Goal: Task Accomplishment & Management: Manage account settings

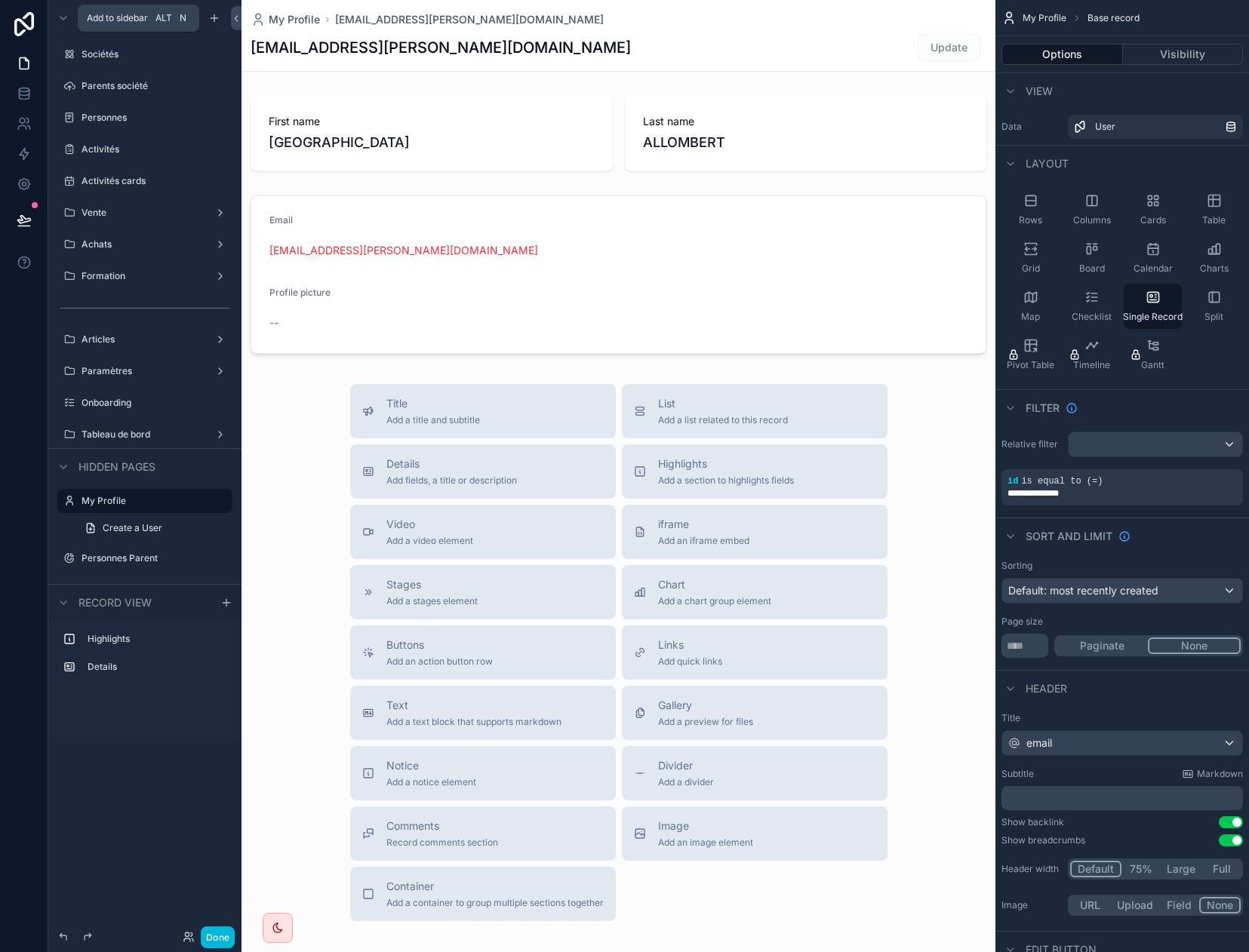
click at [215, 20] on icon "scrollable content" at bounding box center [214, 18] width 12 height 12
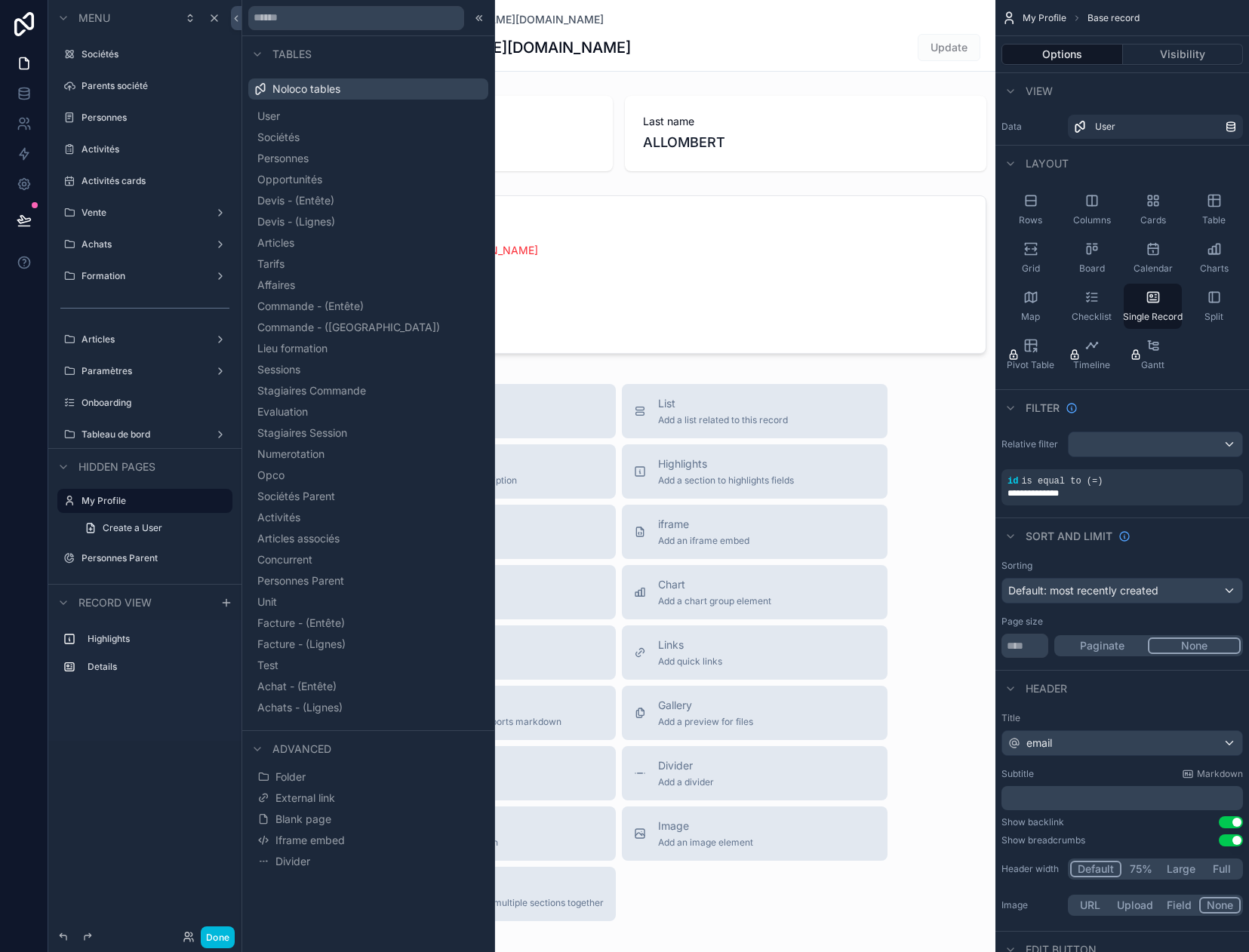
click at [309, 159] on span "Personnes" at bounding box center [283, 158] width 51 height 15
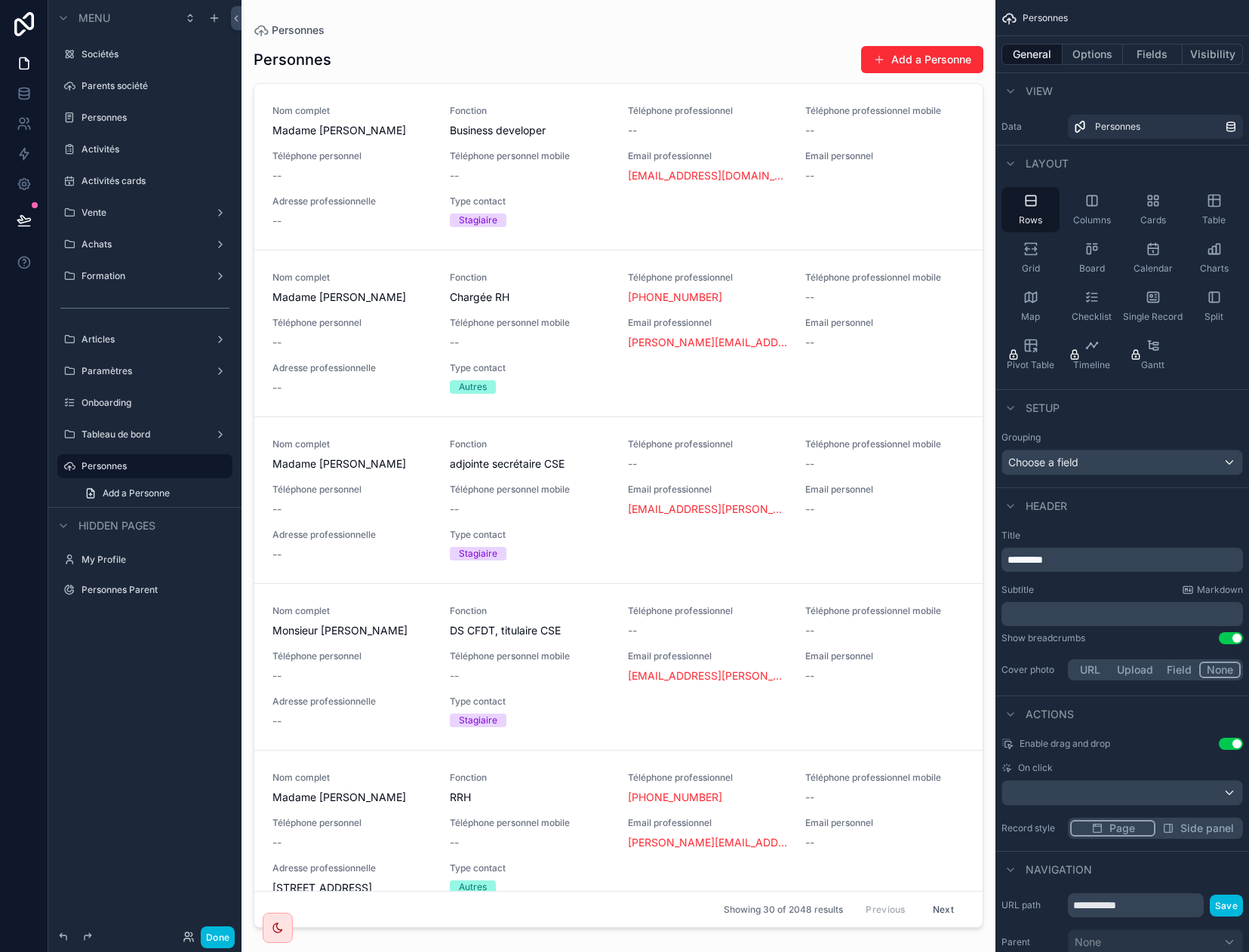
drag, startPoint x: 122, startPoint y: 464, endPoint x: 156, endPoint y: 443, distance: 40.0
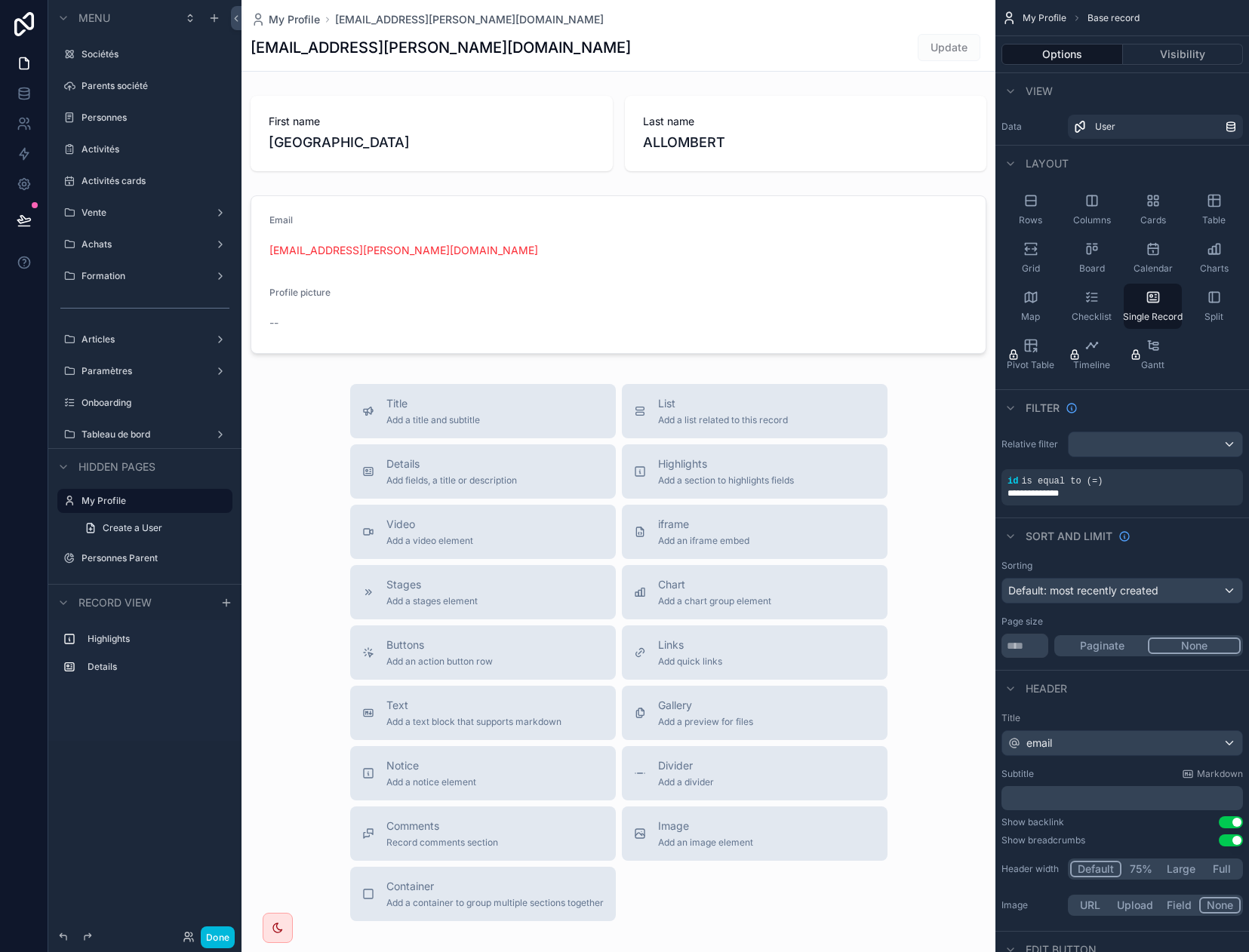
click at [146, 430] on label "Tableau de bord" at bounding box center [142, 434] width 121 height 12
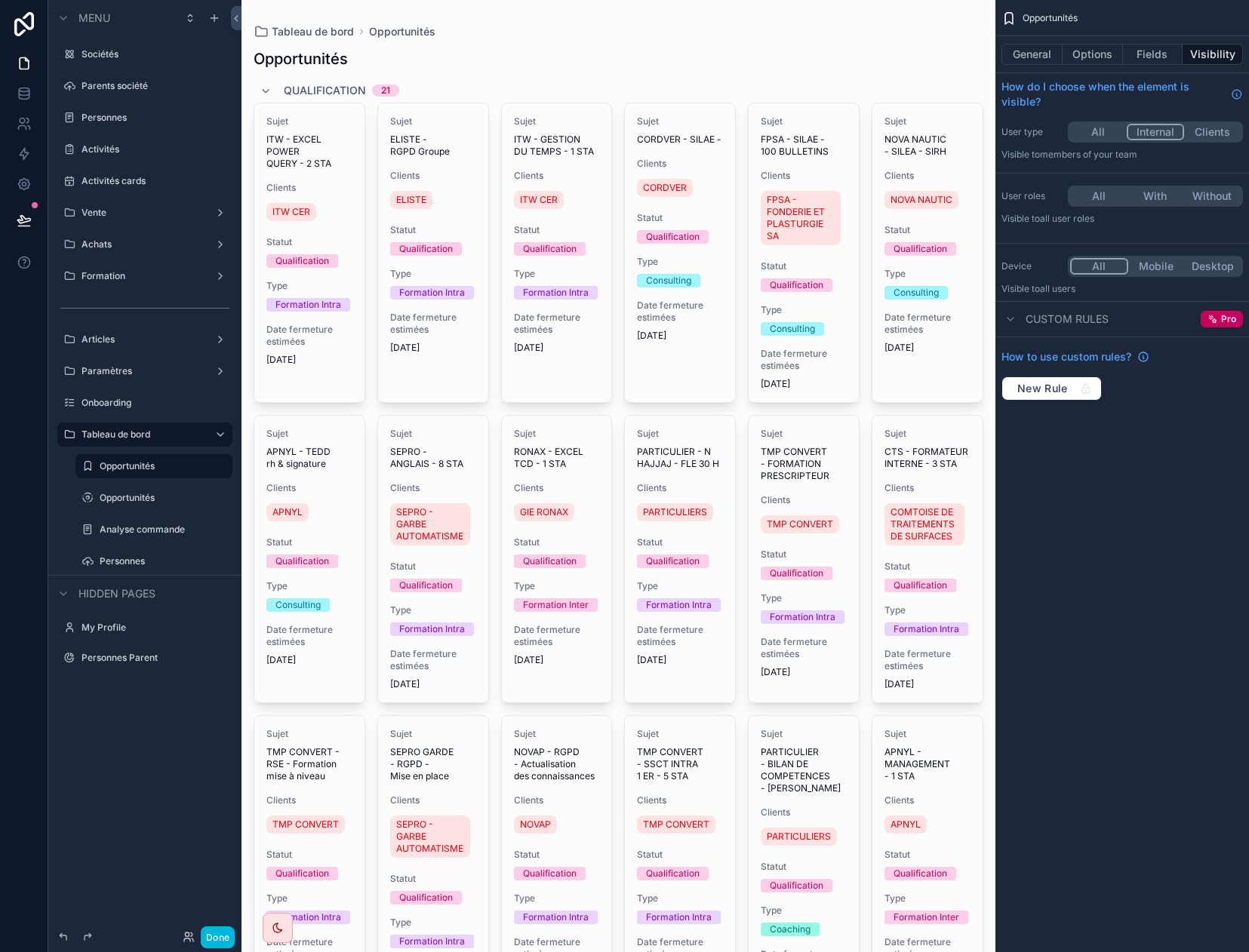
click at [0, 0] on icon "scrollable content" at bounding box center [0, 0] width 0 height 0
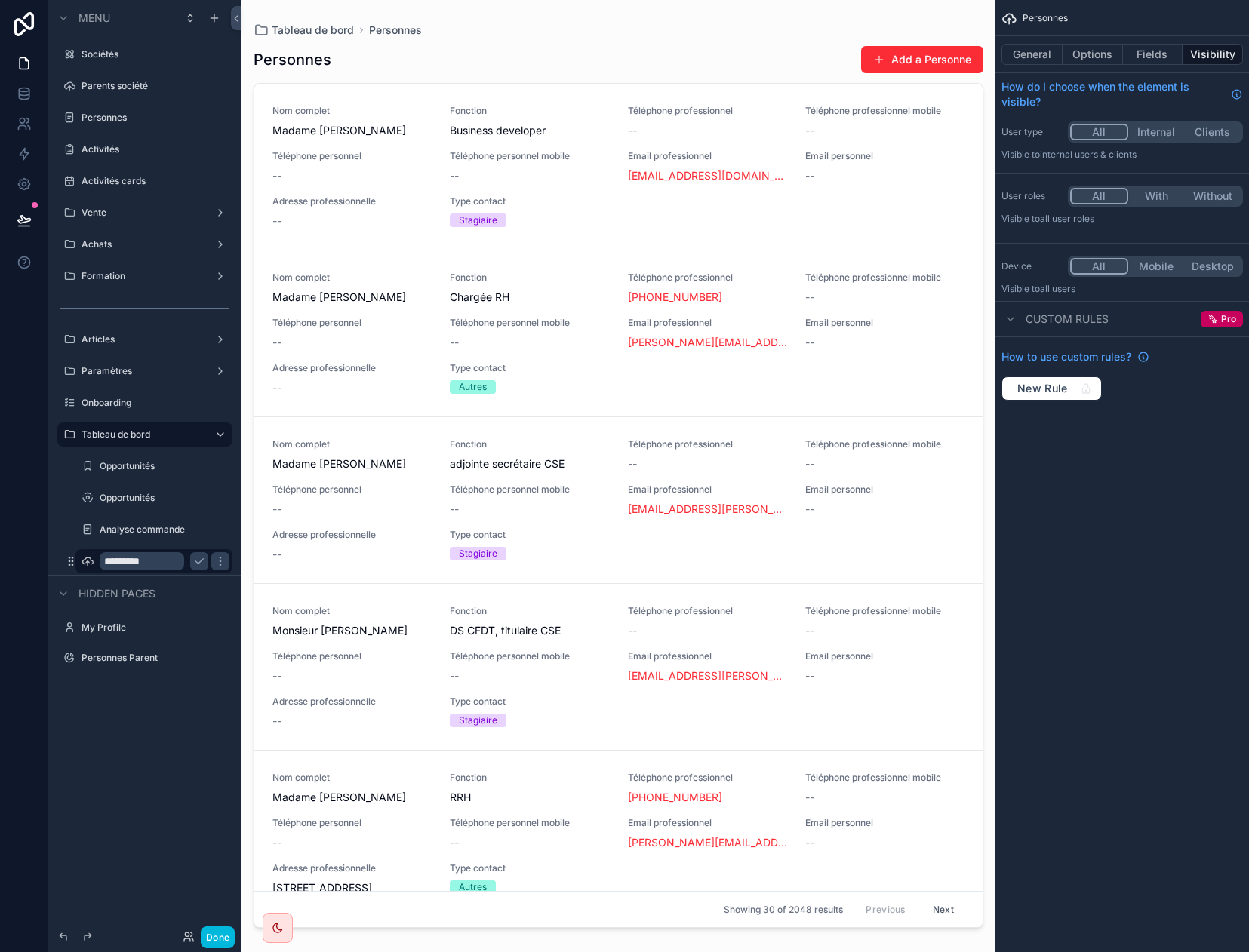
click at [126, 564] on input "*********" at bounding box center [142, 561] width 85 height 18
type input "**********"
click at [197, 562] on icon "scrollable content" at bounding box center [199, 562] width 7 height 5
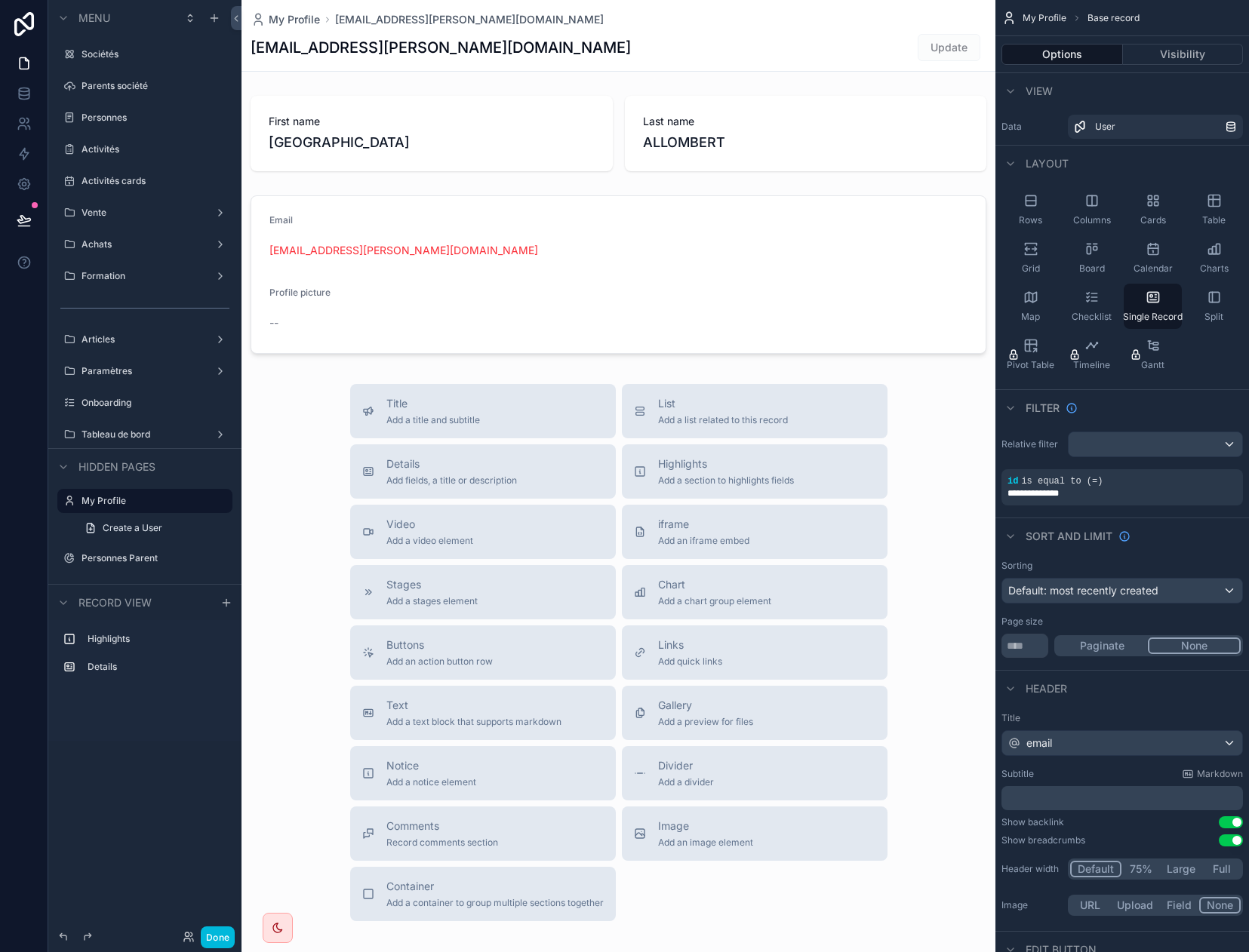
click at [1085, 216] on span "Table" at bounding box center [1214, 220] width 23 height 12
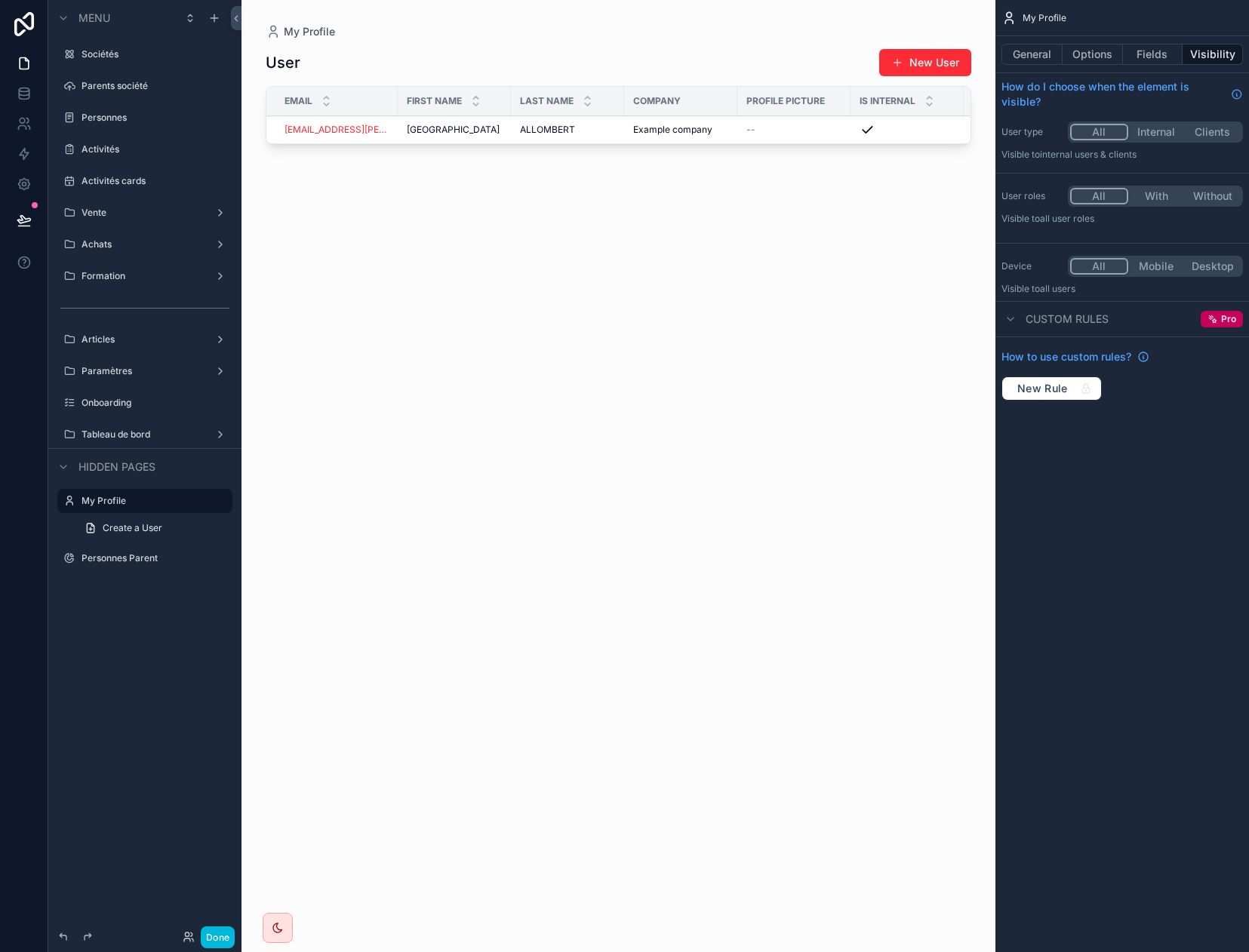
click at [1033, 49] on button "General" at bounding box center [1032, 54] width 61 height 21
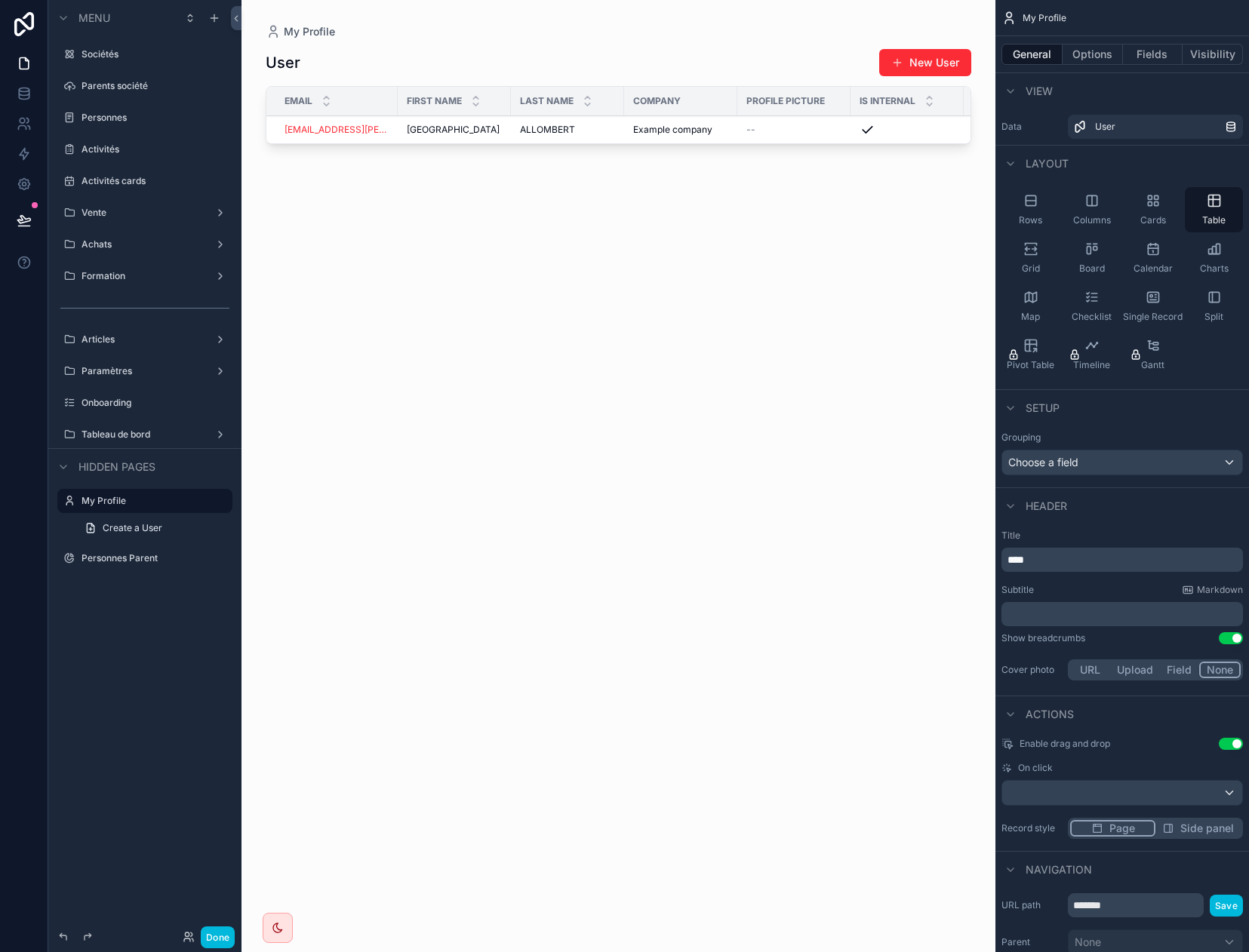
click at [1033, 258] on div "Grid" at bounding box center [1030, 258] width 58 height 45
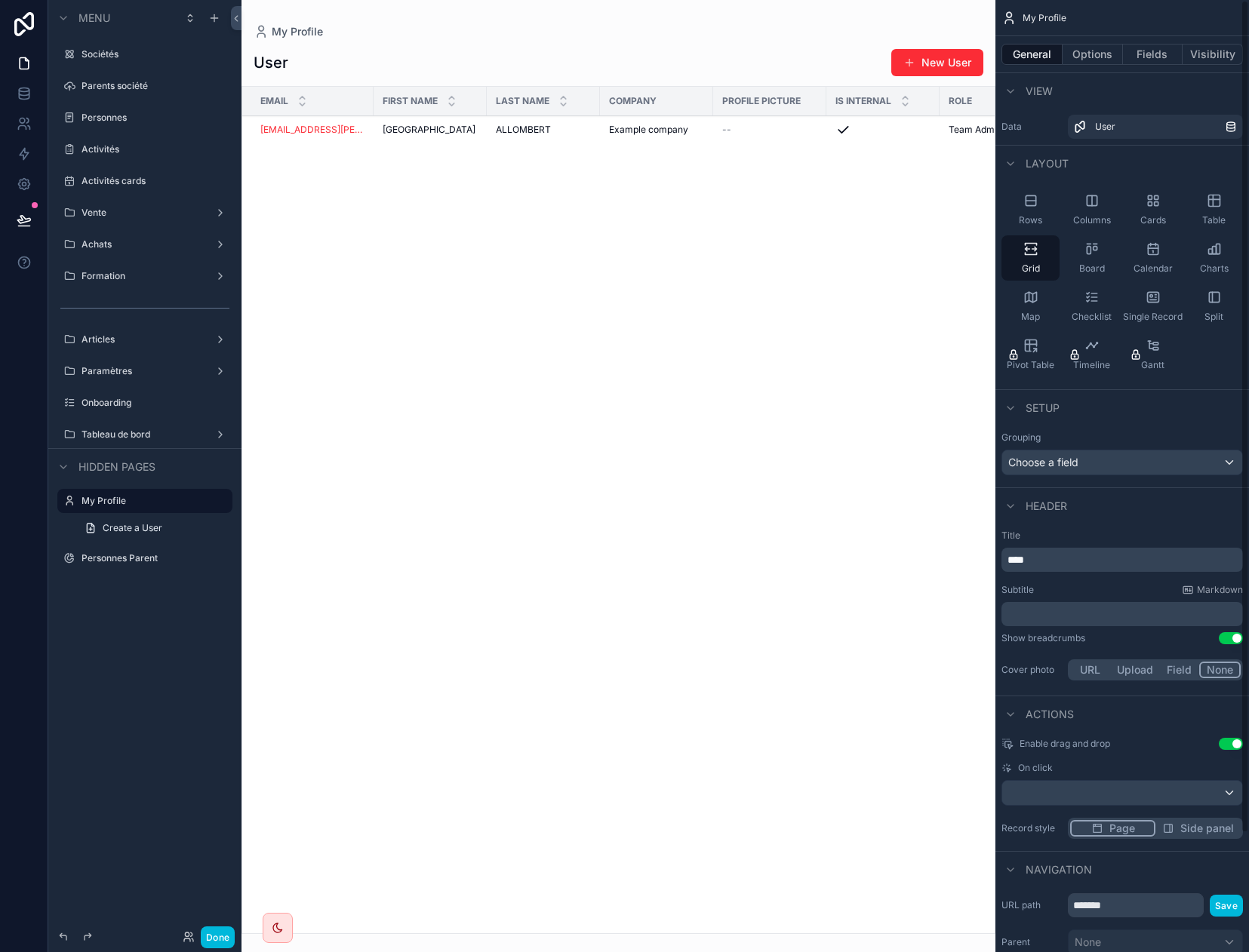
click at [1085, 49] on button "Fields" at bounding box center [1153, 54] width 60 height 21
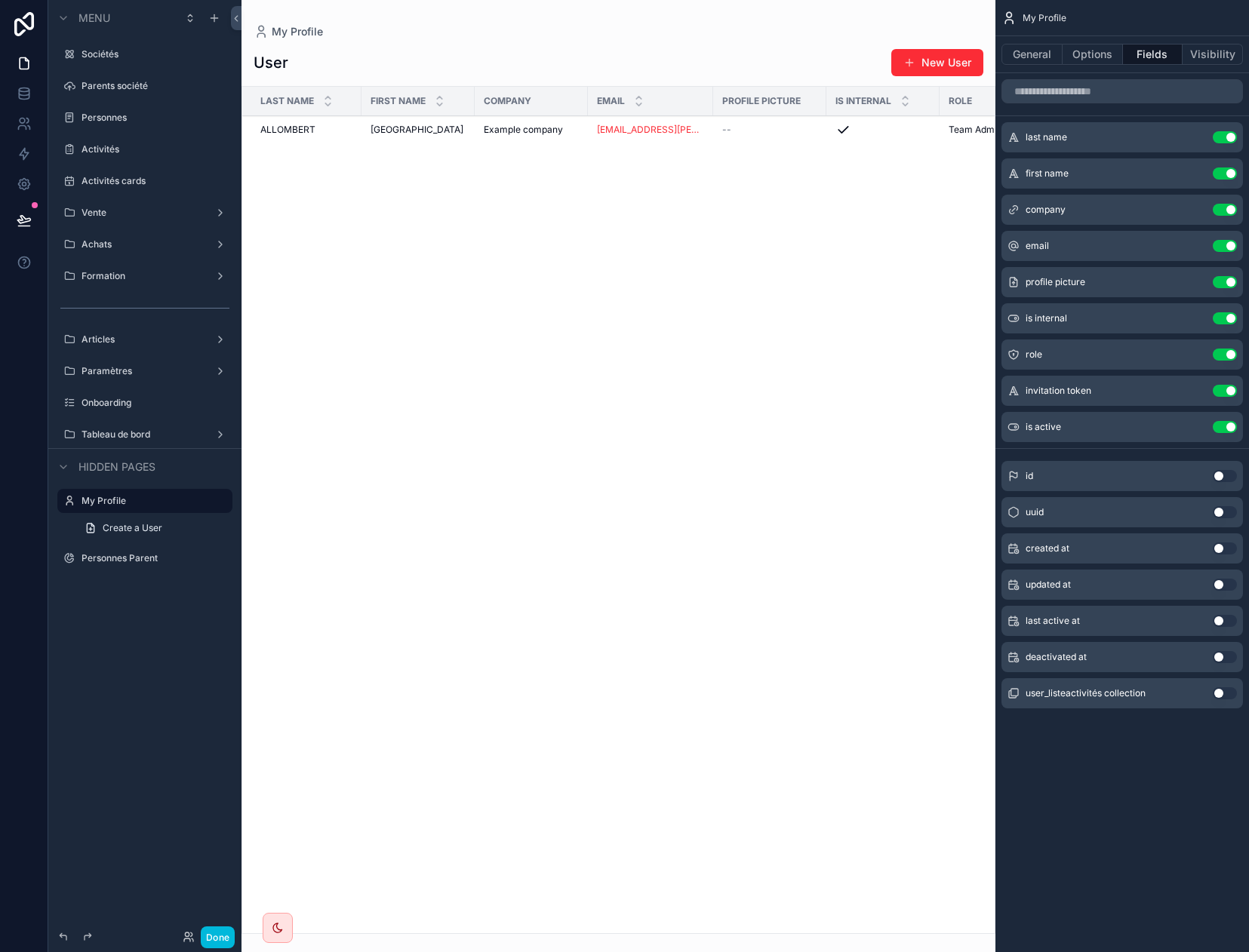
click at [160, 433] on label "Tableau de bord" at bounding box center [142, 434] width 121 height 12
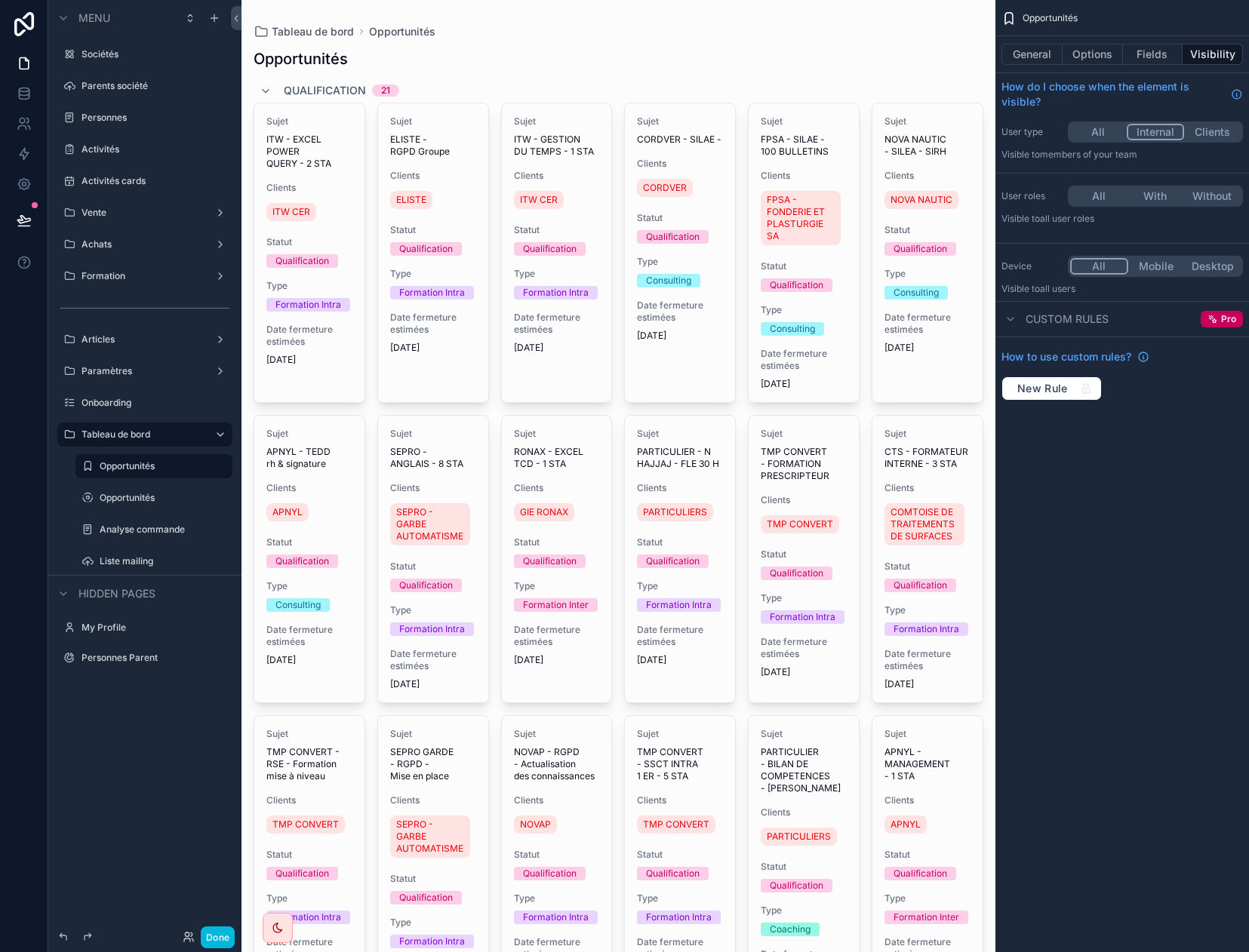
click at [132, 555] on div "Liste mailing" at bounding box center [165, 561] width 130 height 12
click at [164, 560] on label "Liste mailing" at bounding box center [161, 561] width 123 height 12
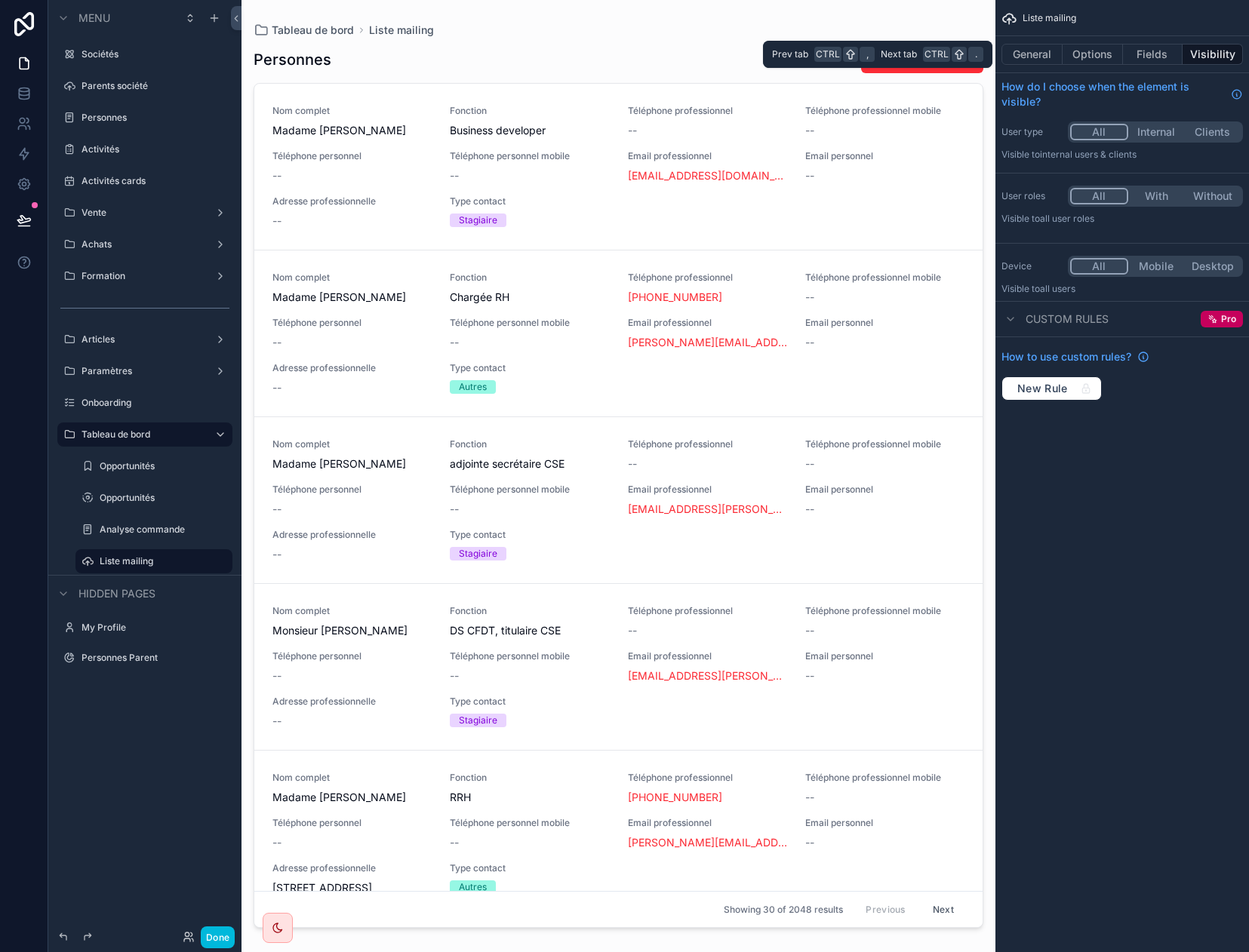
click at [1033, 50] on button "General" at bounding box center [1032, 54] width 61 height 21
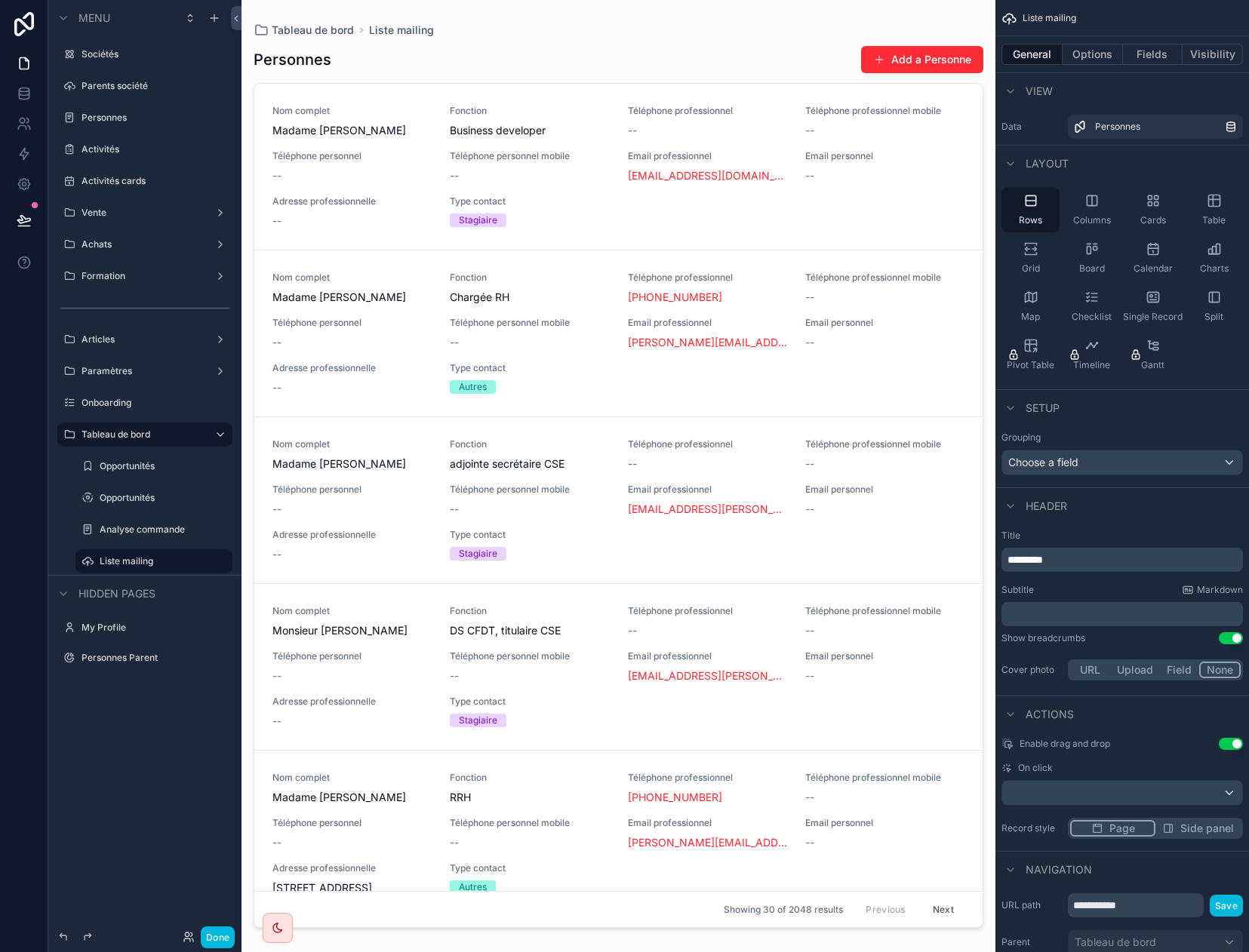
click at [1029, 258] on div "Grid" at bounding box center [1030, 258] width 58 height 45
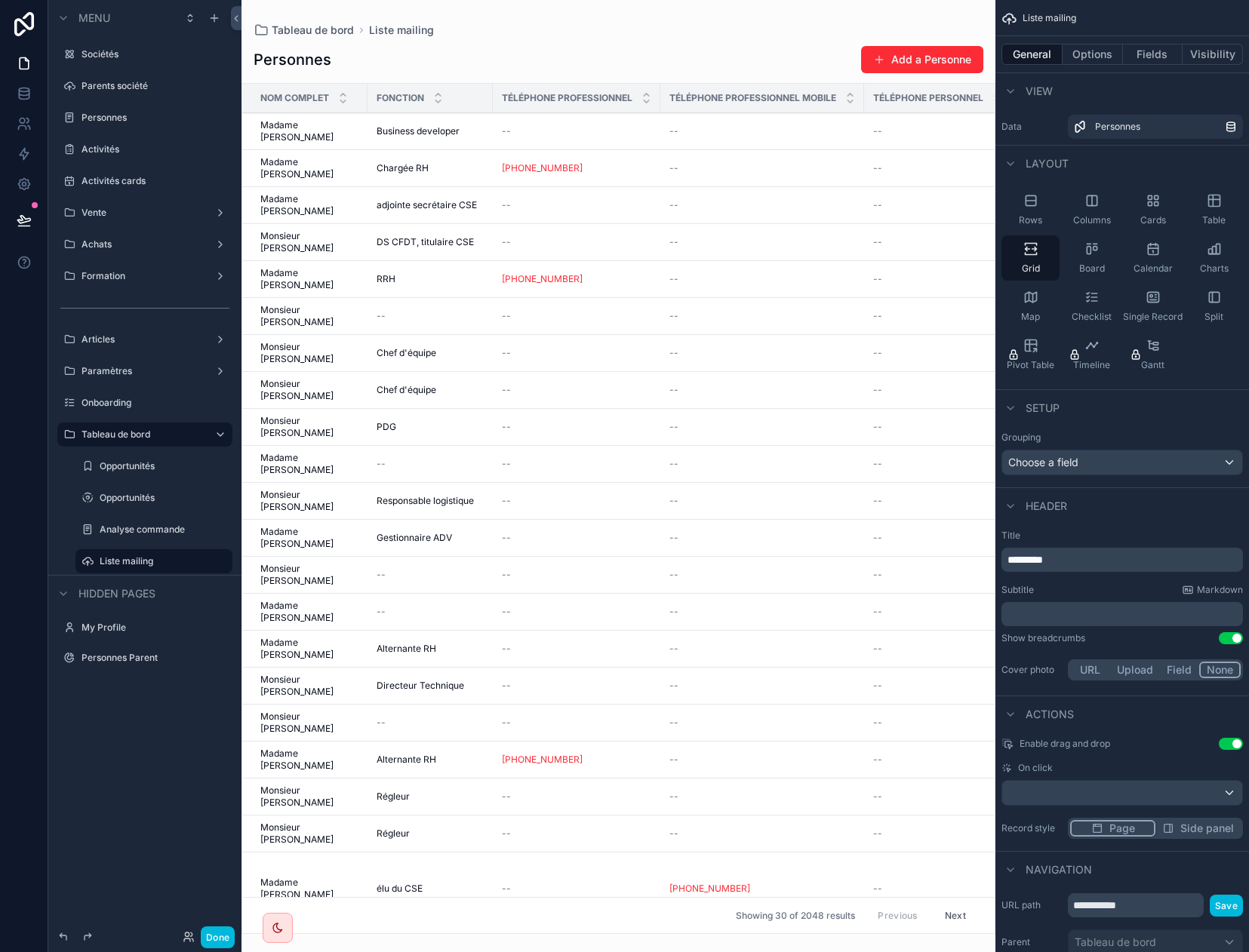
click at [1085, 55] on button "Fields" at bounding box center [1153, 54] width 60 height 21
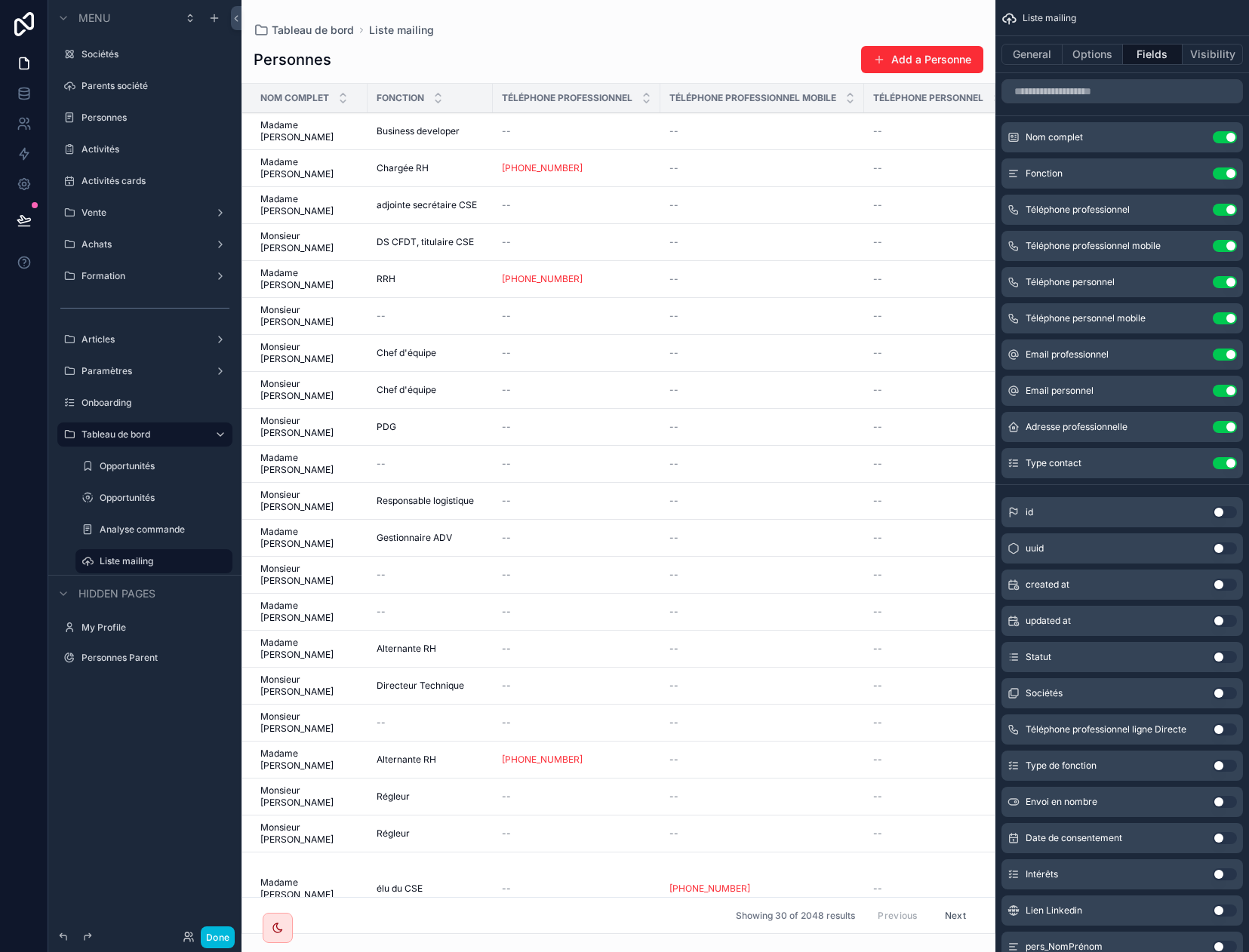
click at [1085, 207] on button "Use setting" at bounding box center [1224, 210] width 24 height 12
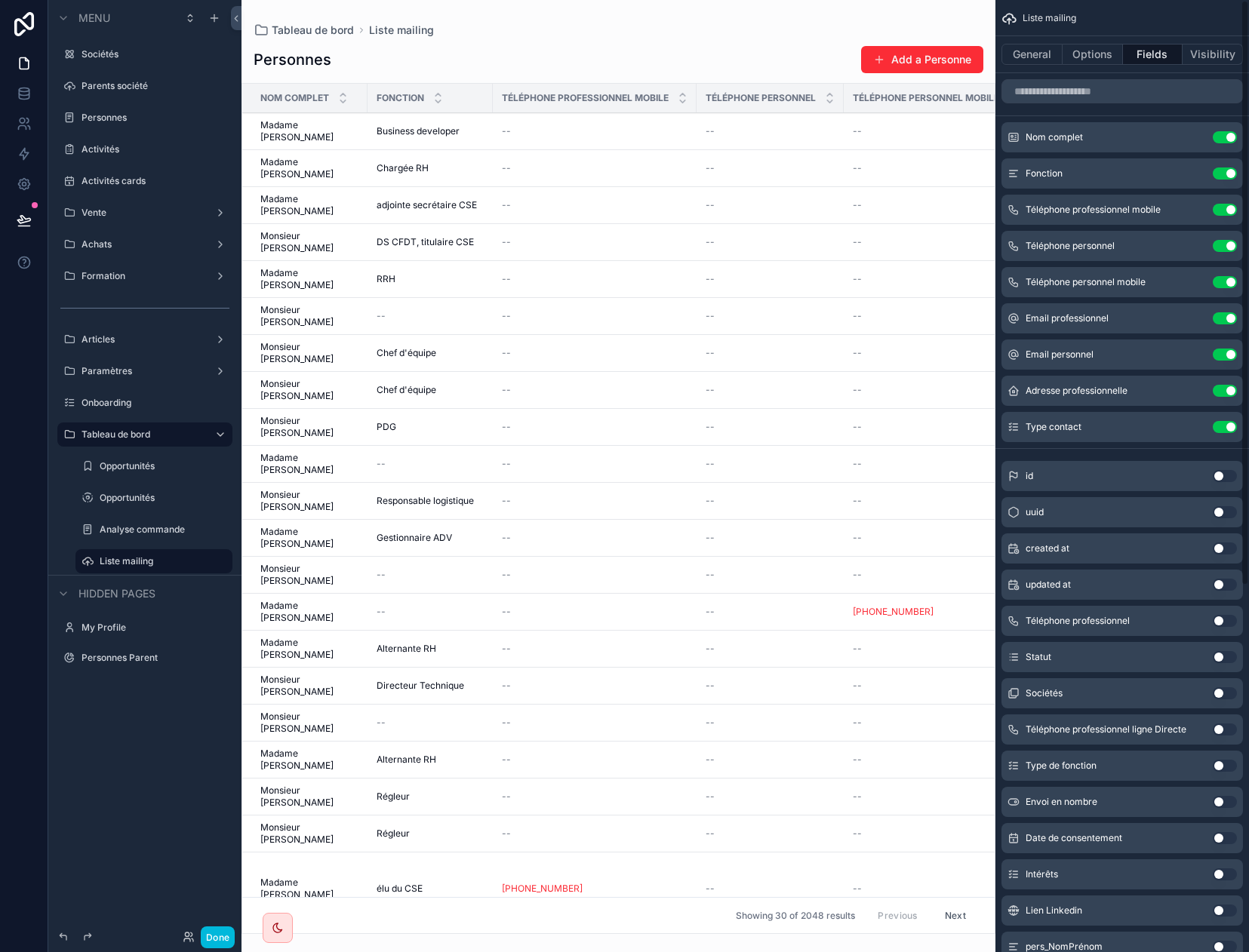
click at [1085, 207] on button "Use setting" at bounding box center [1224, 210] width 24 height 12
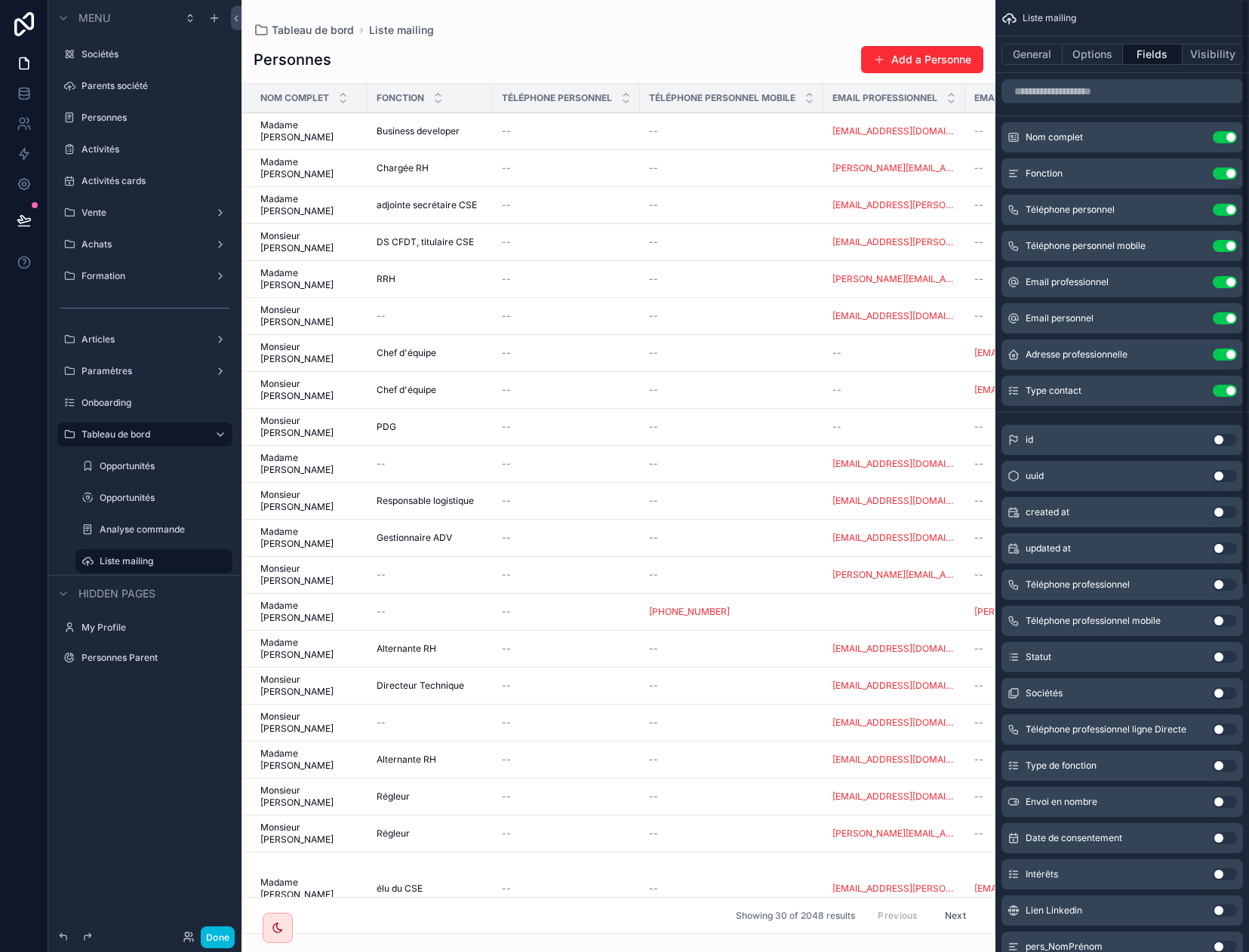
click at [1085, 207] on button "Use setting" at bounding box center [1224, 210] width 24 height 12
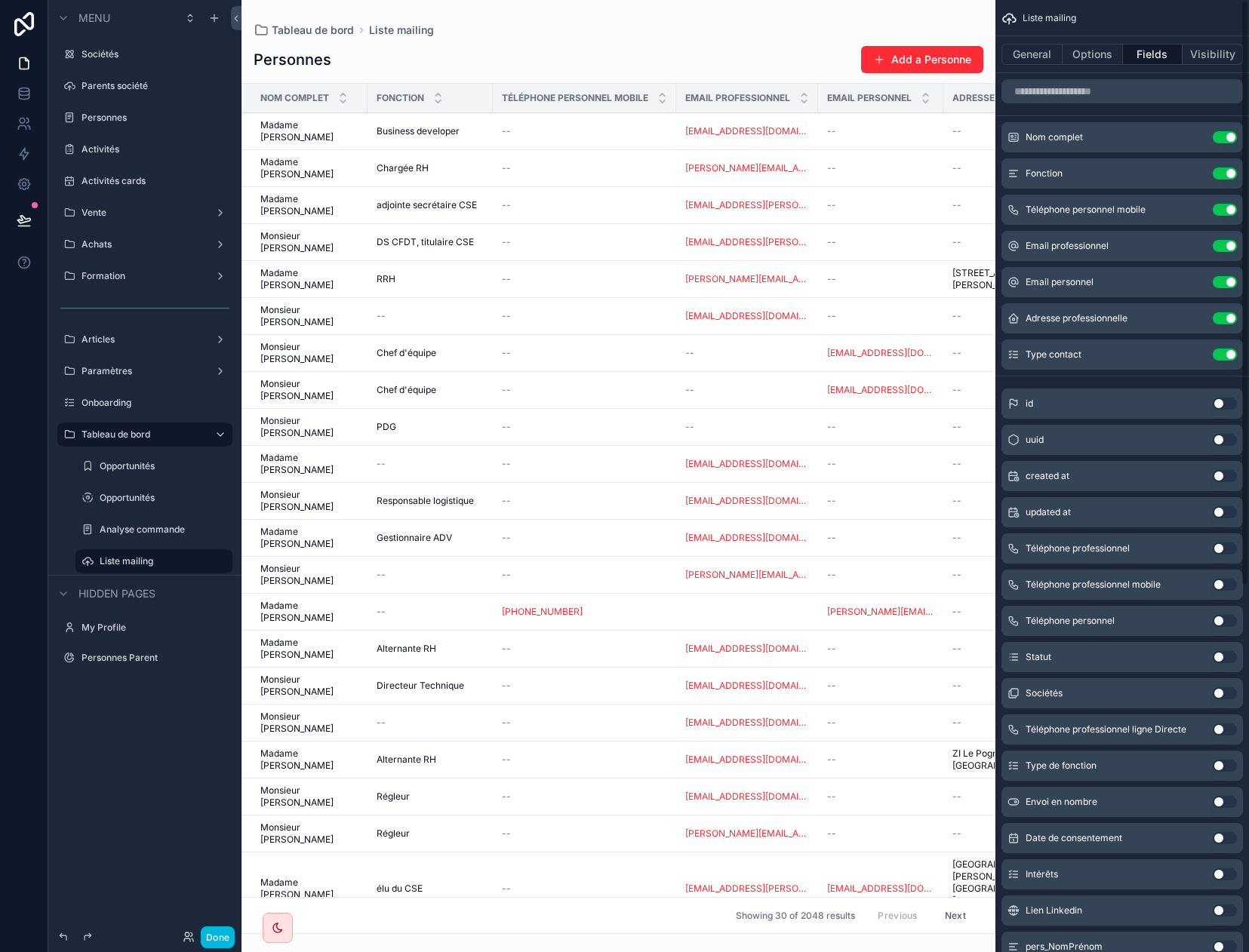
click at [1085, 207] on button "Use setting" at bounding box center [1224, 210] width 24 height 12
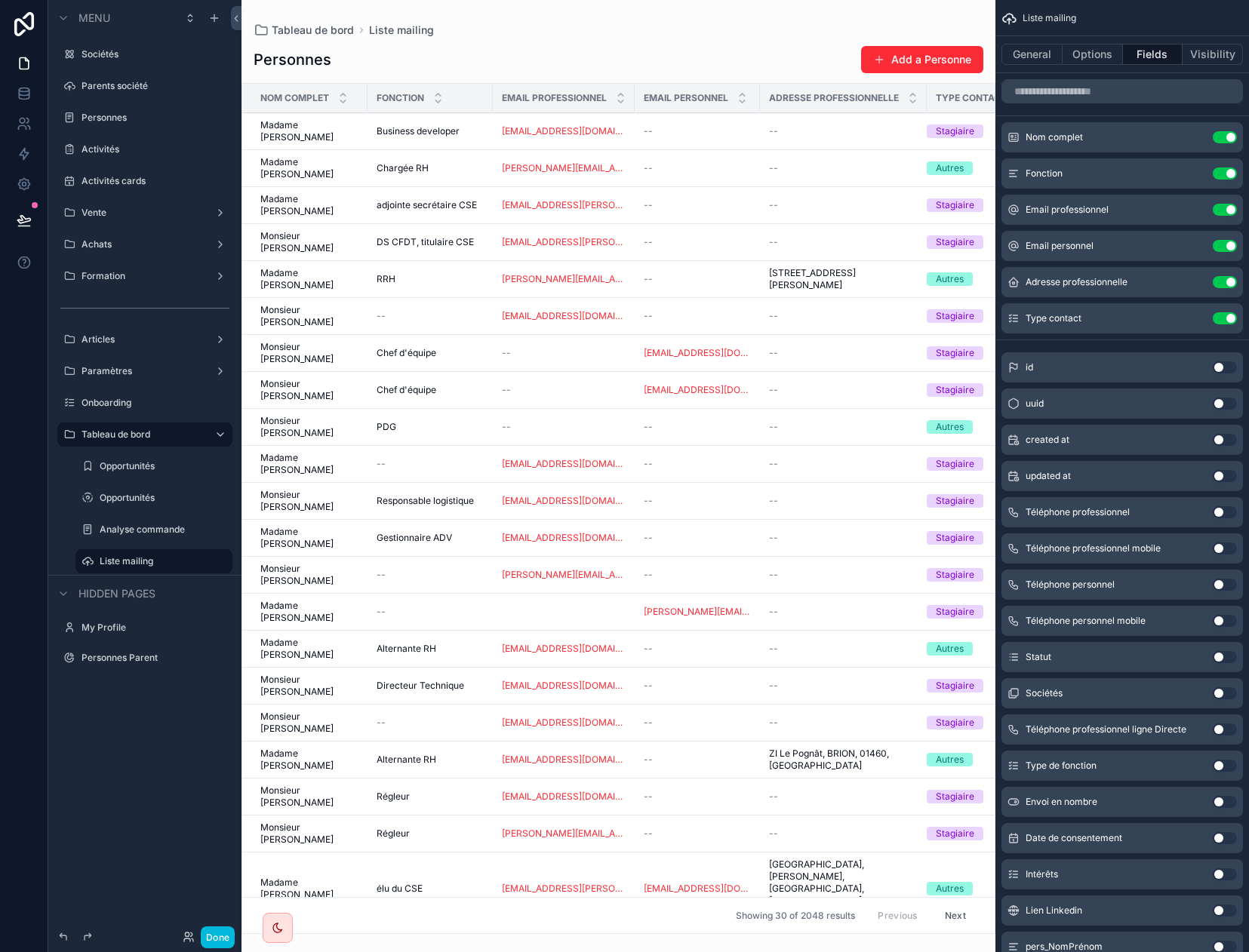
click at [1085, 251] on button "Use setting" at bounding box center [1224, 246] width 24 height 12
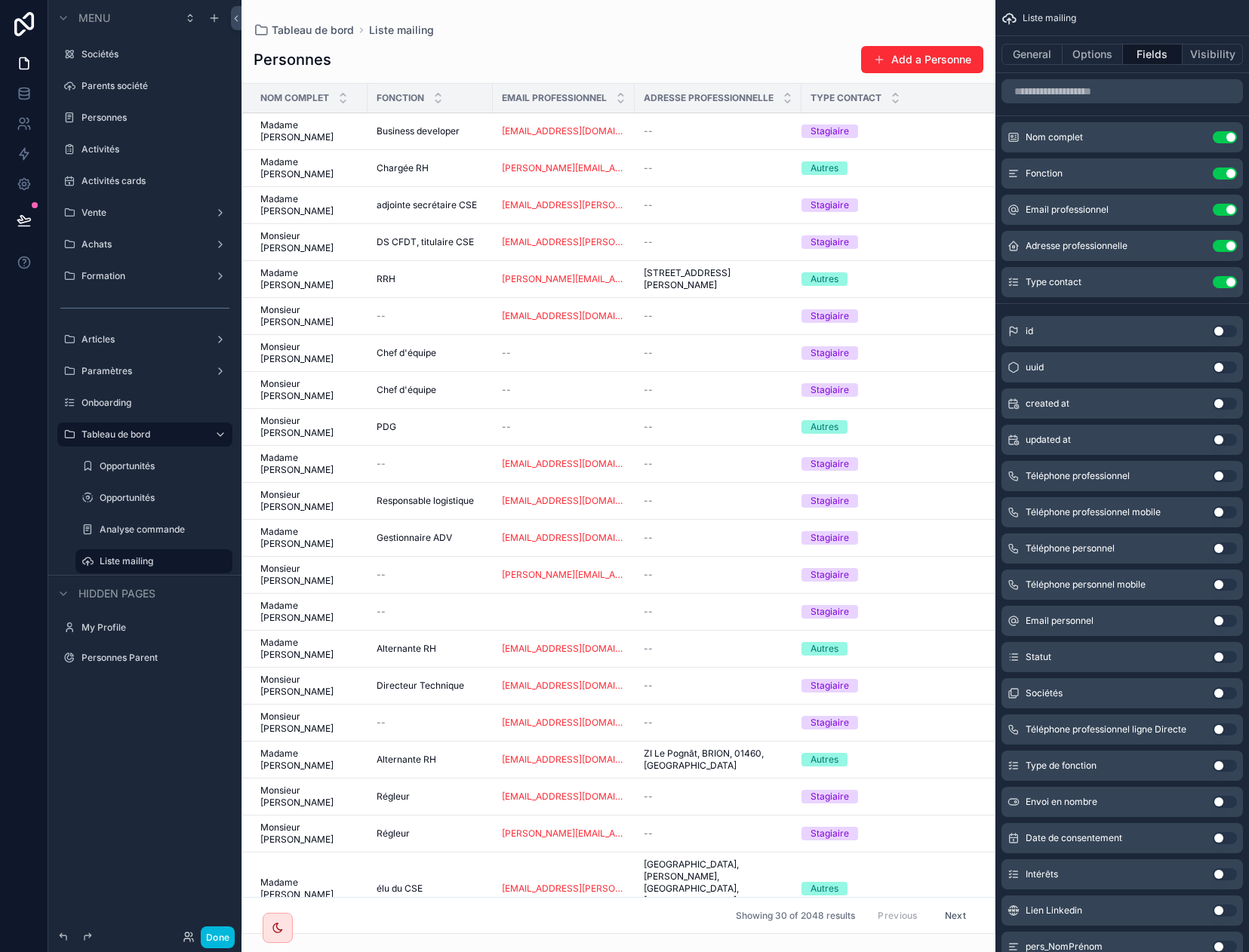
click at [1085, 251] on button "Use setting" at bounding box center [1224, 246] width 24 height 12
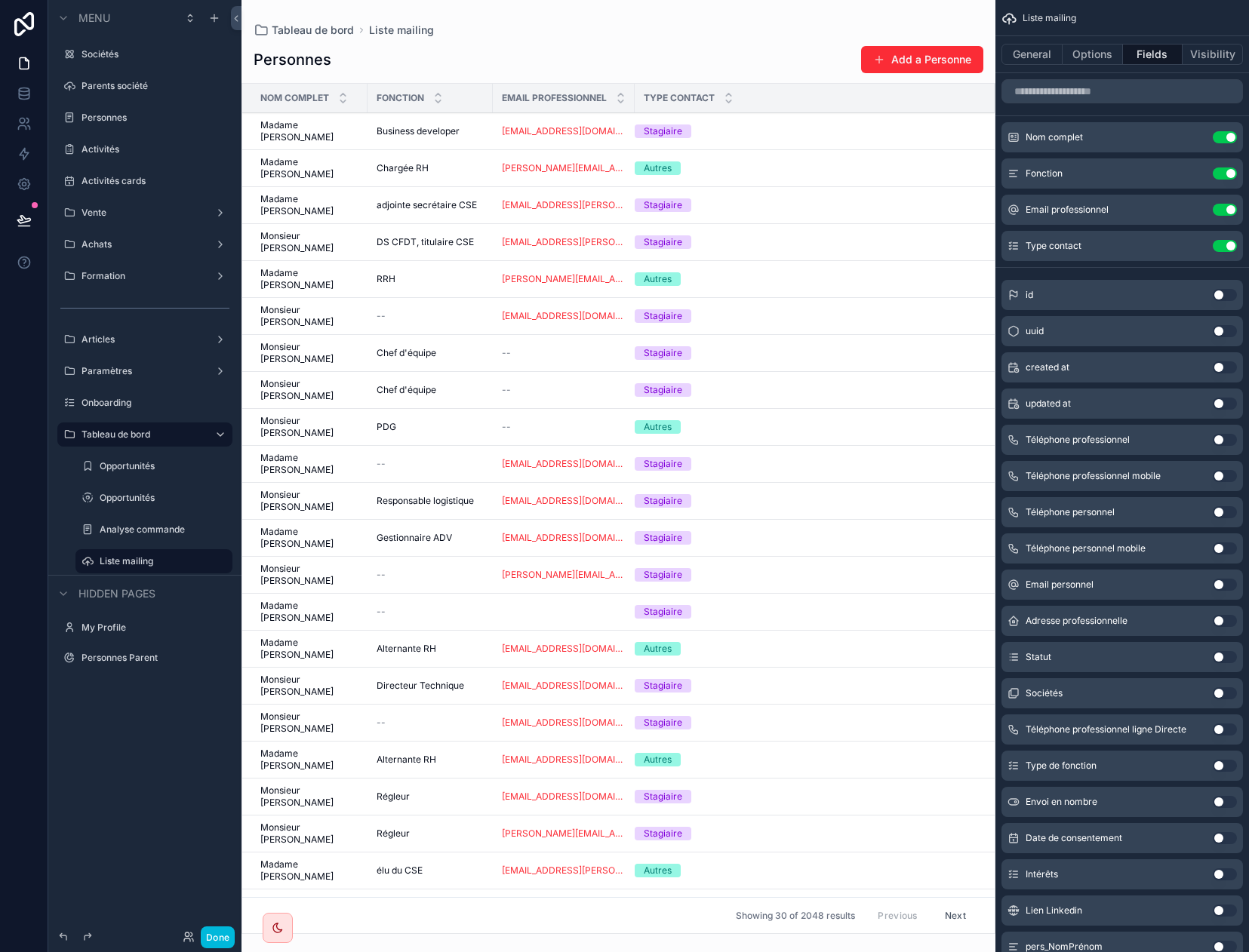
click at [1085, 137] on button "Use setting" at bounding box center [1224, 137] width 24 height 12
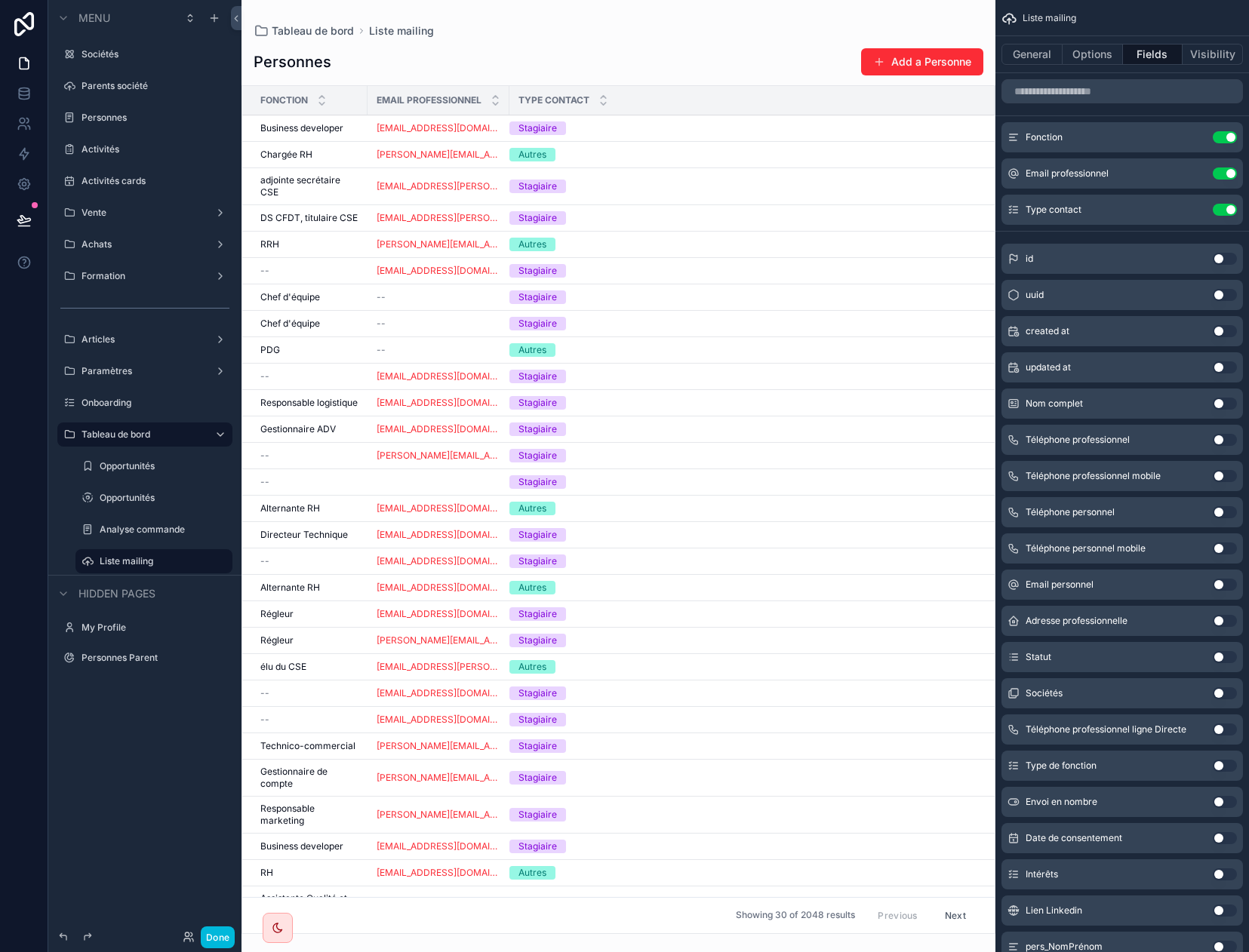
click at [1085, 406] on button "Use setting" at bounding box center [1224, 403] width 24 height 12
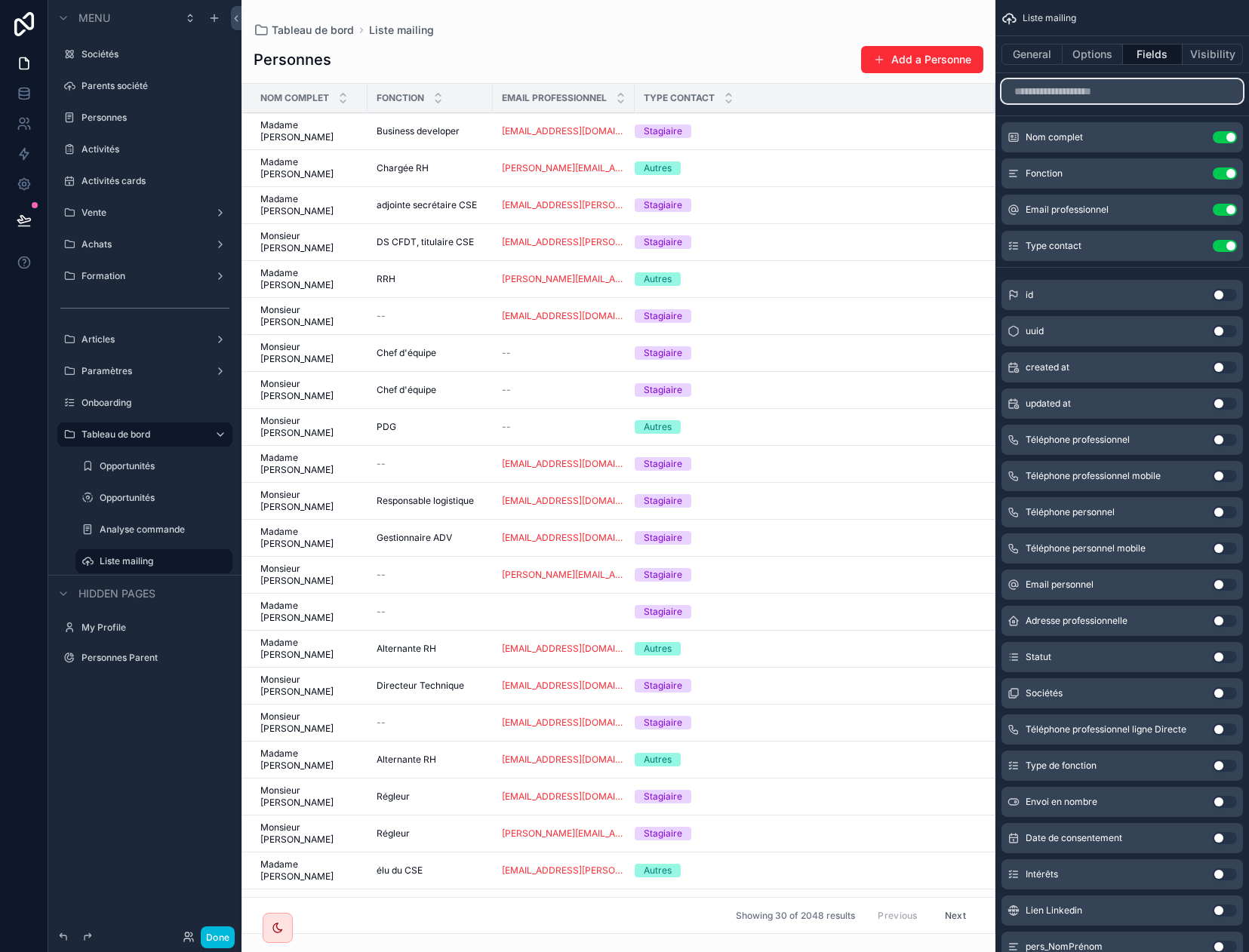
click at [1033, 92] on input "scrollable content" at bounding box center [1121, 91] width 241 height 24
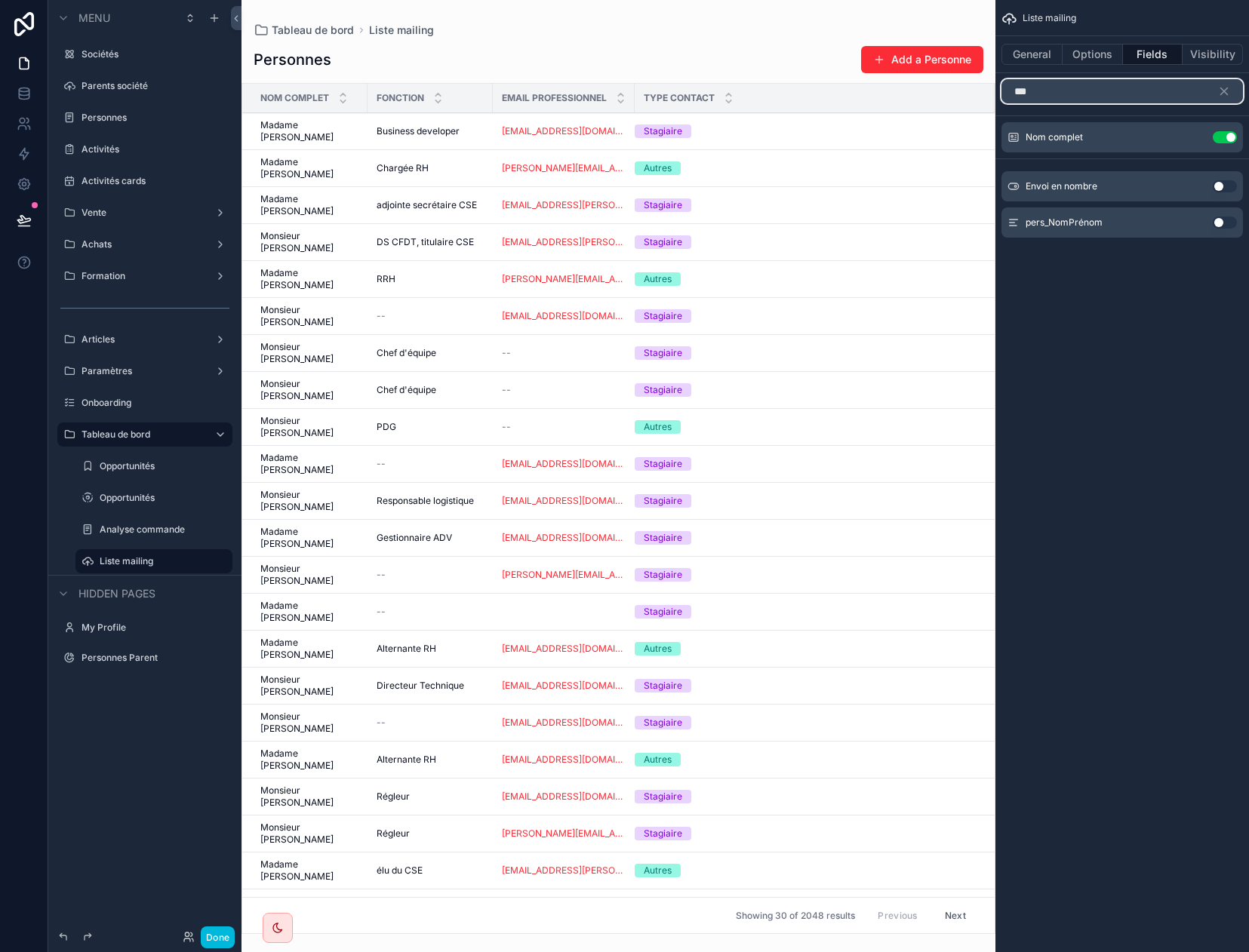
type input "***"
click at [1085, 225] on button "Use setting" at bounding box center [1224, 222] width 24 height 12
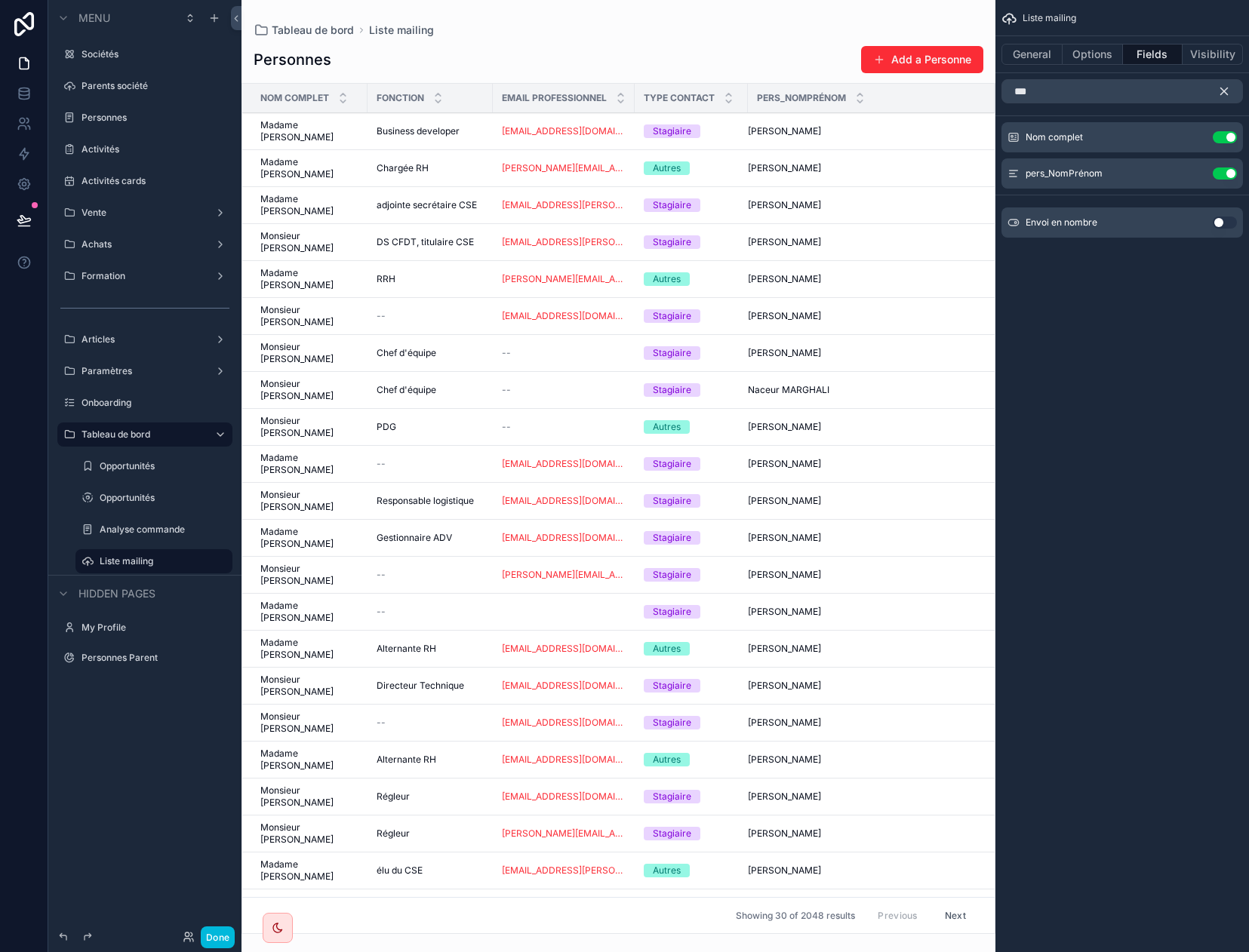
click at [1085, 97] on icon "scrollable content" at bounding box center [1223, 91] width 14 height 14
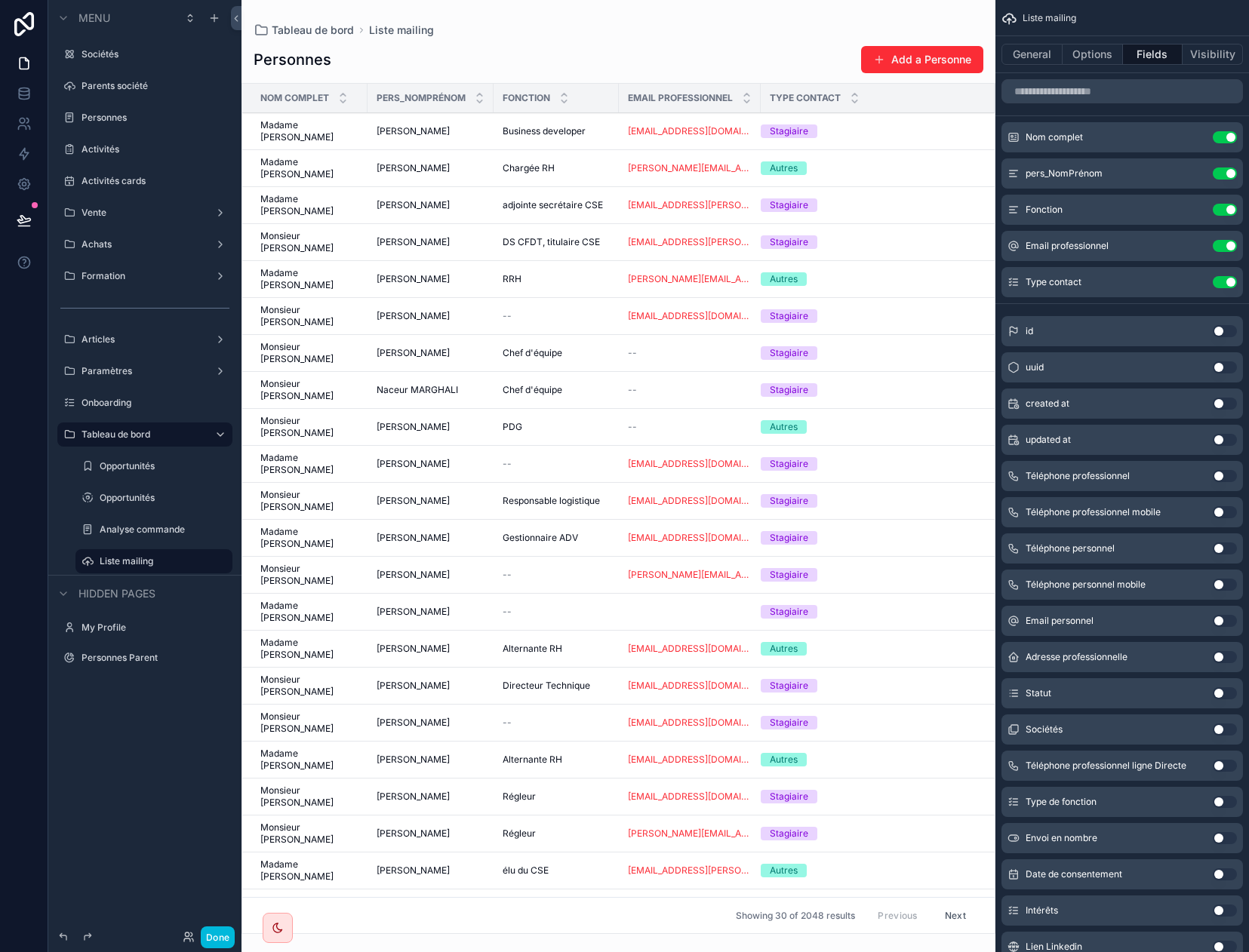
click at [1085, 836] on button "Use setting" at bounding box center [1224, 838] width 24 height 12
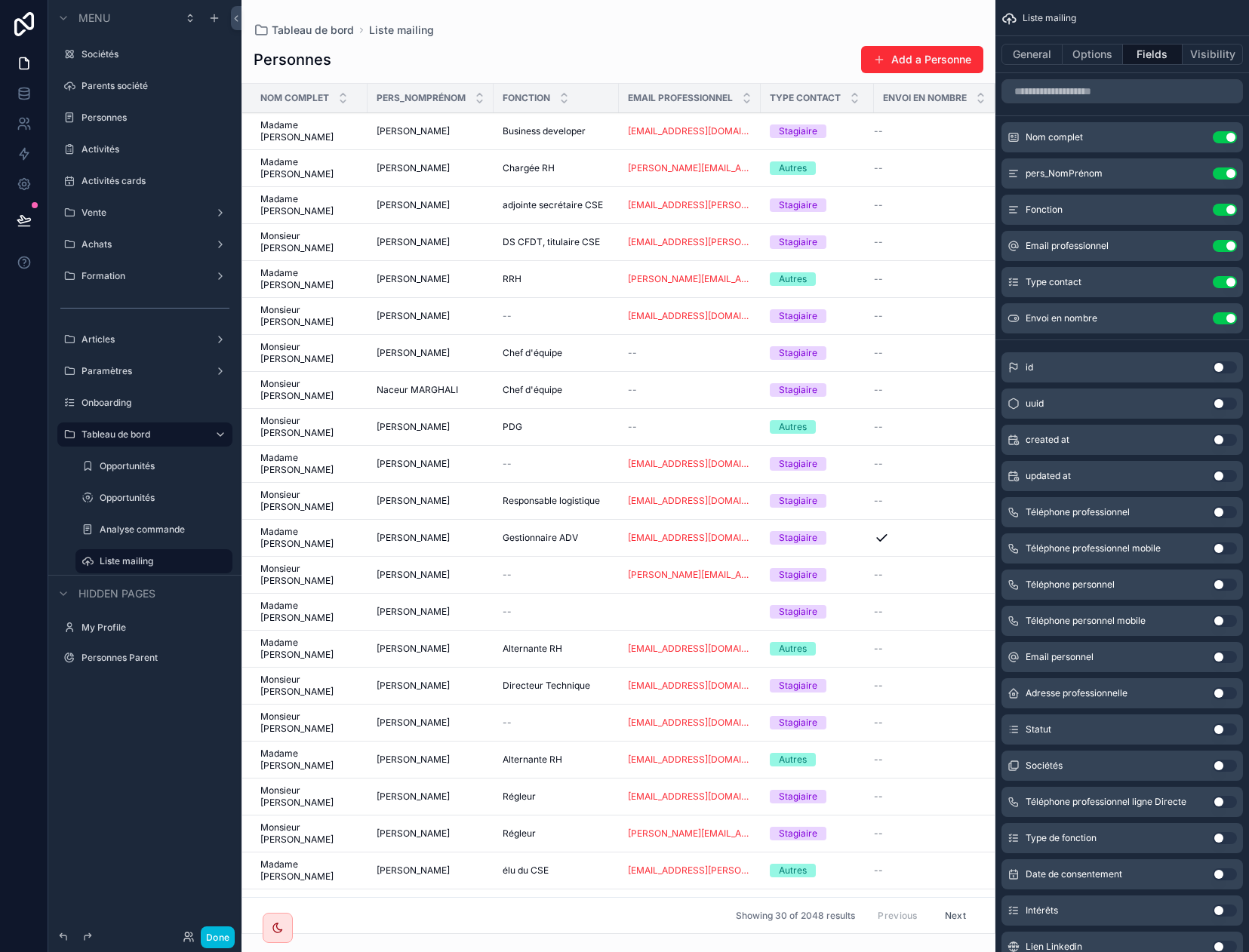
click at [940, 906] on button "Next" at bounding box center [954, 916] width 42 height 23
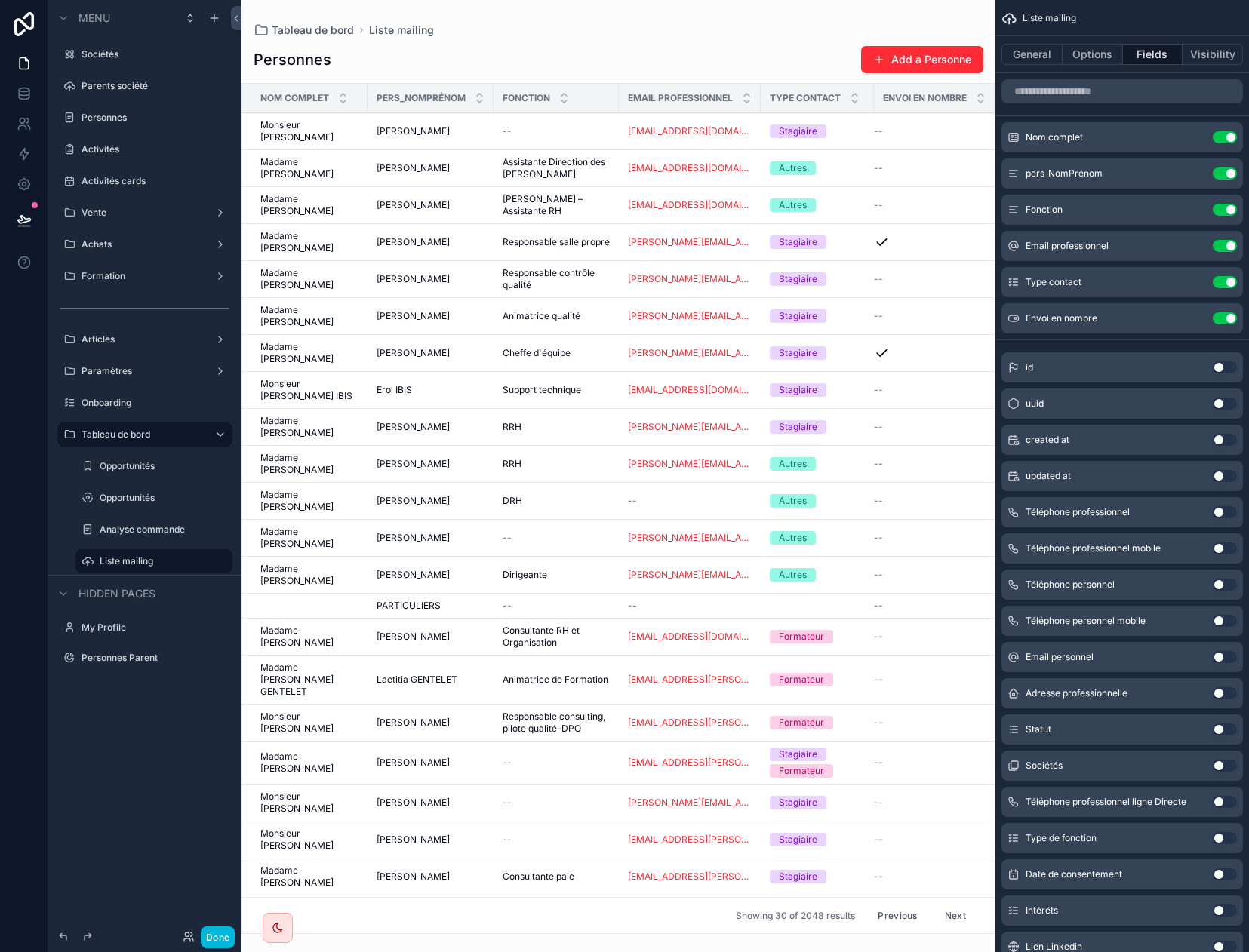
click at [940, 906] on button "Next" at bounding box center [954, 916] width 42 height 23
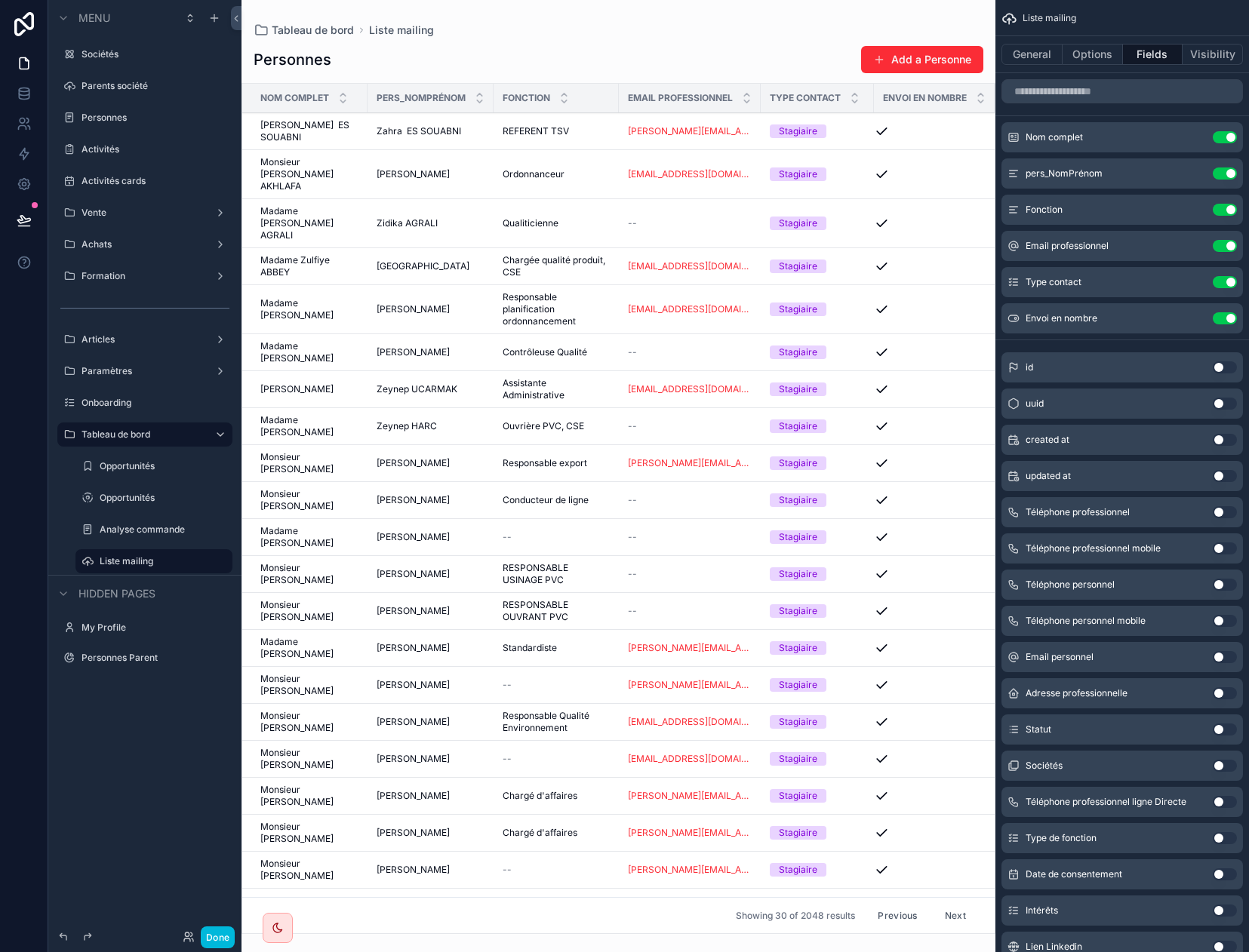
click at [882, 911] on button "Previous" at bounding box center [897, 916] width 60 height 23
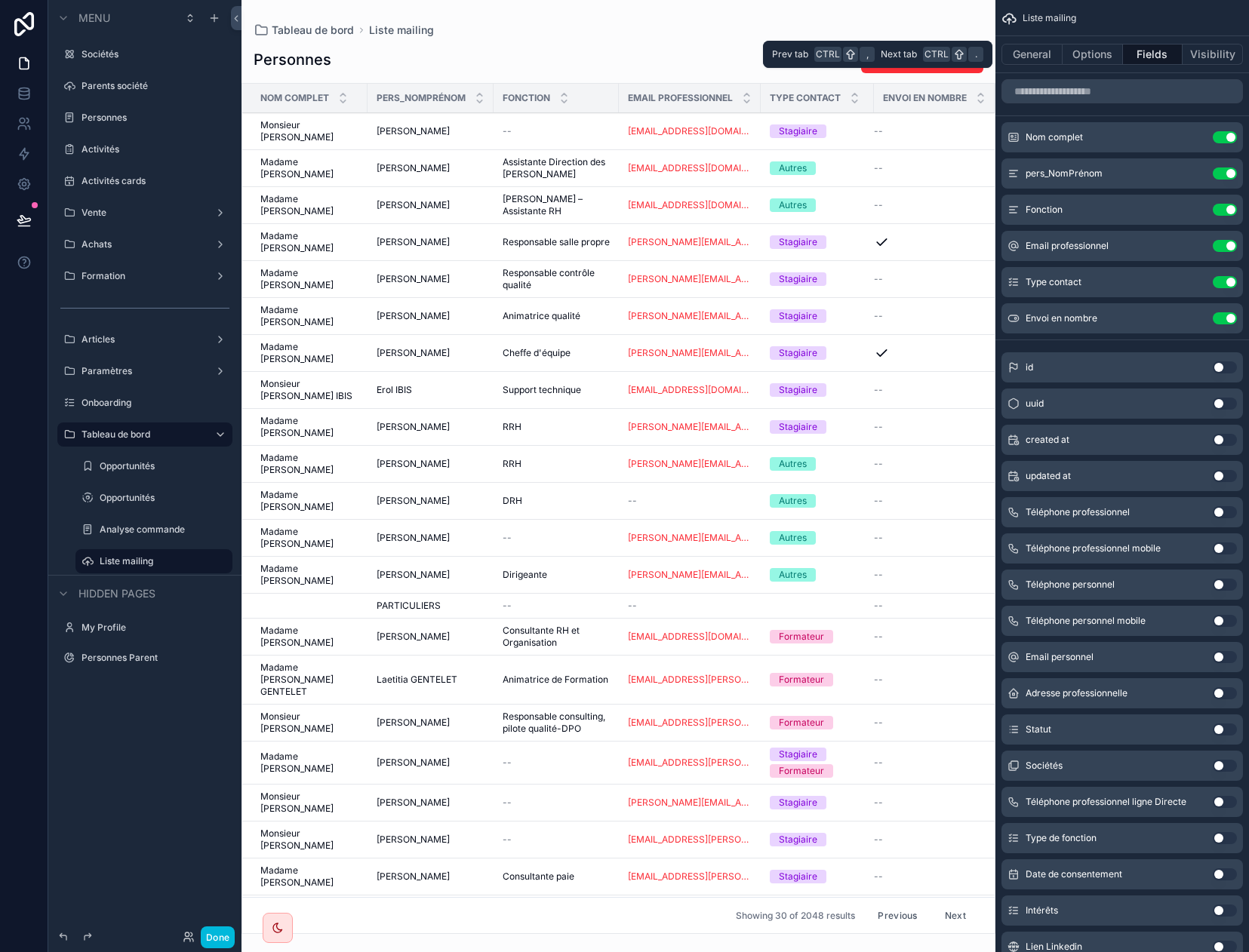
click at [1084, 54] on button "Options" at bounding box center [1092, 54] width 60 height 21
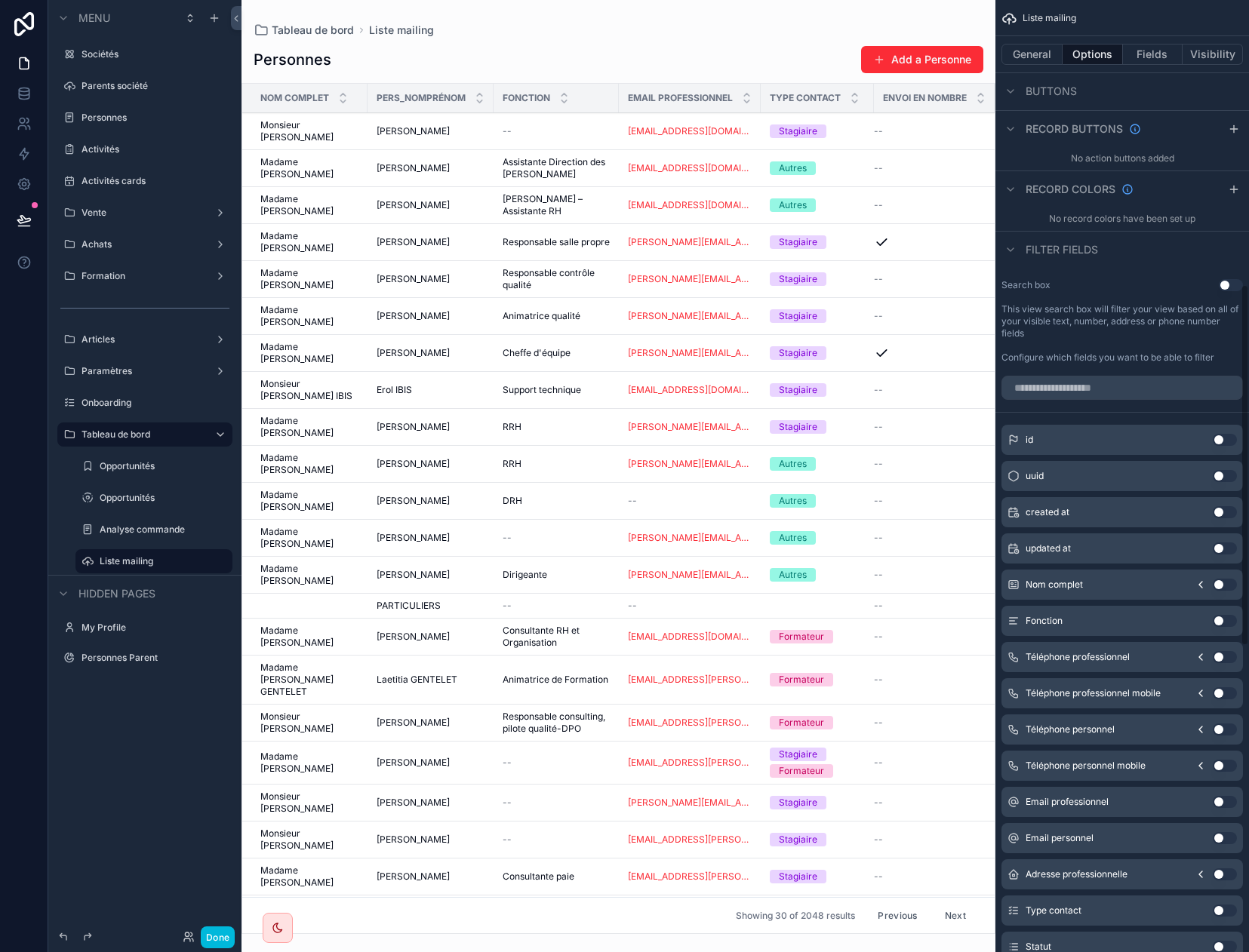
scroll to position [755, 0]
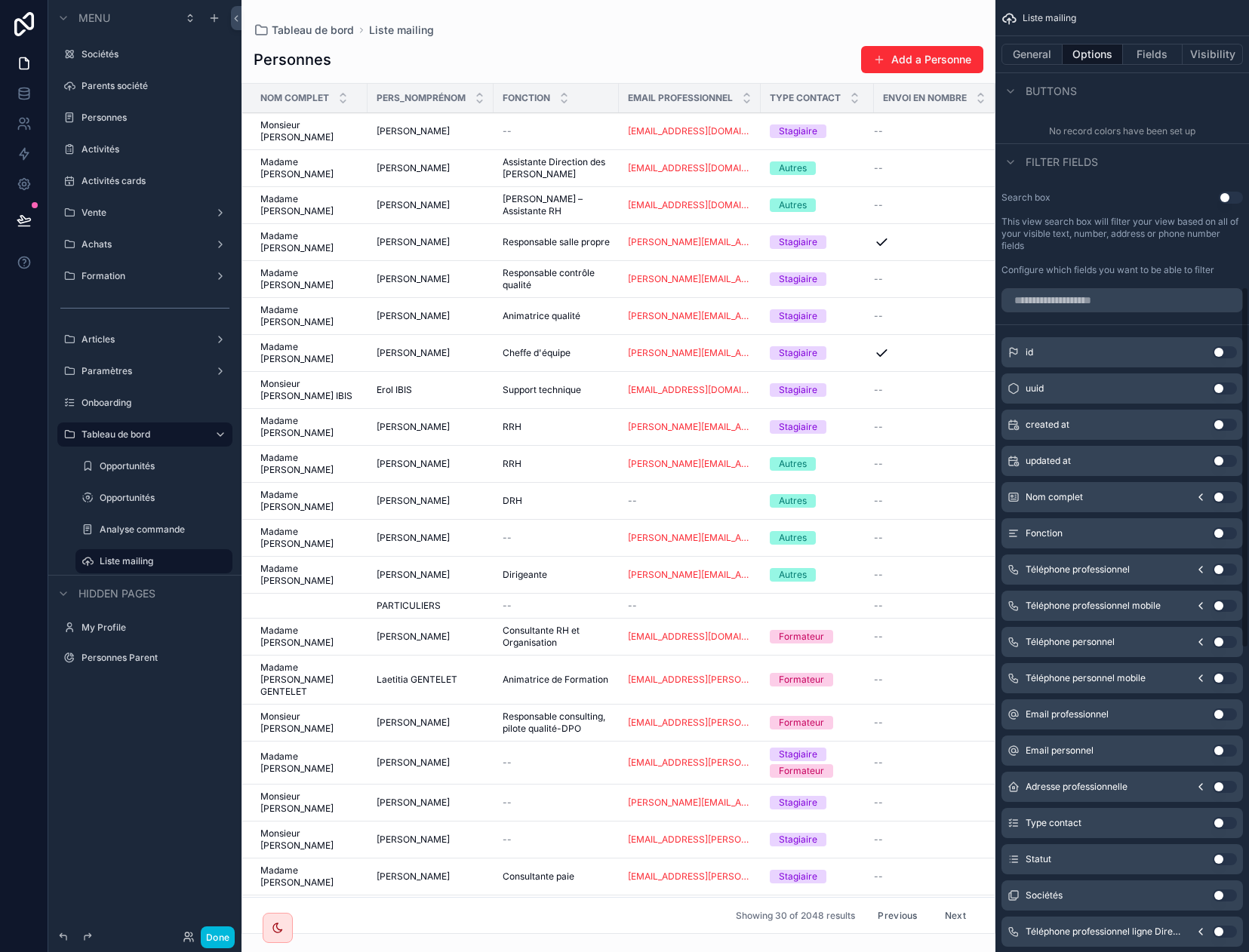
click at [1085, 821] on button "Use setting" at bounding box center [1224, 823] width 24 height 12
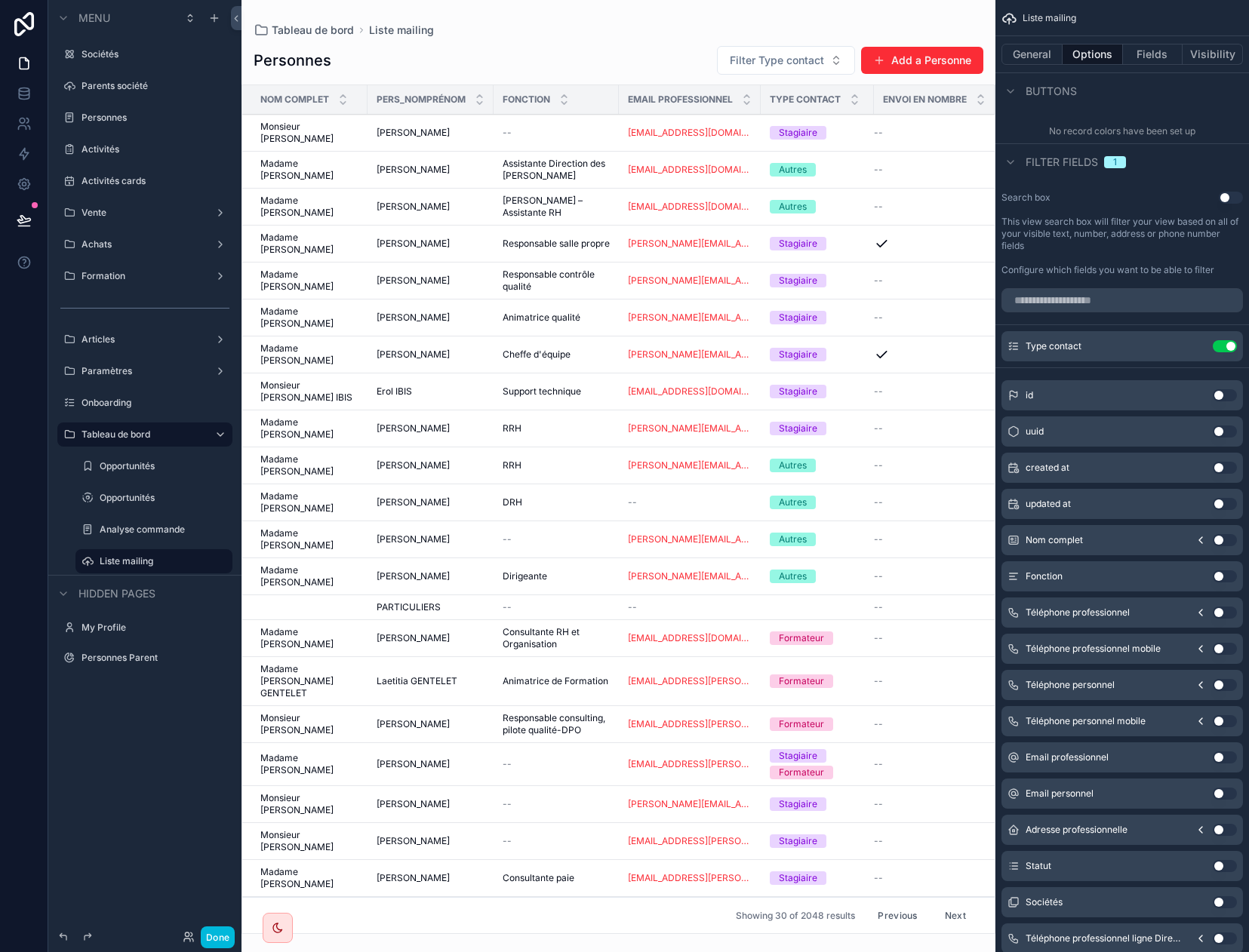
click at [0, 0] on icon "scrollable content" at bounding box center [0, 0] width 0 height 0
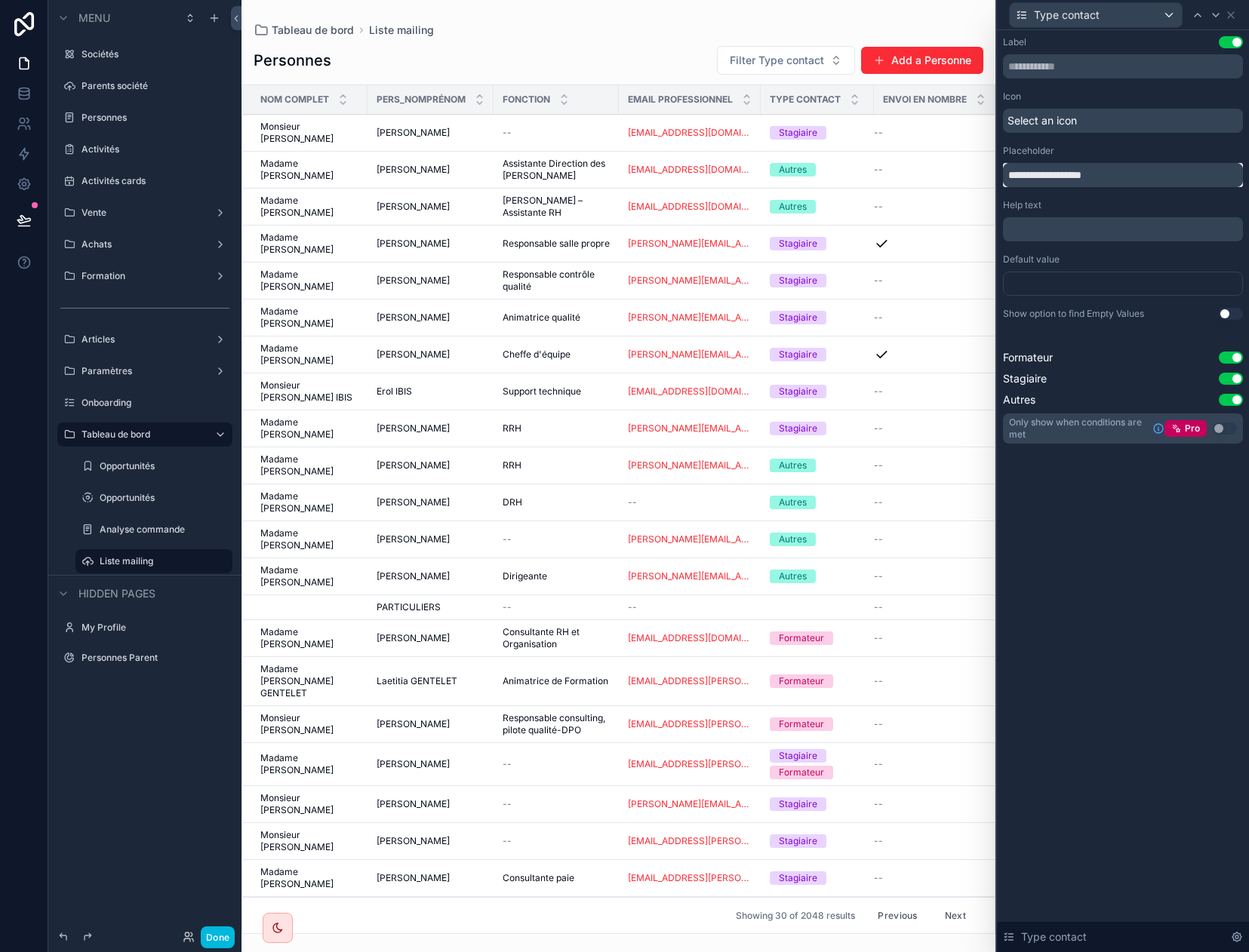
drag, startPoint x: 1037, startPoint y: 178, endPoint x: 940, endPoint y: 183, distance: 97.1
click at [939, 183] on div "**********" at bounding box center [624, 476] width 1249 height 952
type input "**********"
click at [1085, 19] on icon at bounding box center [1230, 15] width 12 height 12
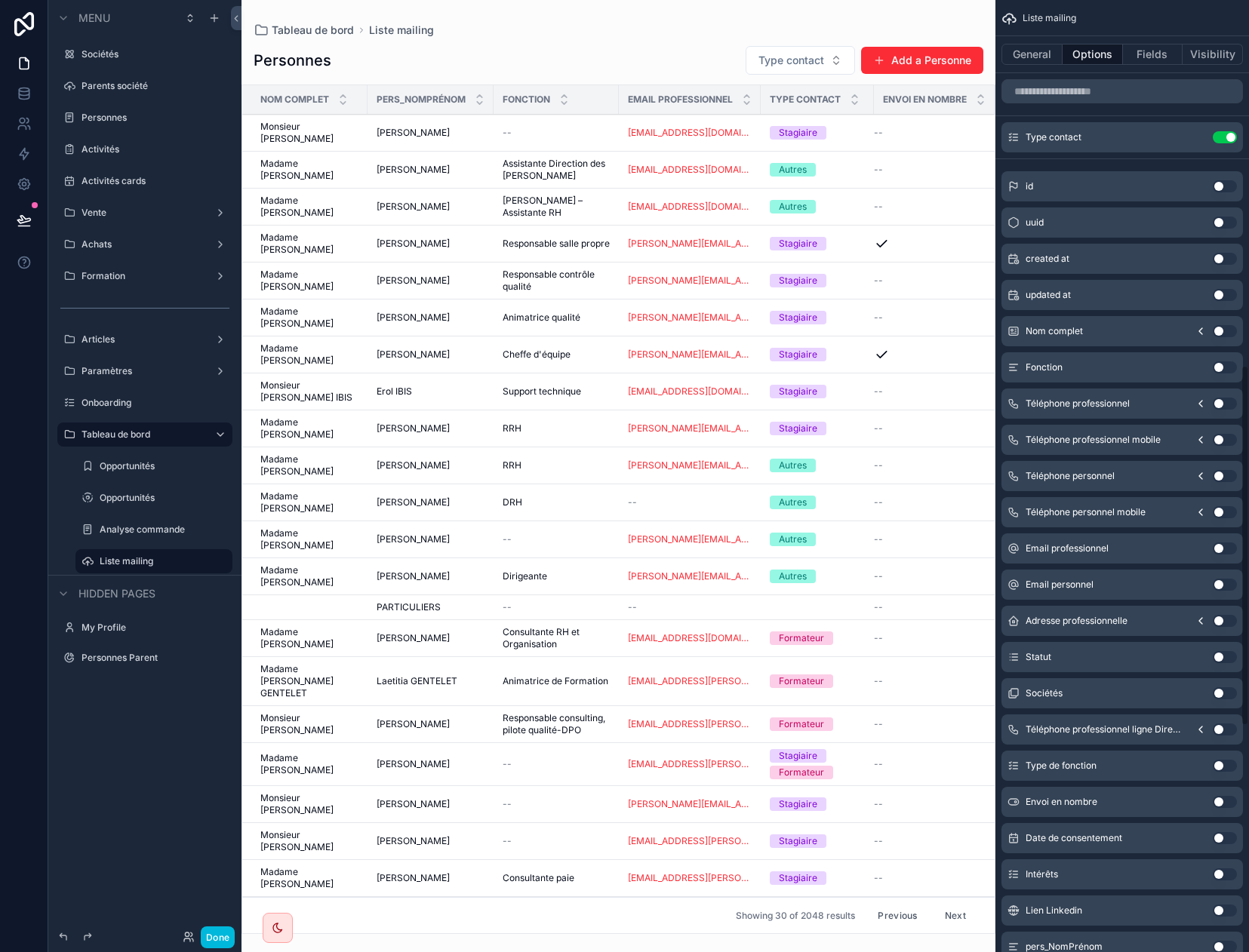
scroll to position [981, 0]
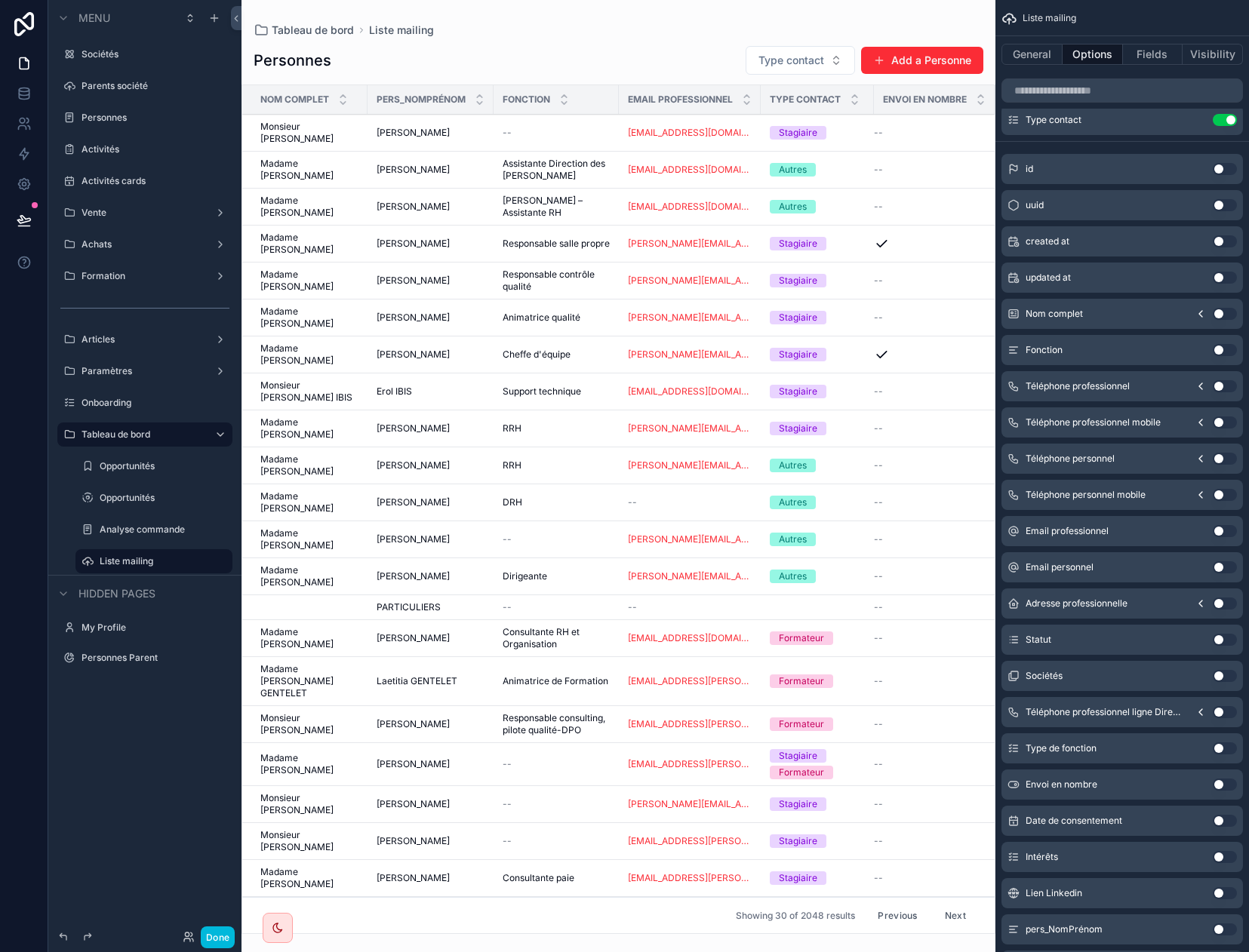
click at [1085, 783] on button "Use setting" at bounding box center [1224, 784] width 24 height 12
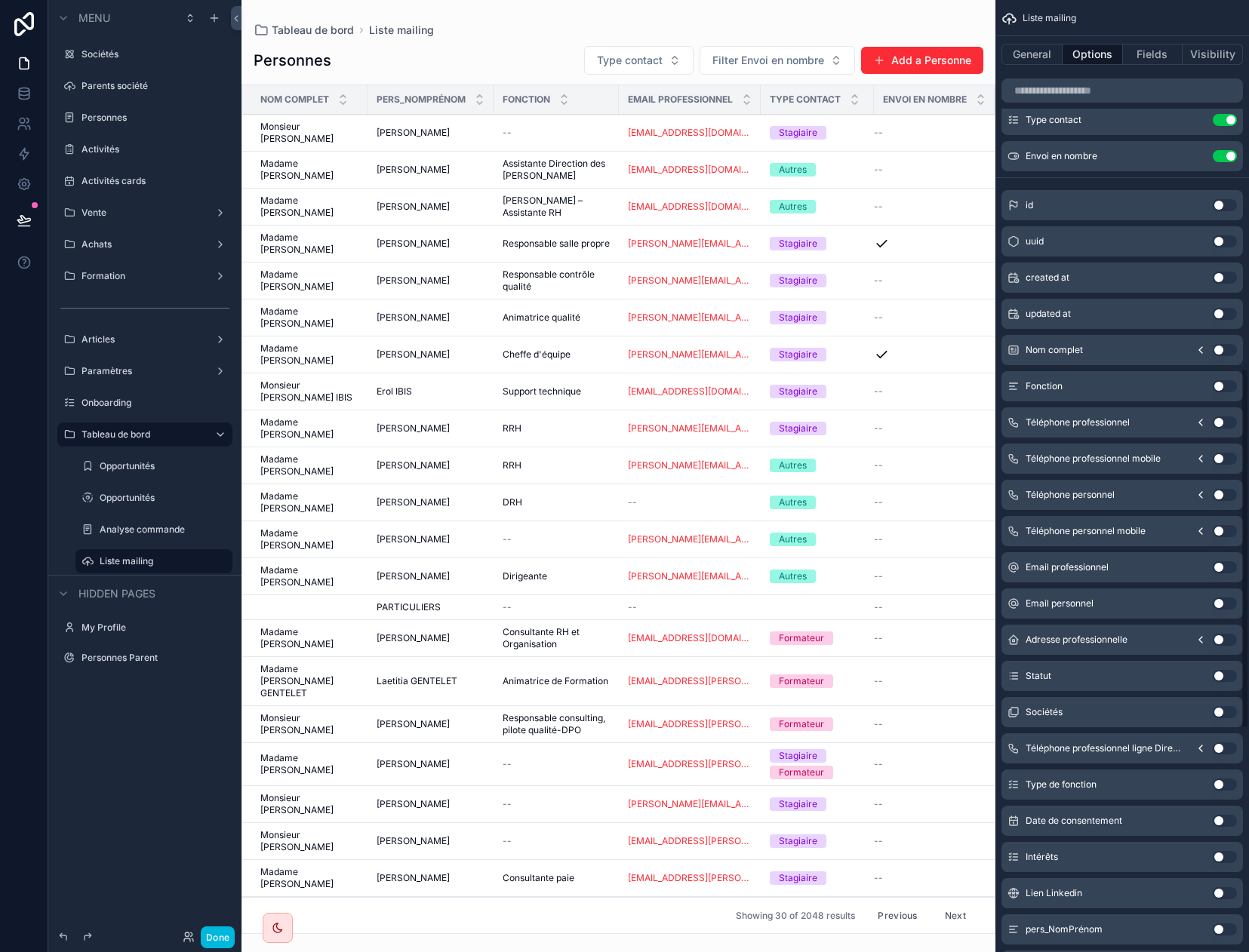
scroll to position [830, 0]
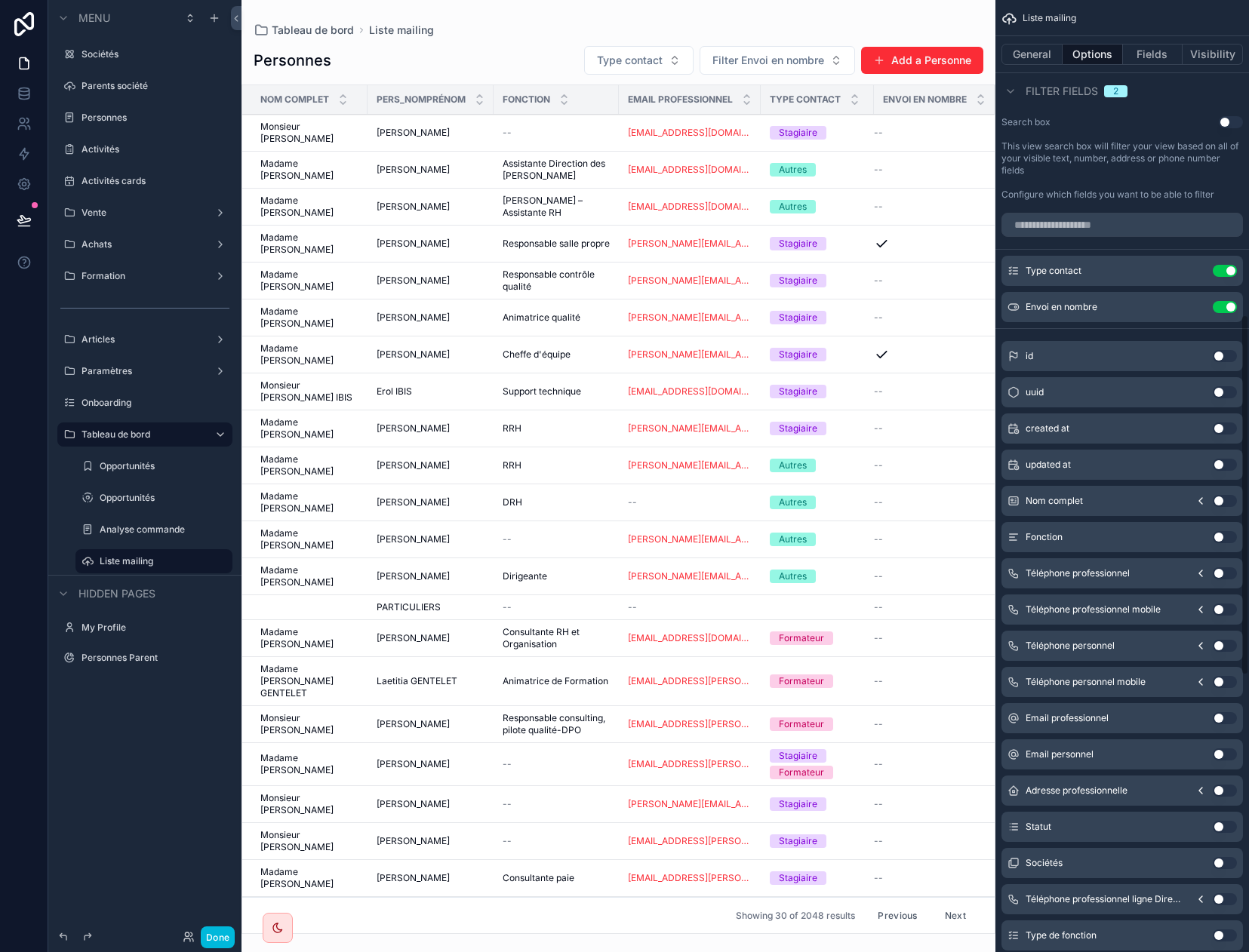
drag, startPoint x: 1200, startPoint y: 308, endPoint x: 1197, endPoint y: 280, distance: 28.2
click at [0, 0] on icon "scrollable content" at bounding box center [0, 0] width 0 height 0
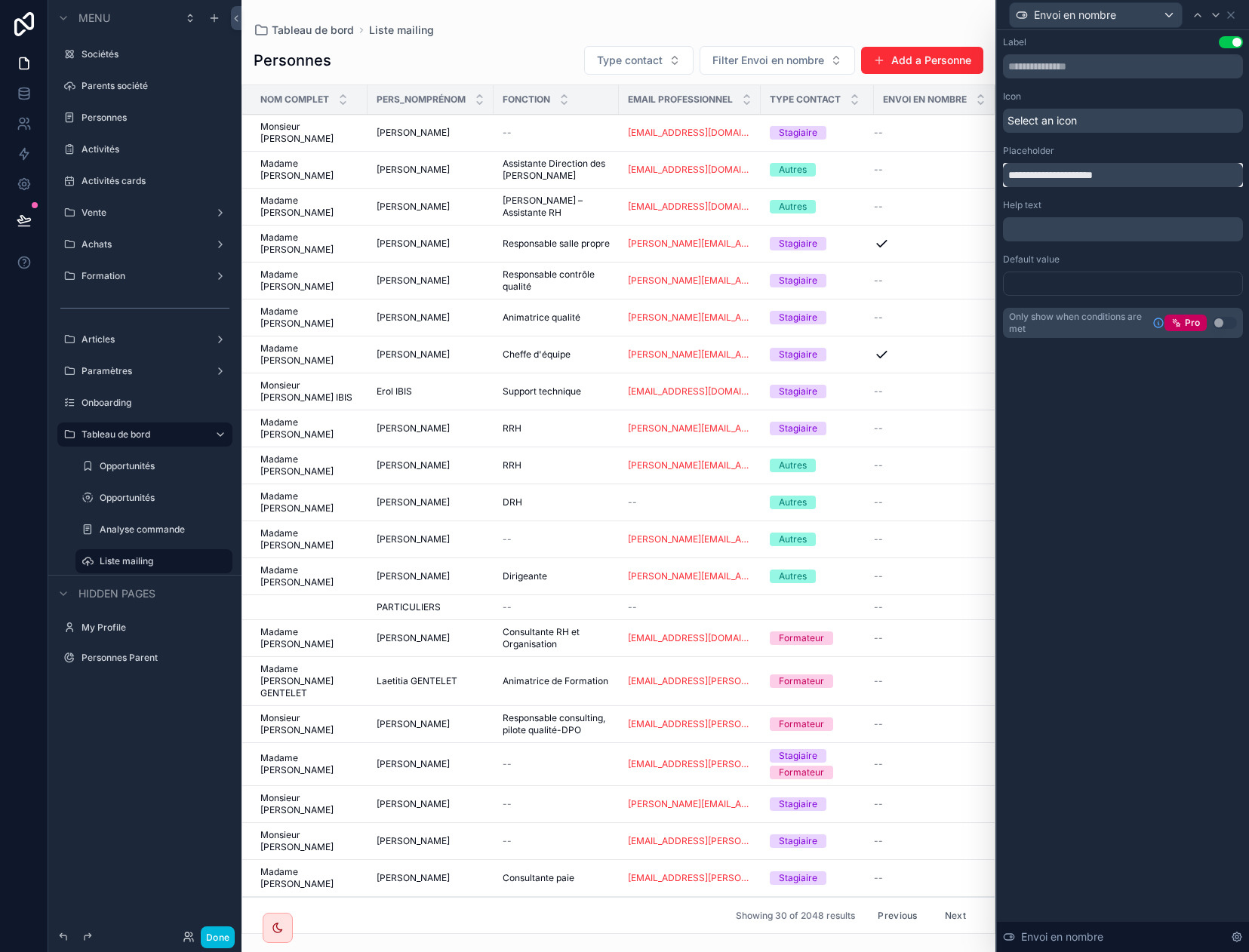
drag, startPoint x: 1038, startPoint y: 172, endPoint x: 889, endPoint y: 170, distance: 149.0
click at [889, 170] on div "**********" at bounding box center [624, 476] width 1249 height 952
type input "**********"
click at [1085, 16] on icon at bounding box center [1230, 15] width 12 height 12
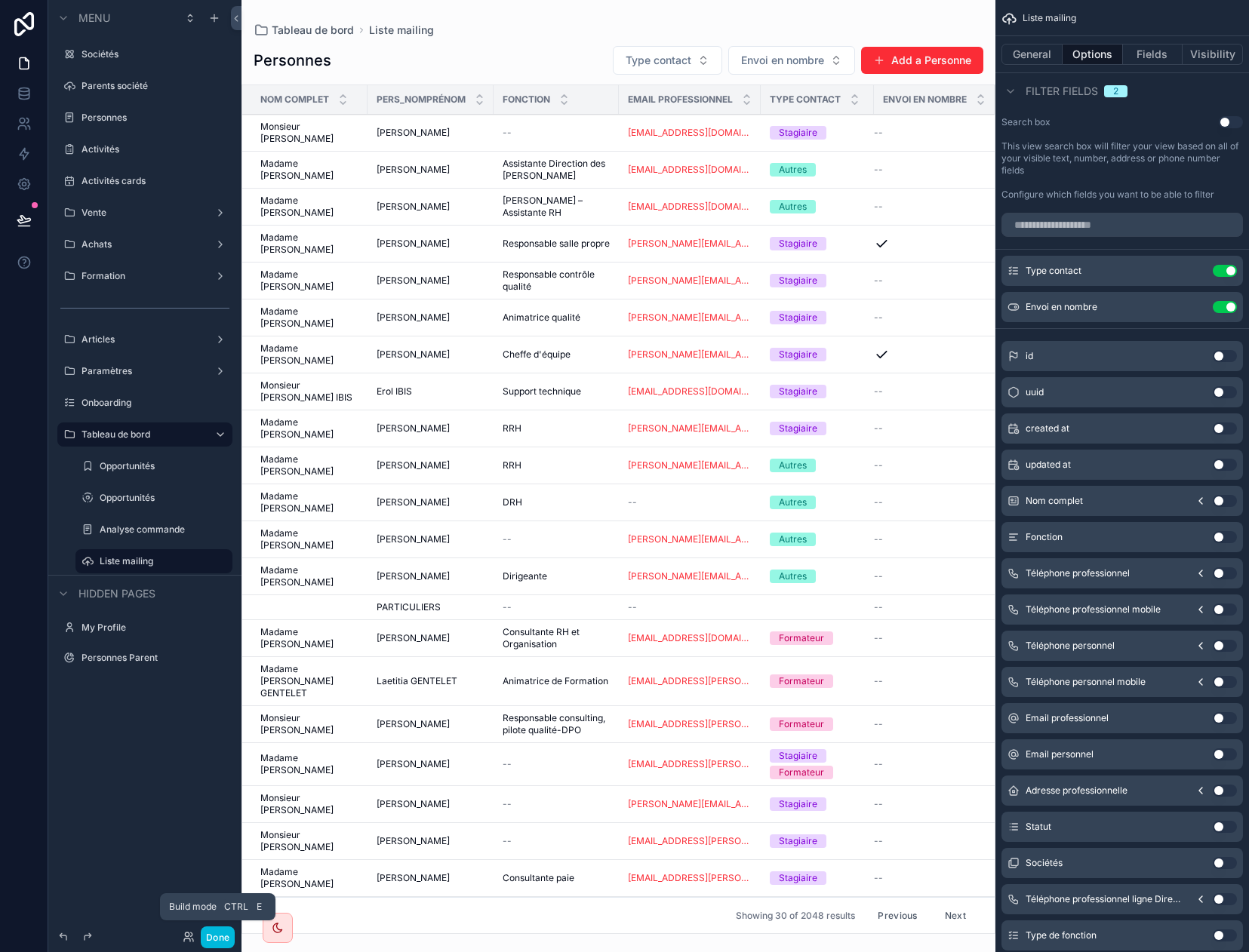
click at [207, 941] on button "Done" at bounding box center [217, 937] width 34 height 22
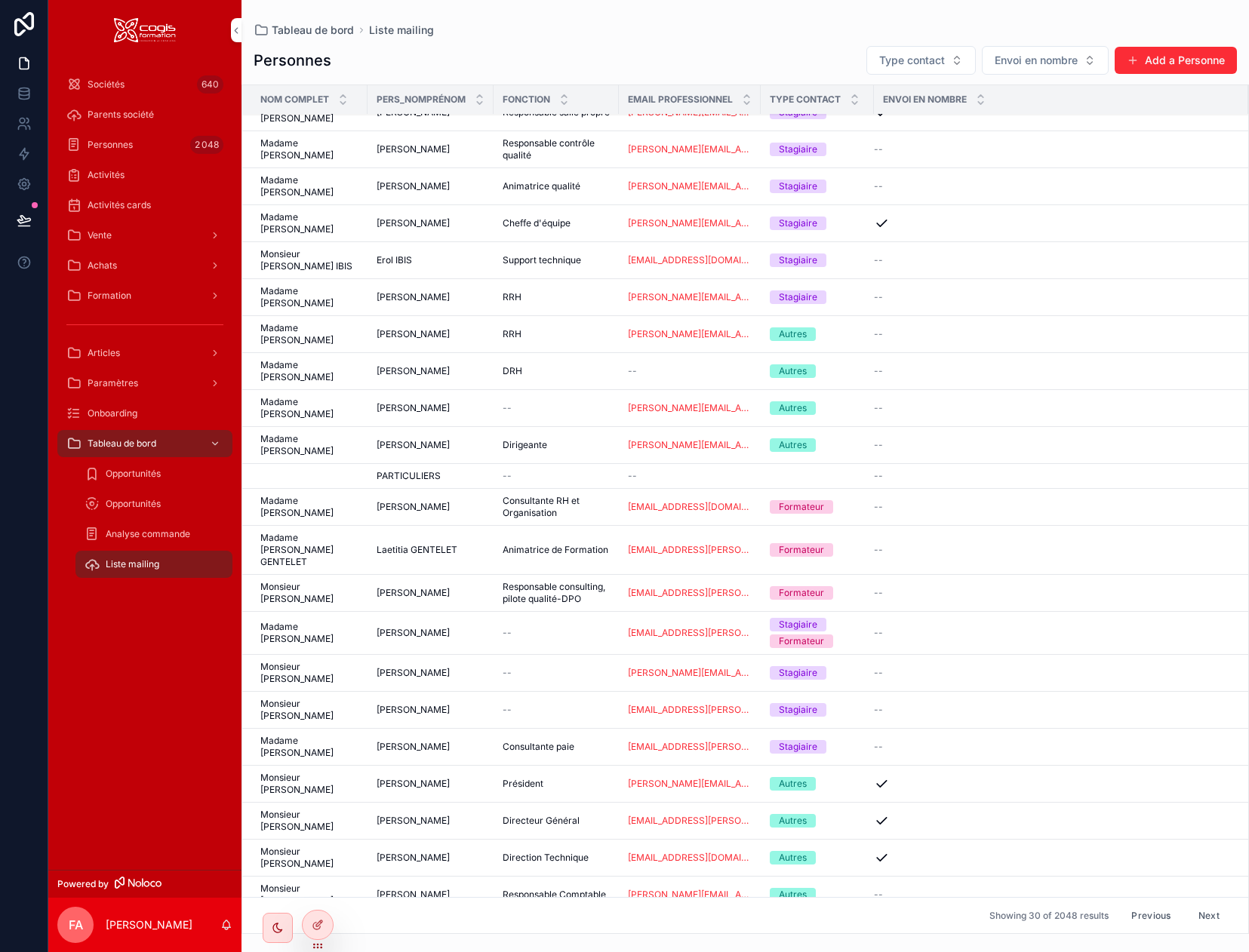
scroll to position [151, 0]
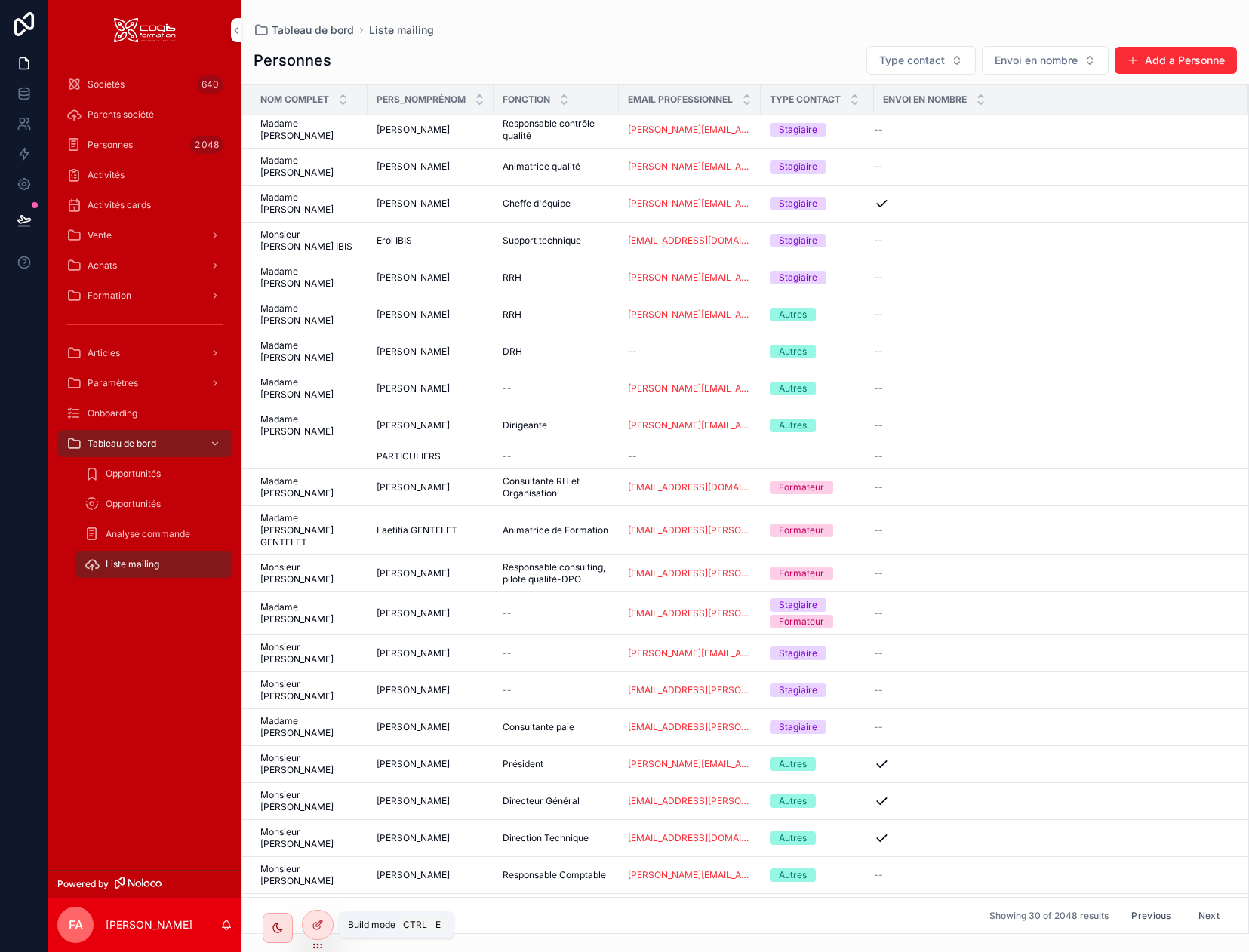
click at [316, 926] on icon at bounding box center [318, 925] width 12 height 12
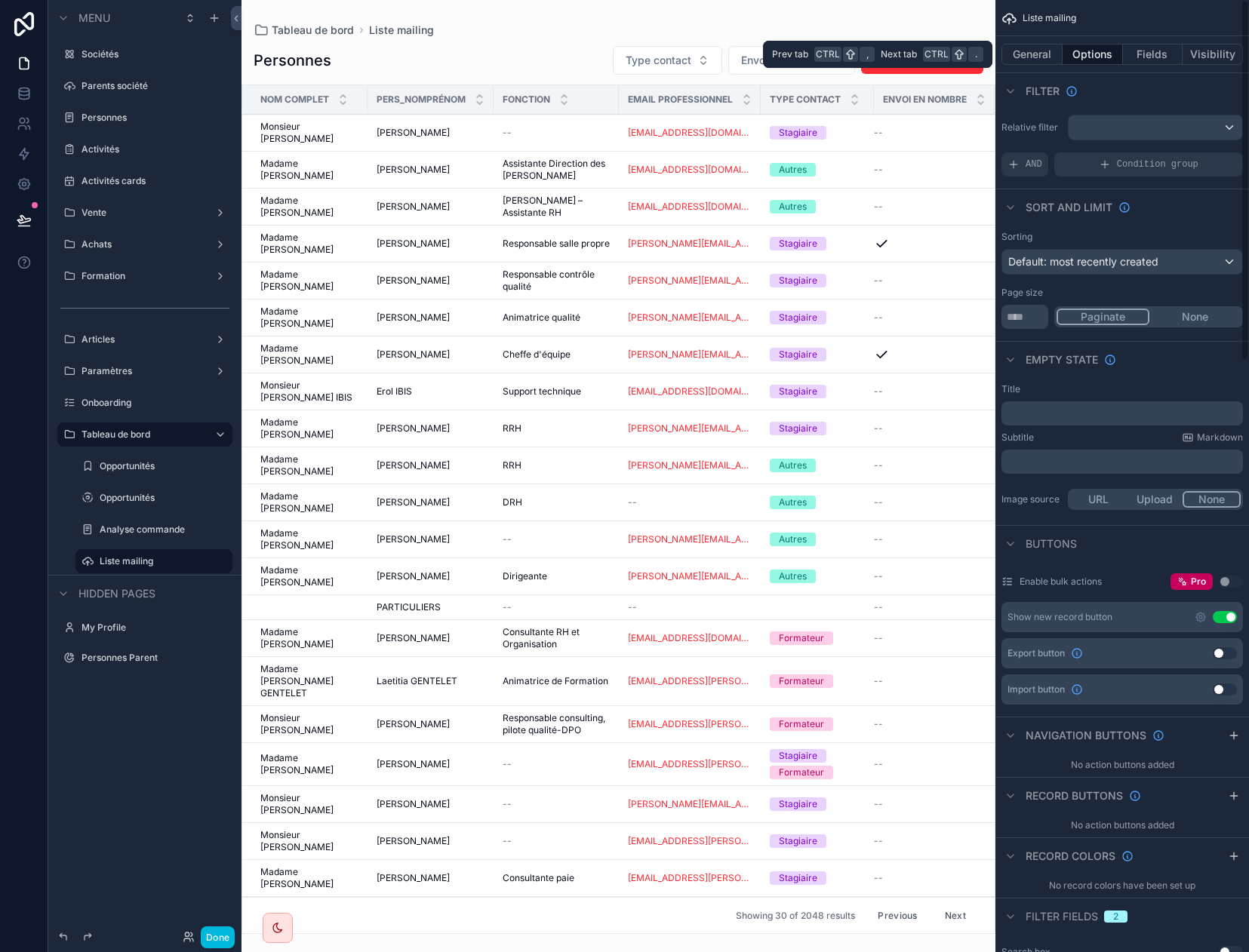
click at [1024, 50] on button "General" at bounding box center [1032, 54] width 61 height 21
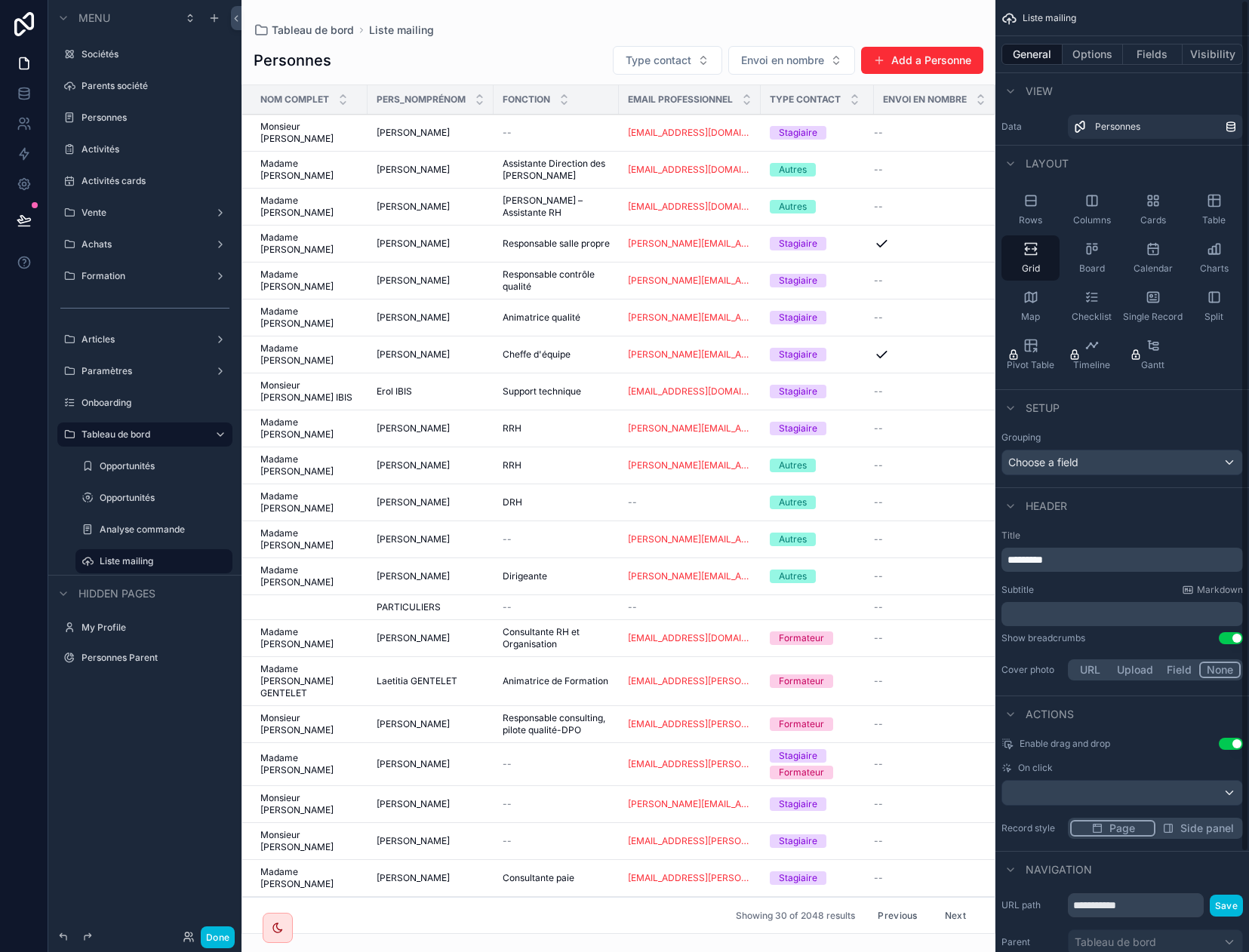
click at [1085, 48] on button "Options" at bounding box center [1092, 54] width 60 height 21
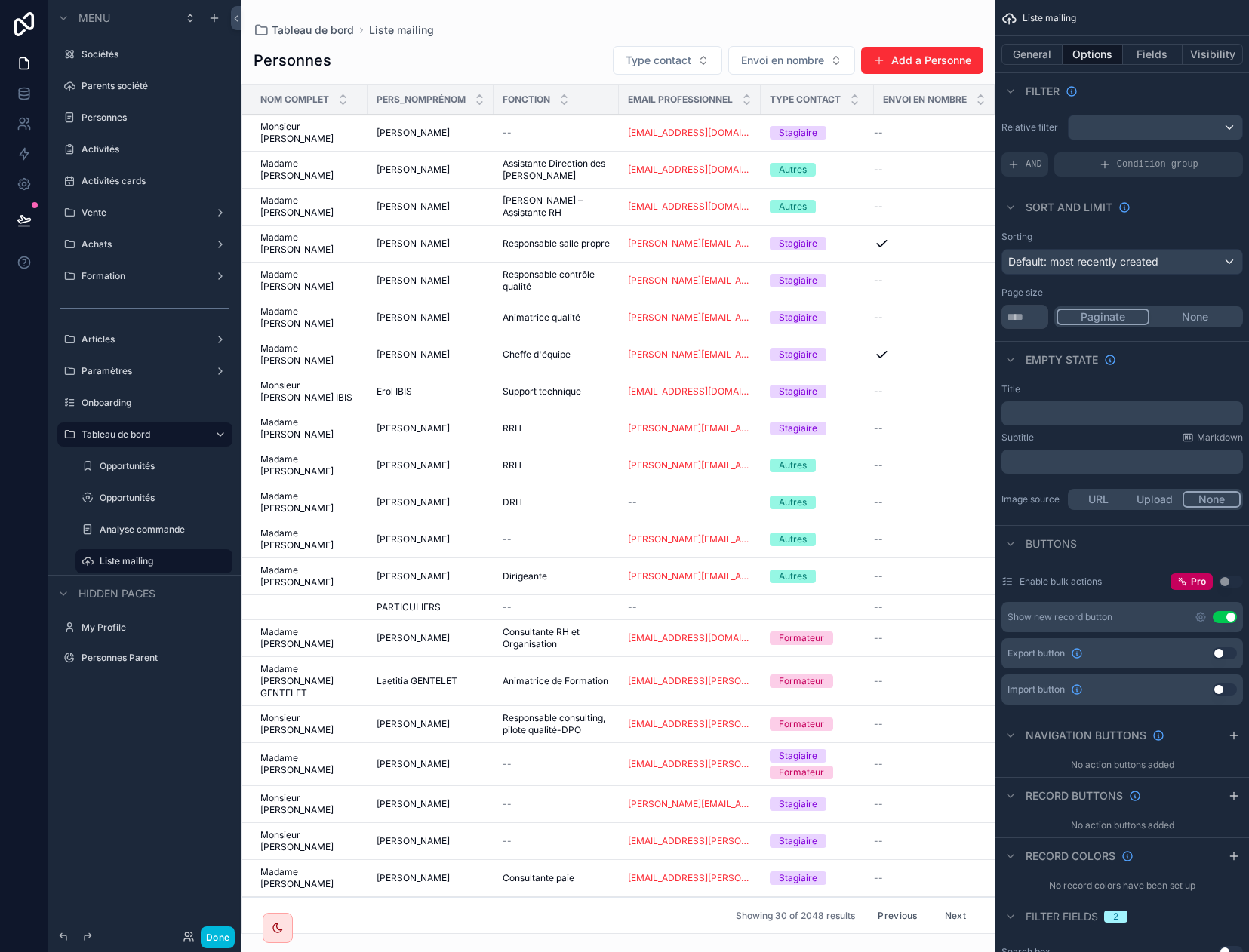
click at [1085, 654] on button "Use setting" at bounding box center [1224, 653] width 24 height 12
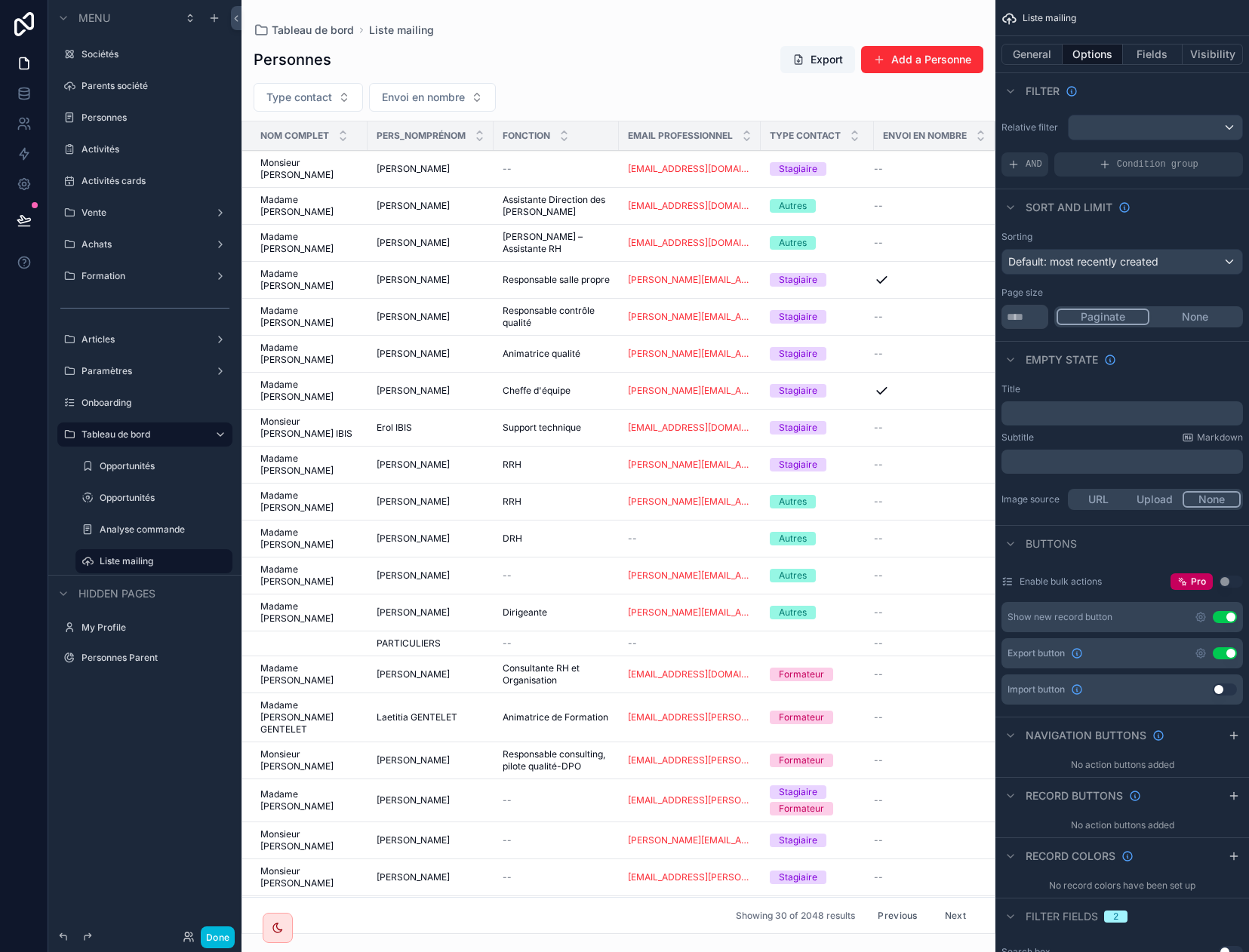
click at [0, 0] on icon "scrollable content" at bounding box center [0, 0] width 0 height 0
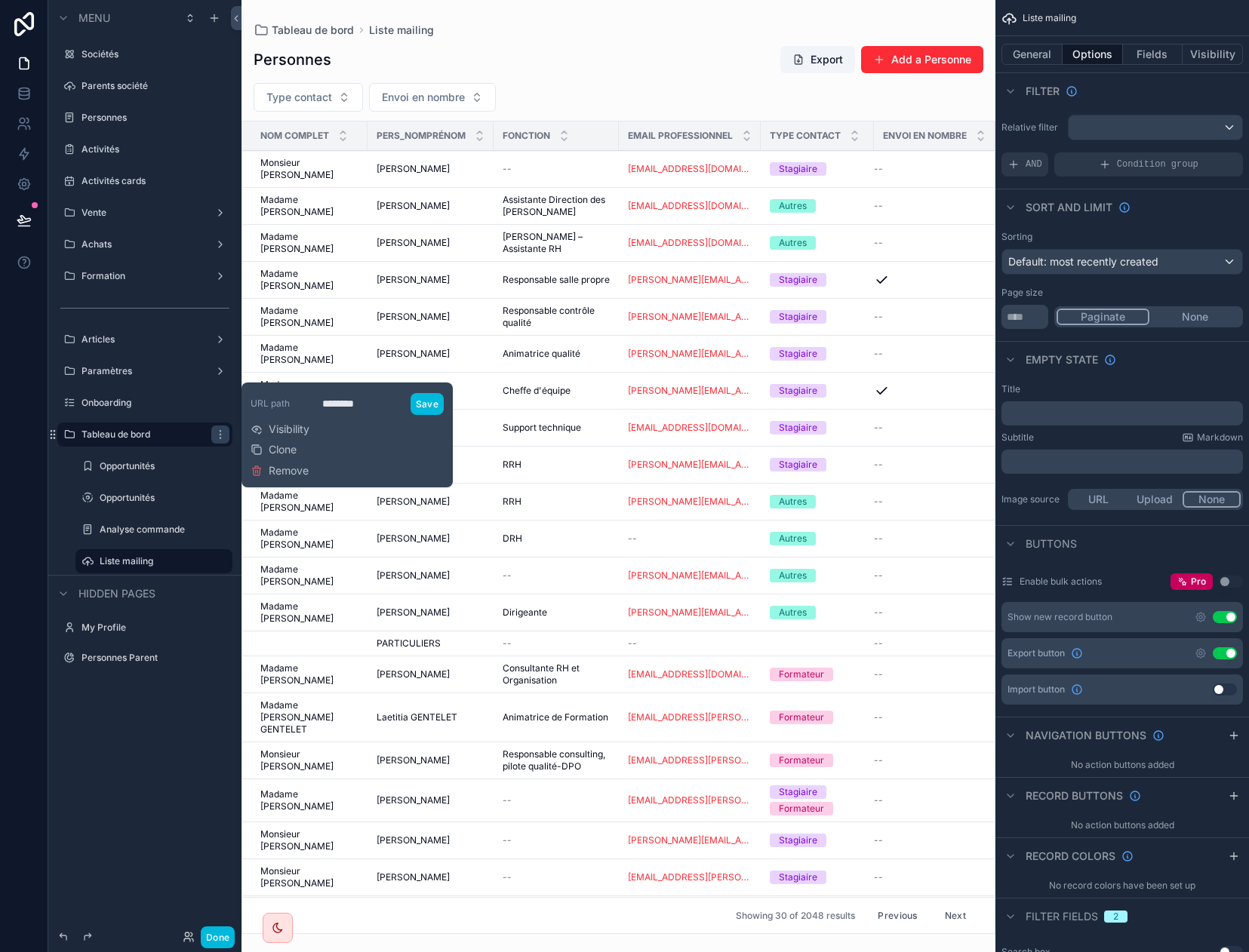
click at [305, 431] on span "Visibility" at bounding box center [289, 430] width 41 height 15
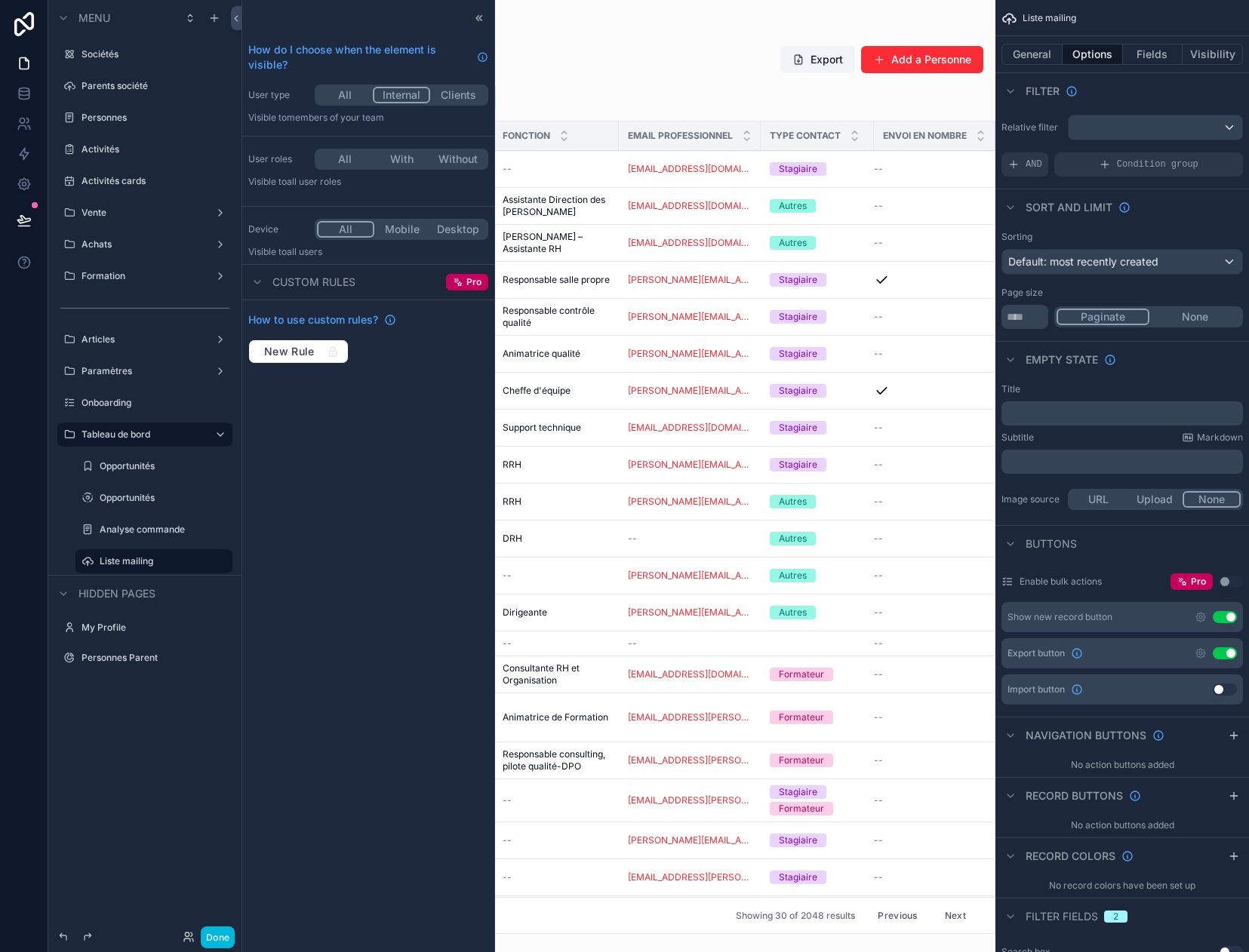
click at [599, 30] on div "scrollable content" at bounding box center [618, 476] width 754 height 952
click at [162, 836] on div "Menu Sociétés Parents société Personnes Activités Activités cards Vente Achats …" at bounding box center [145, 467] width 193 height 934
click at [0, 0] on icon "scrollable content" at bounding box center [0, 0] width 0 height 0
click at [145, 496] on label "Opportunités" at bounding box center [161, 498] width 123 height 12
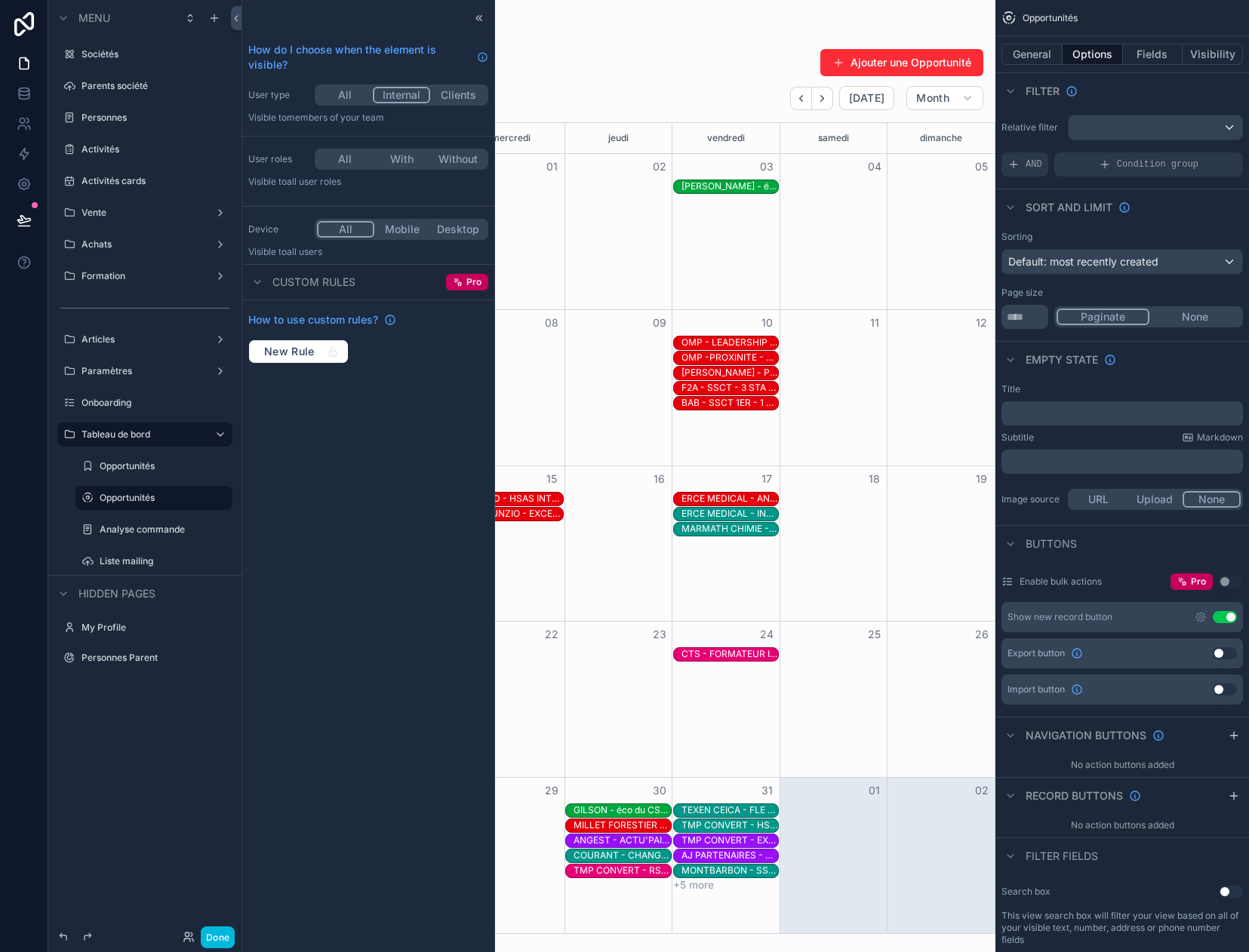
click at [132, 532] on label "Analyse commande" at bounding box center [161, 529] width 123 height 12
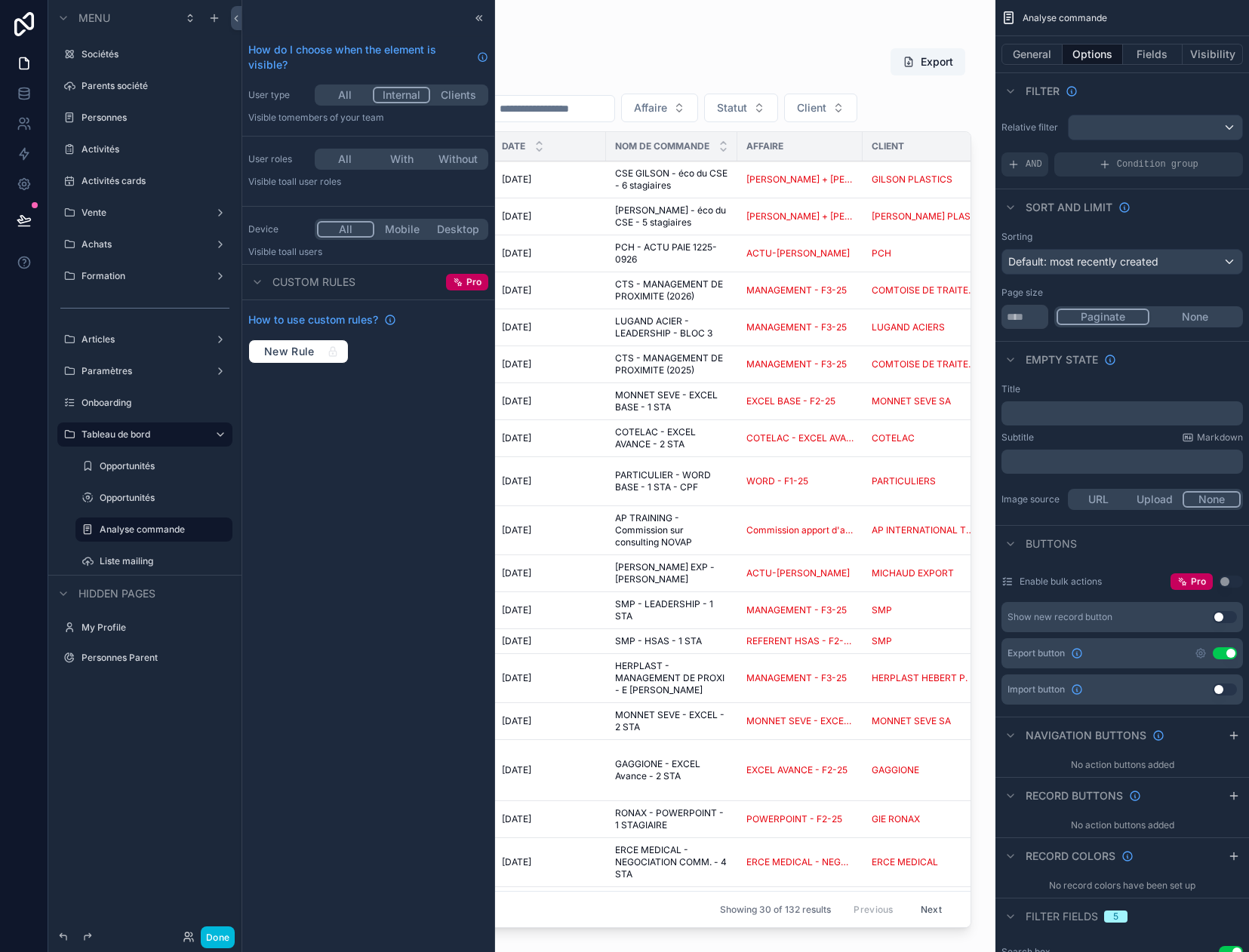
click at [127, 560] on label "Liste mailing" at bounding box center [161, 561] width 123 height 12
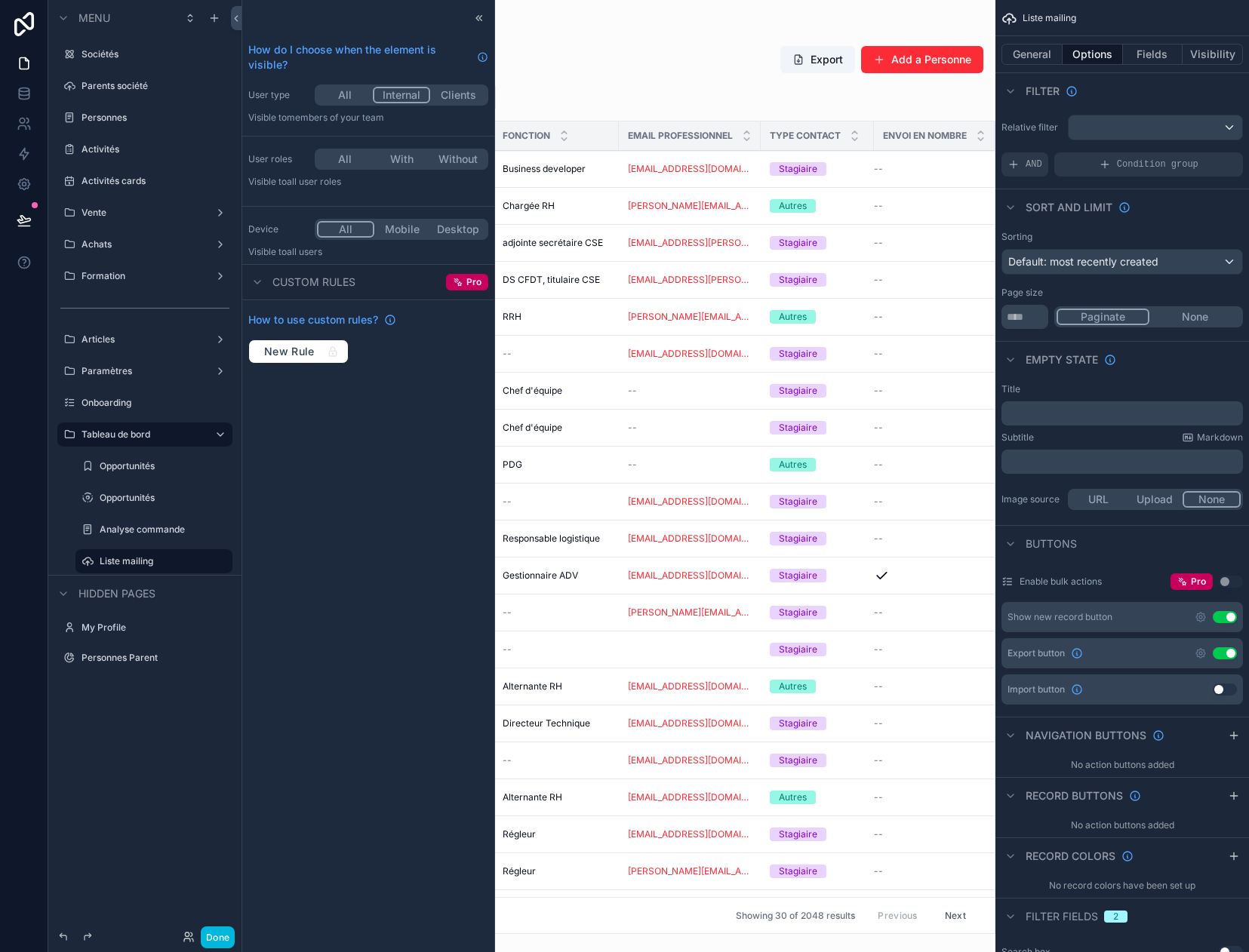
click at [139, 536] on div "Analyse commande" at bounding box center [165, 529] width 130 height 12
click at [139, 534] on label "Analyse commande" at bounding box center [161, 529] width 123 height 12
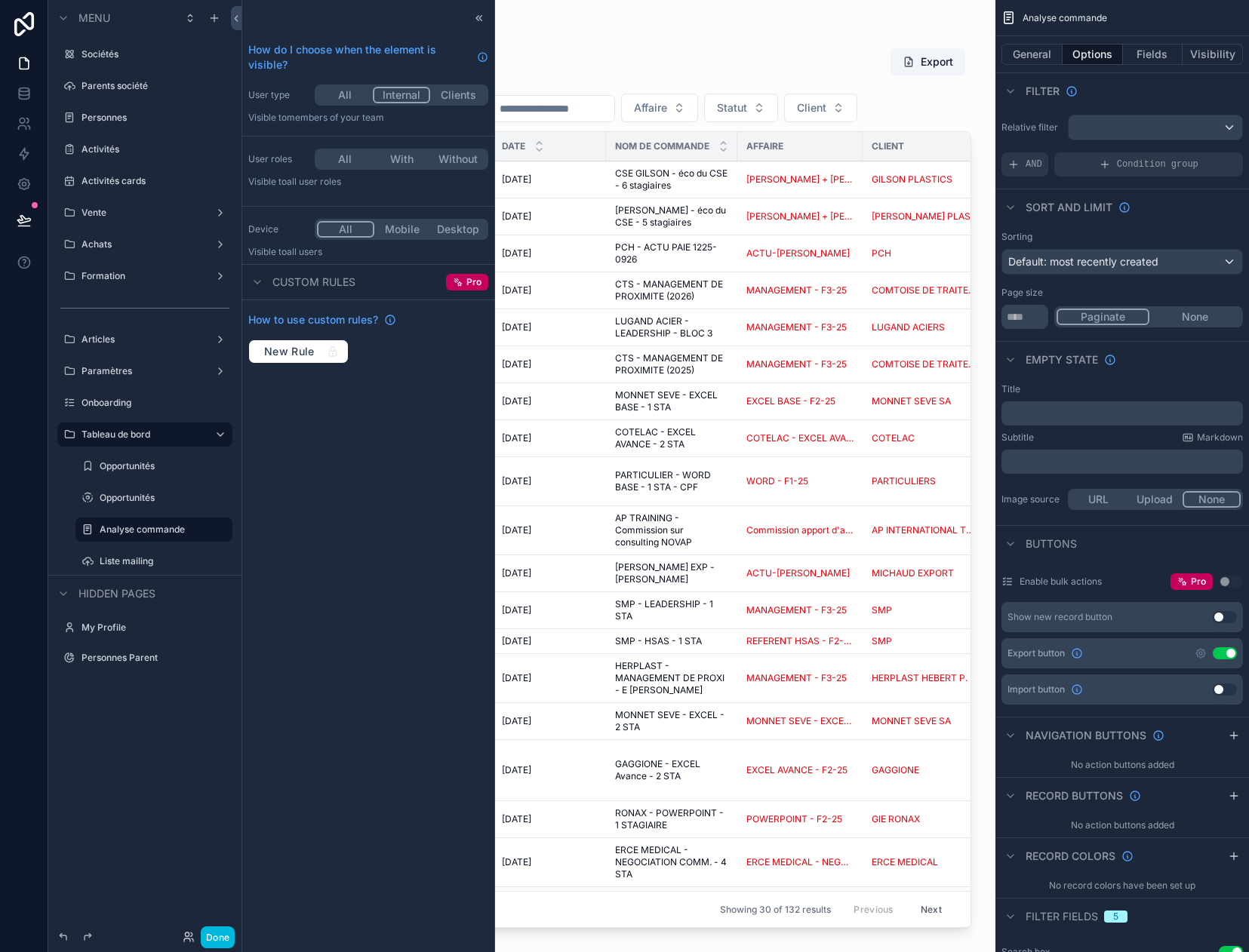
click at [399, 596] on div "How do I choose when the element is visible? User type All Internal Clients Vis…" at bounding box center [368, 476] width 252 height 952
click at [227, 937] on button "Done" at bounding box center [217, 937] width 34 height 22
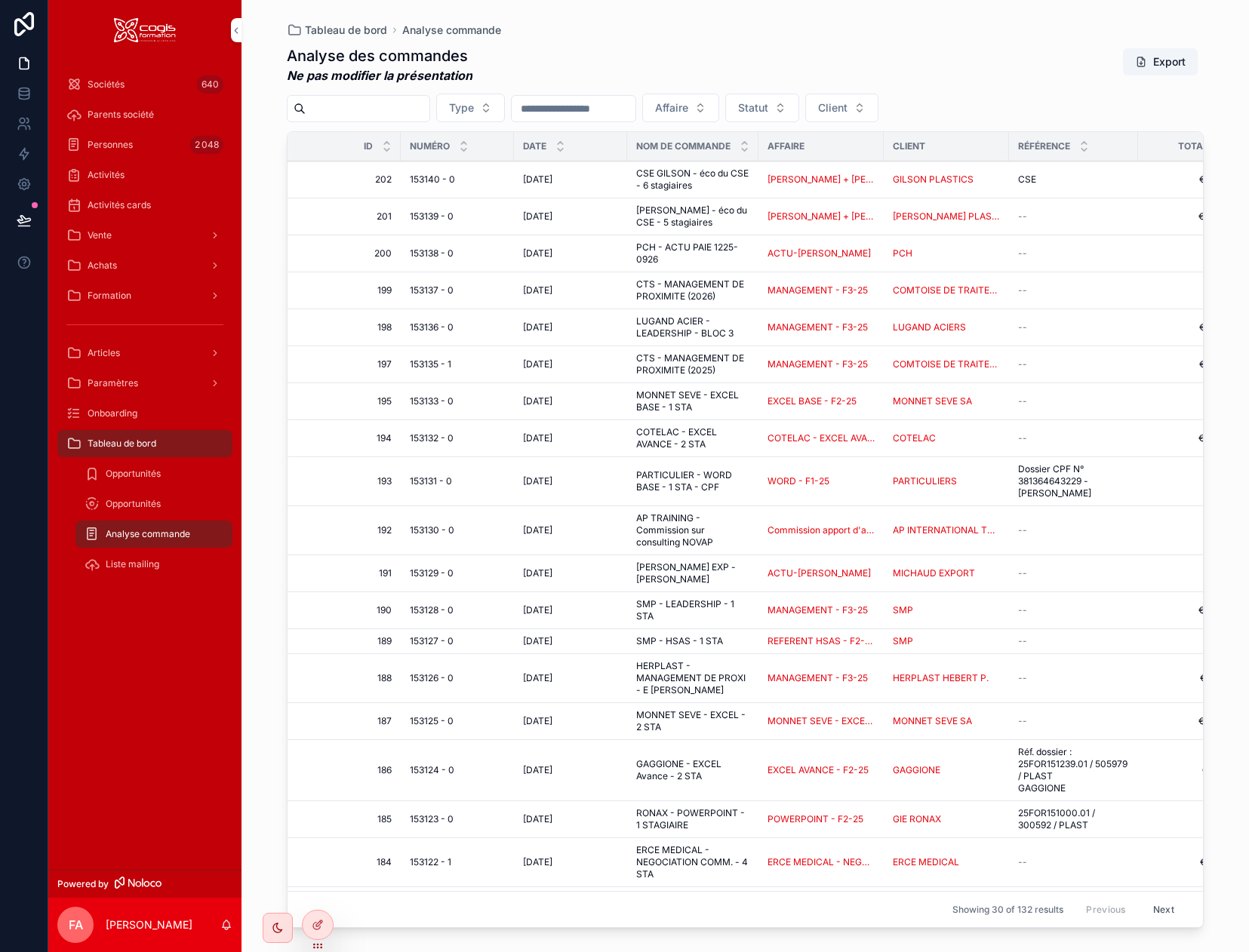
click at [132, 705] on div "Sociétés 640 Parents société Personnes 2 048 Activités Activités cards Vente Ac…" at bounding box center [145, 465] width 193 height 810
click at [97, 298] on span "Formation" at bounding box center [109, 295] width 44 height 12
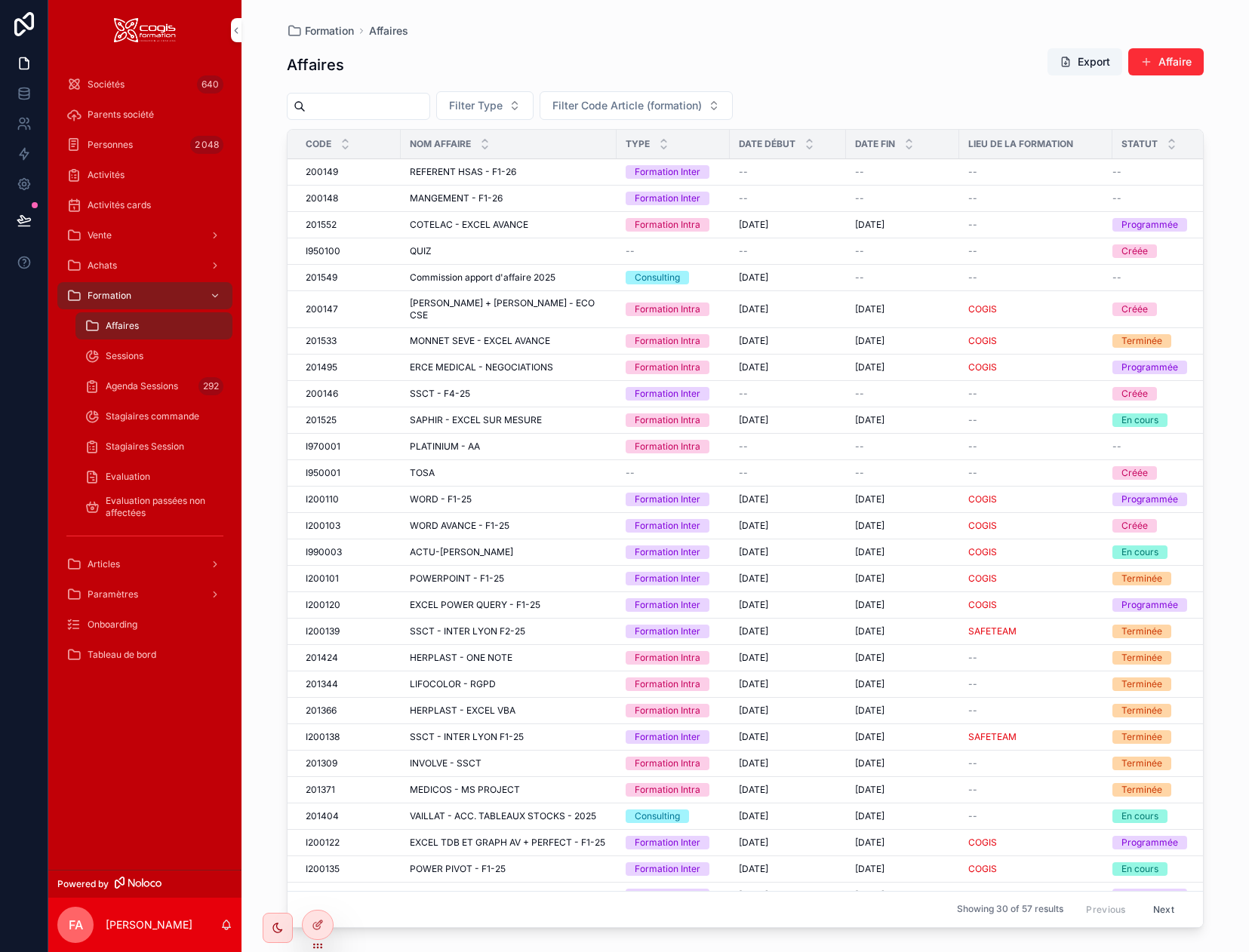
click at [357, 111] on input "scrollable content" at bounding box center [367, 106] width 123 height 21
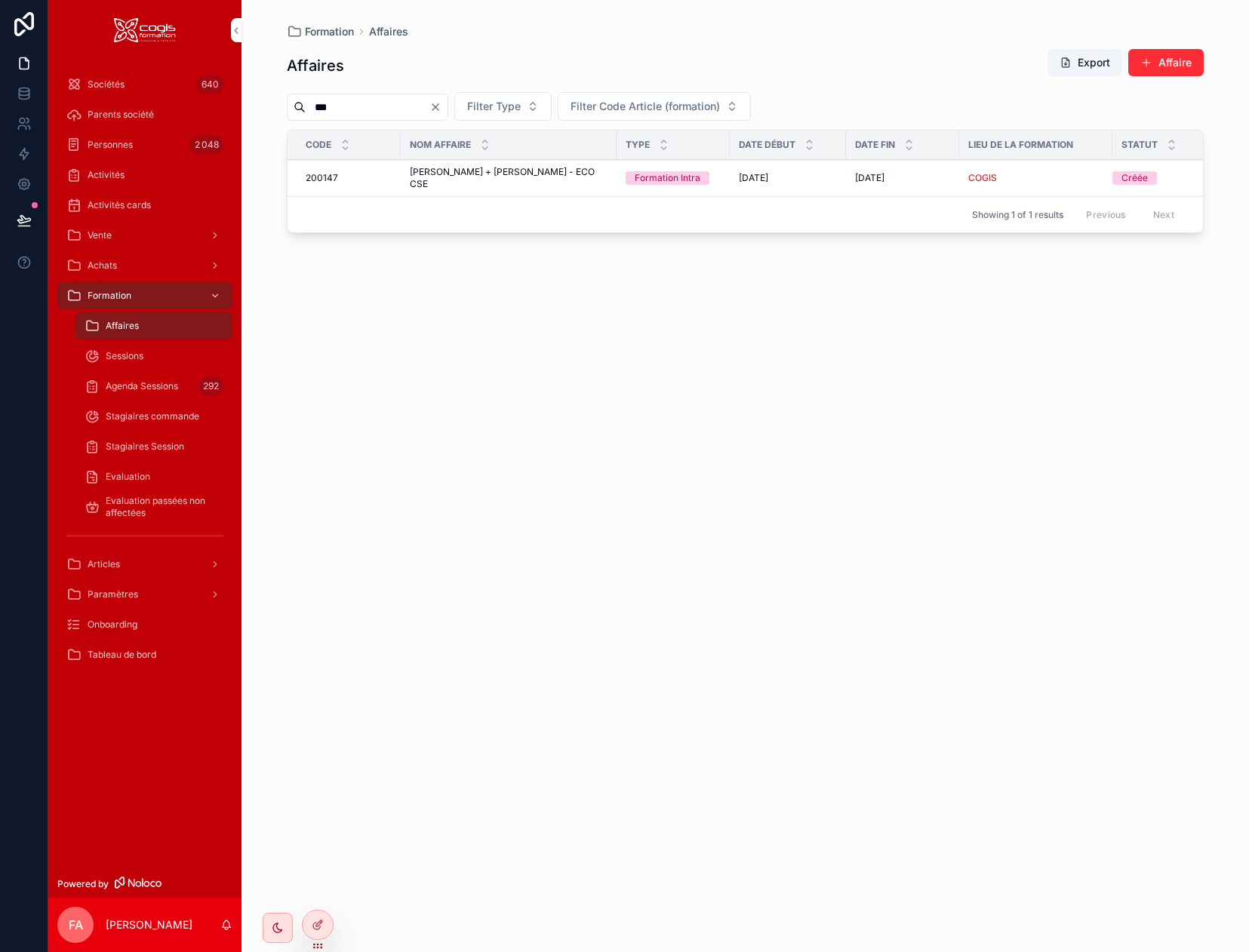
type input "***"
click at [505, 174] on span "[PERSON_NAME] + [PERSON_NAME] - ECO CSE" at bounding box center [508, 178] width 197 height 24
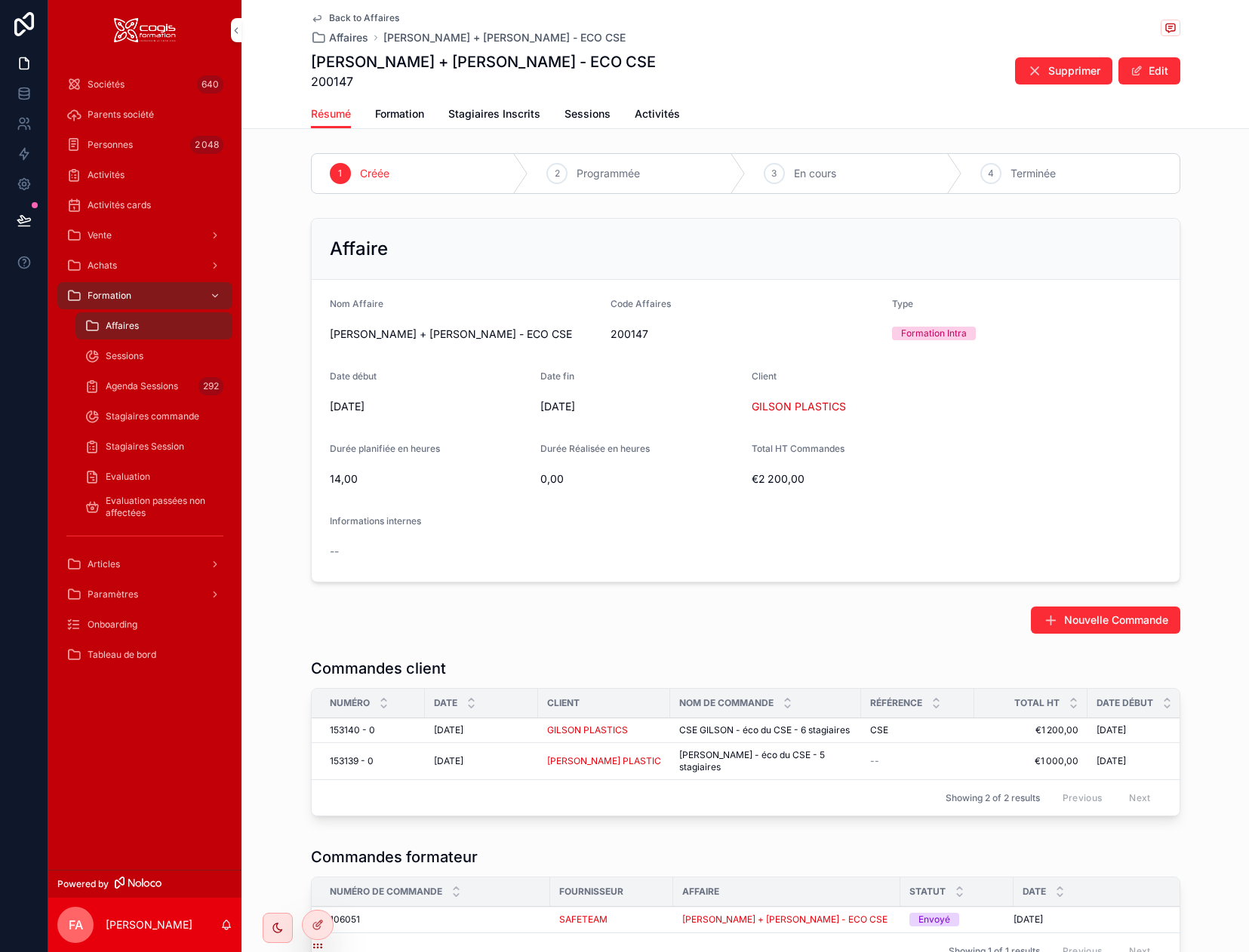
click at [486, 110] on span "Stagiaires Inscrits" at bounding box center [494, 114] width 92 height 15
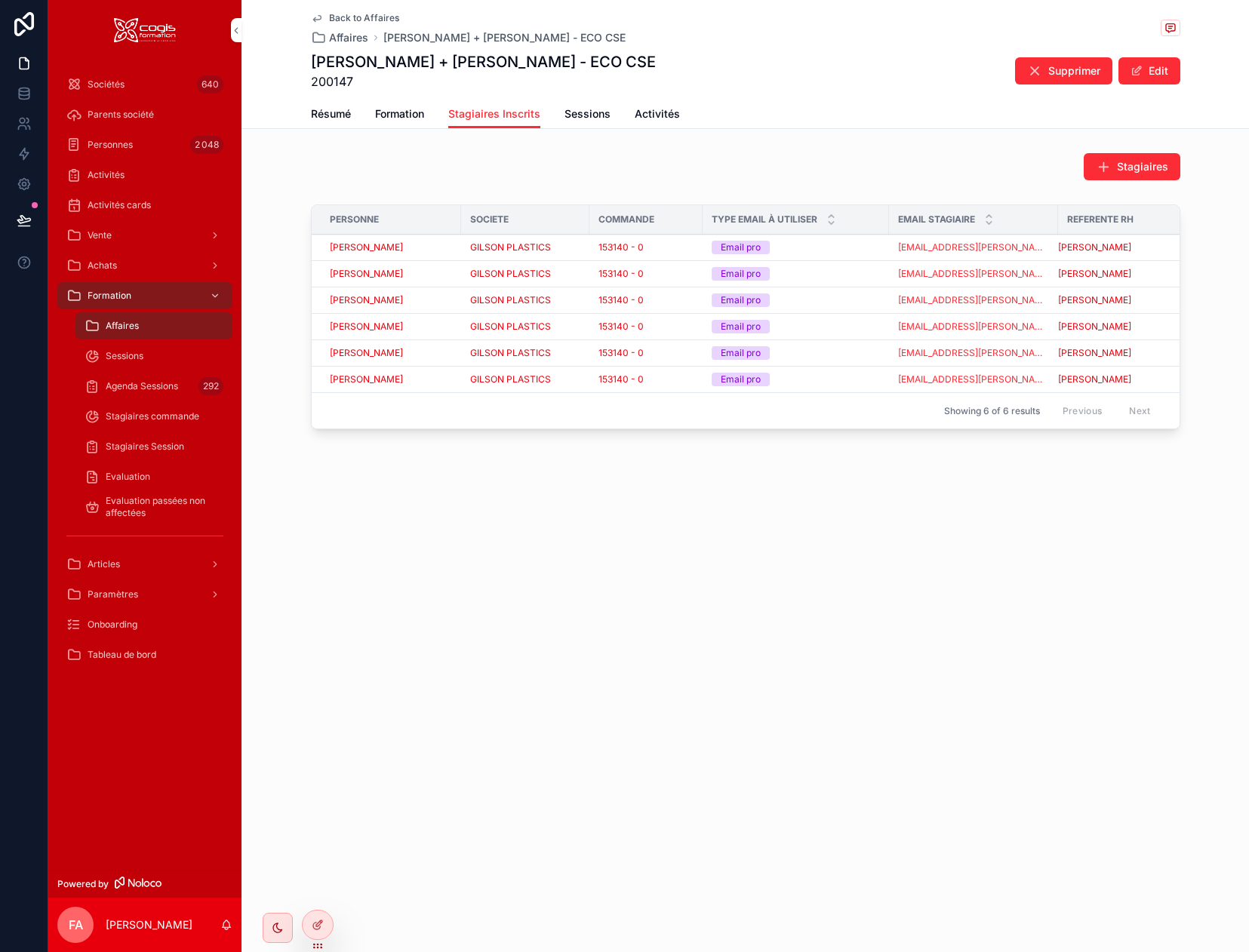
click at [119, 648] on div "Tableau de bord" at bounding box center [145, 654] width 157 height 24
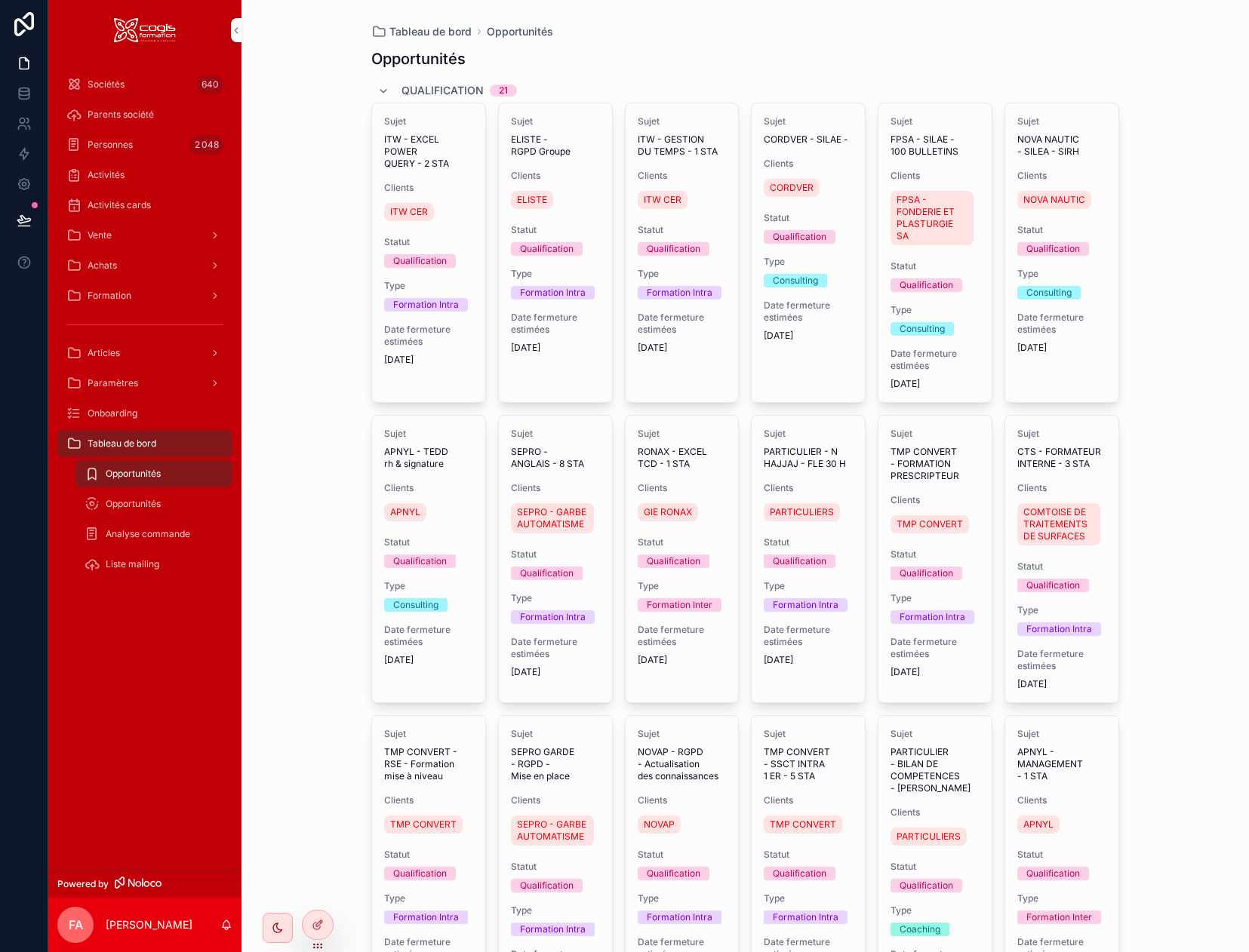
click at [128, 563] on span "Liste mailing" at bounding box center [132, 564] width 53 height 12
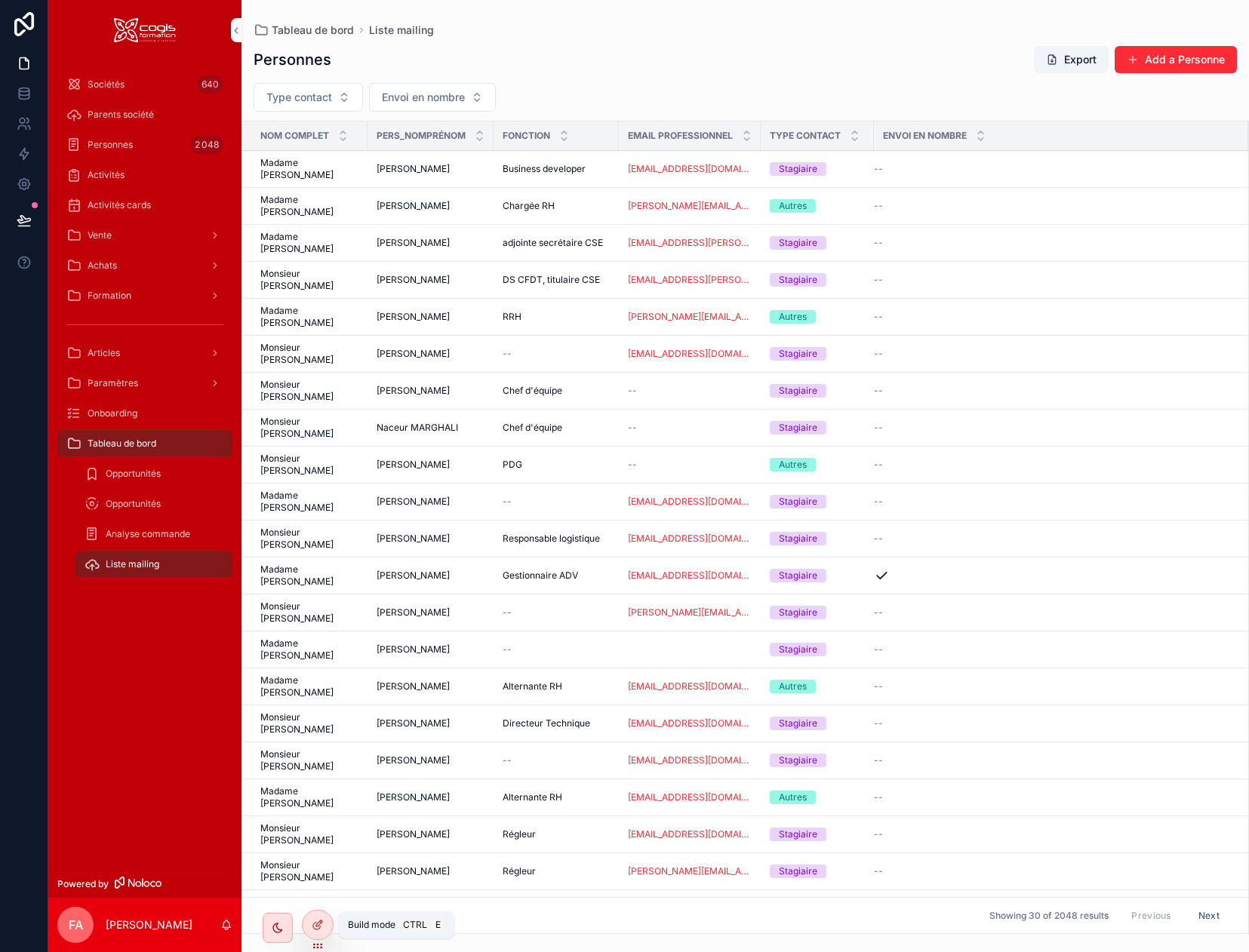
click at [318, 924] on icon at bounding box center [318, 925] width 12 height 12
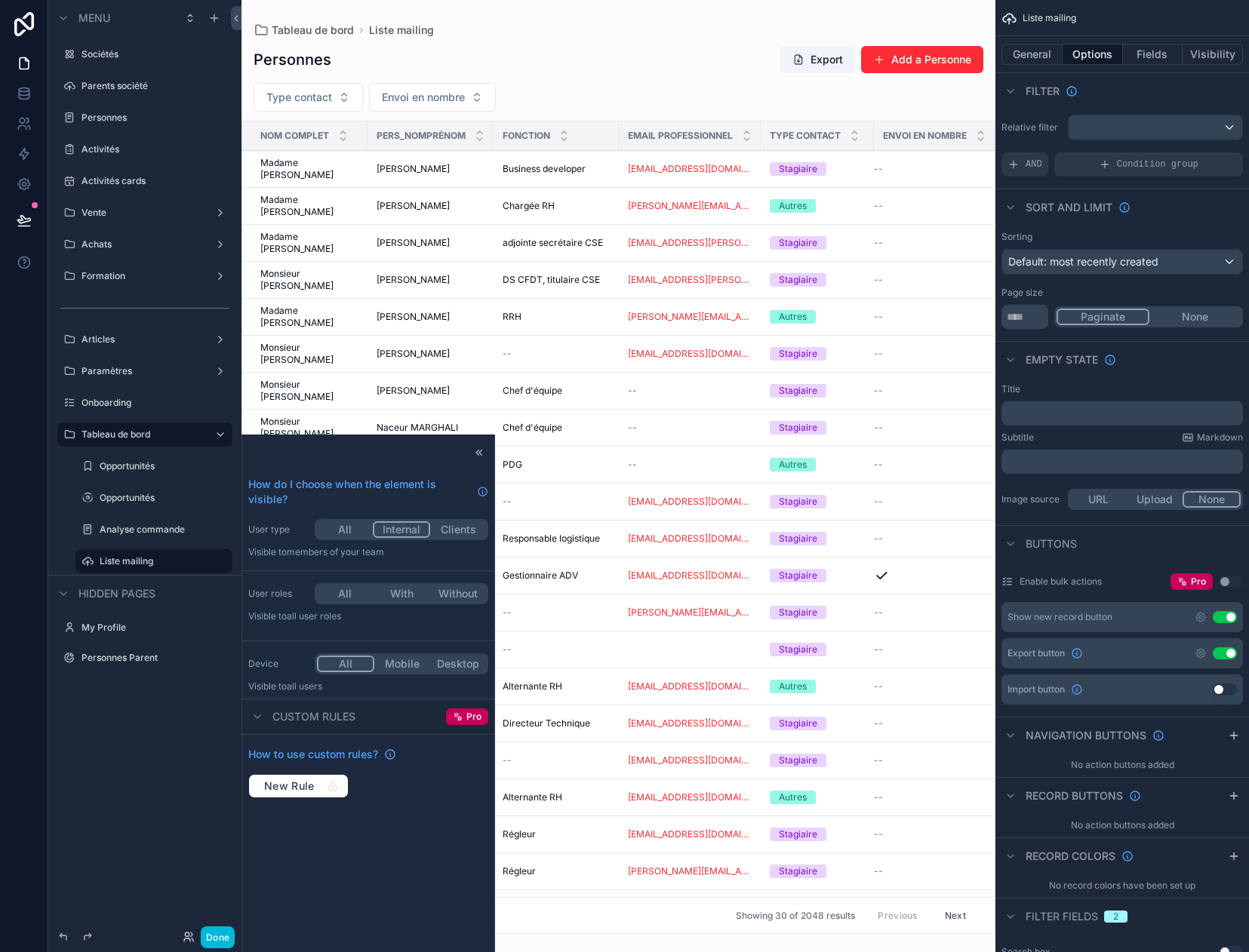
click at [1085, 651] on icon "scrollable content" at bounding box center [1200, 653] width 12 height 12
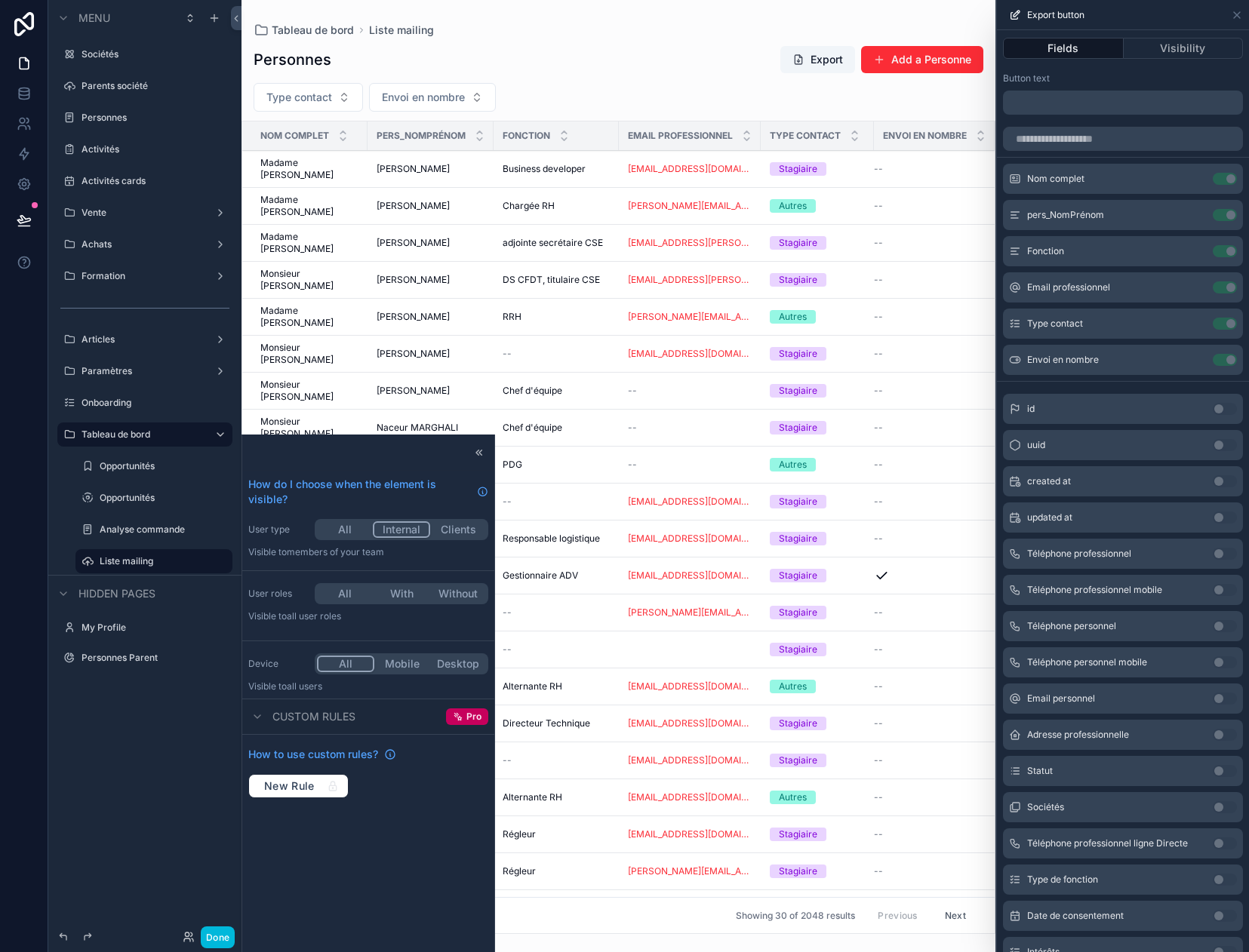
click at [1085, 48] on button "Visibility" at bounding box center [1184, 49] width 120 height 21
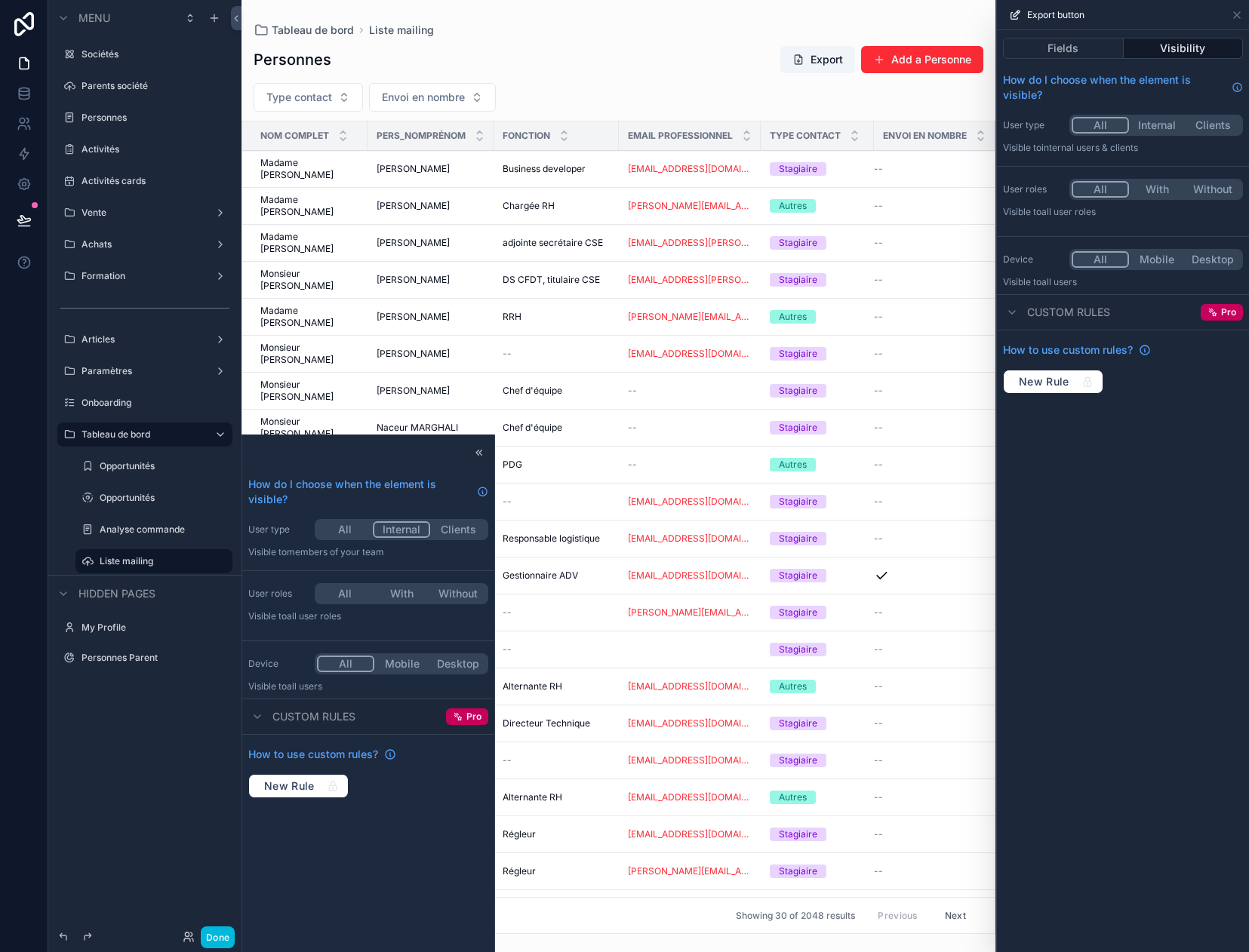
click at [1085, 123] on button "Internal" at bounding box center [1157, 125] width 56 height 16
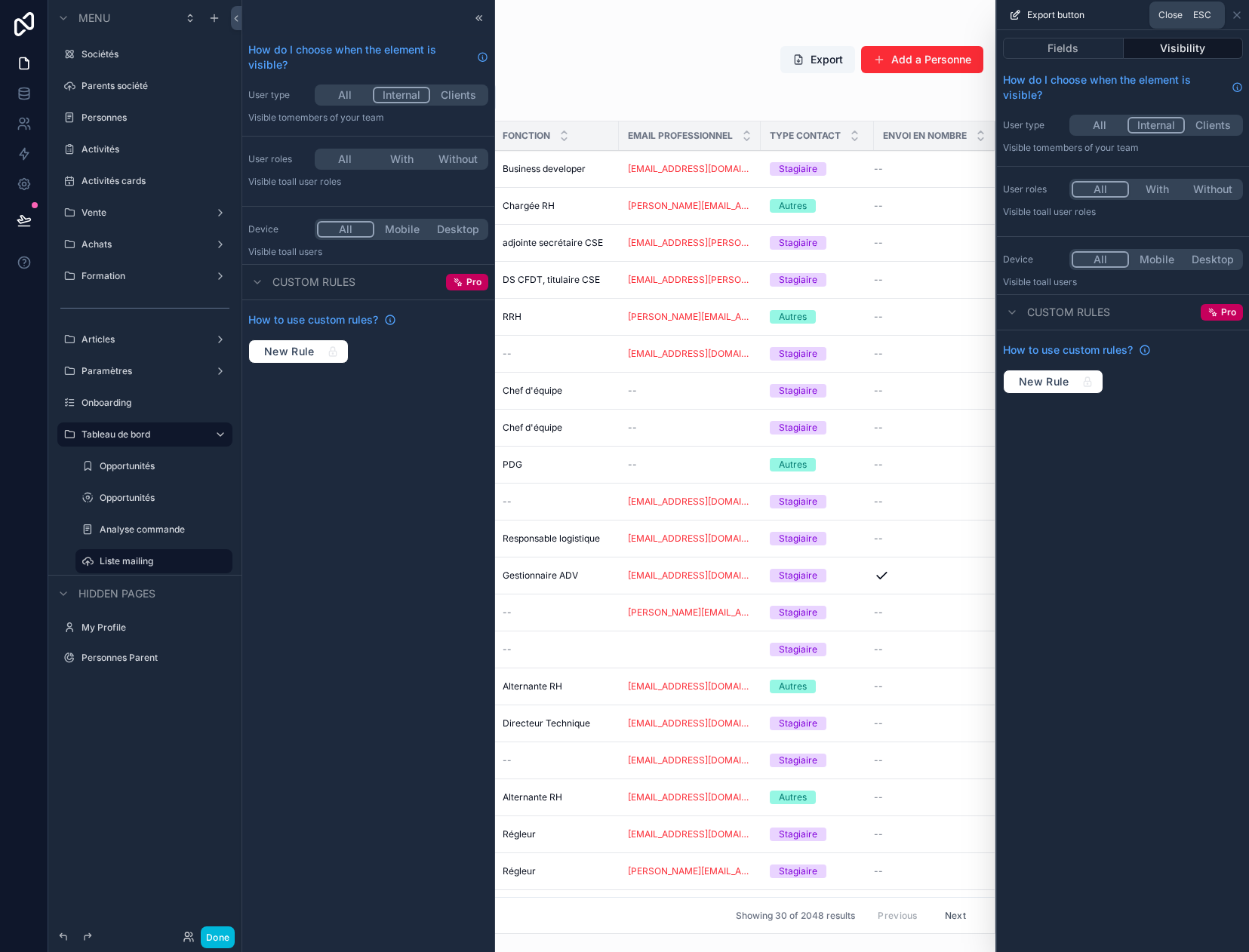
click at [1085, 9] on icon at bounding box center [1237, 15] width 12 height 12
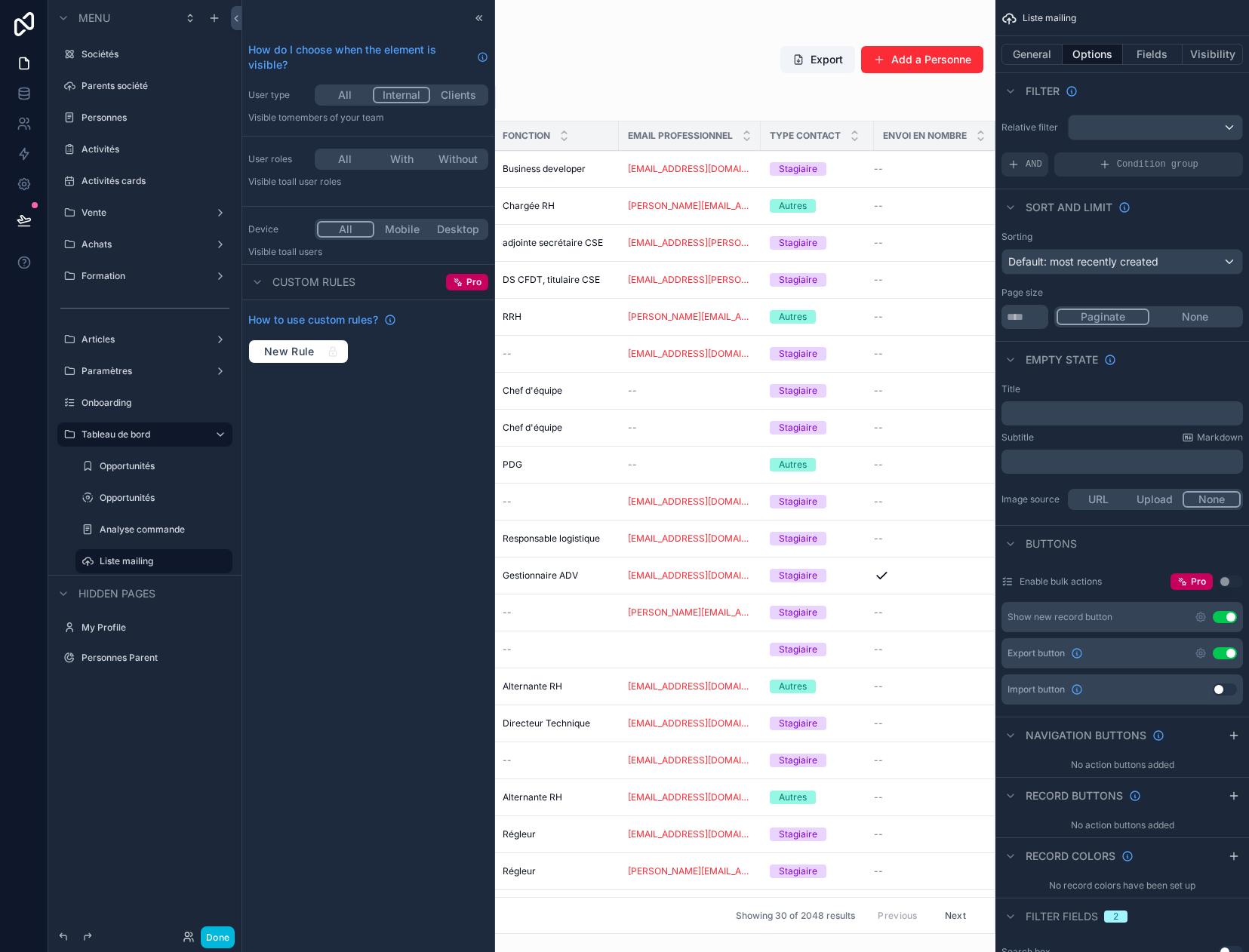
click at [218, 941] on button "Done" at bounding box center [217, 937] width 34 height 22
